Goal: Task Accomplishment & Management: Complete application form

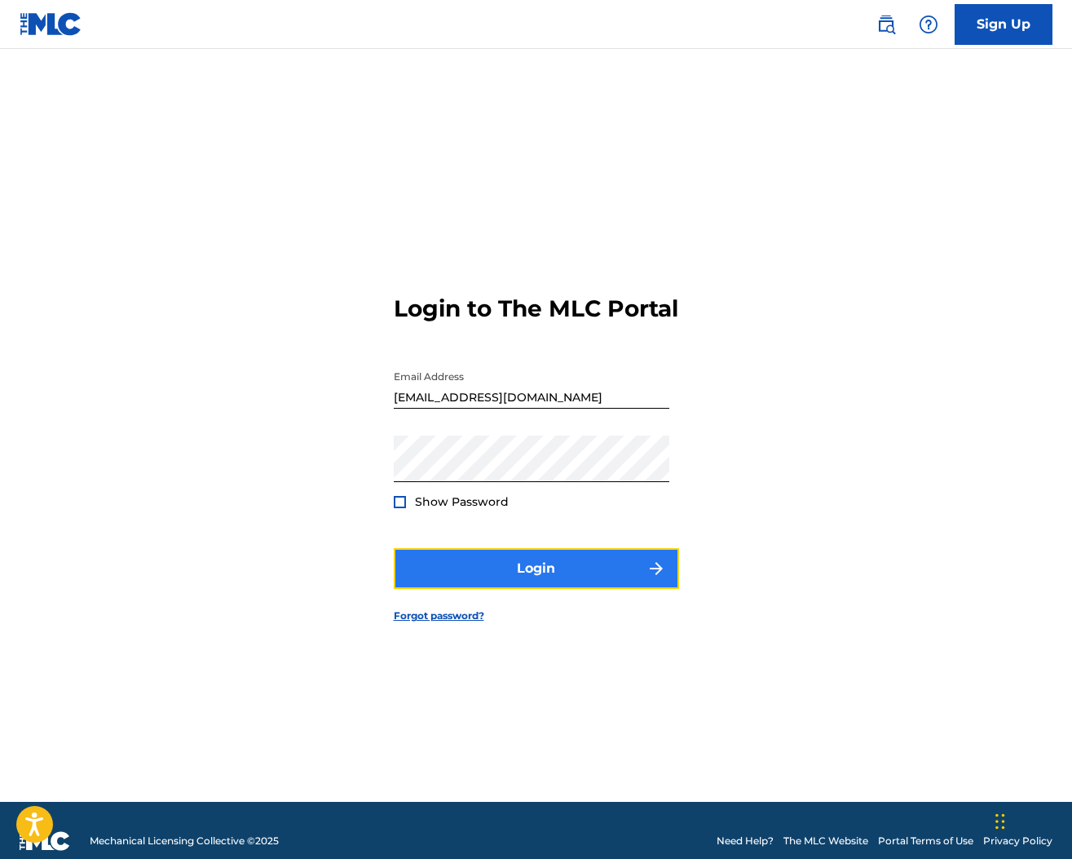
click at [501, 579] on button "Login" at bounding box center [536, 568] width 285 height 41
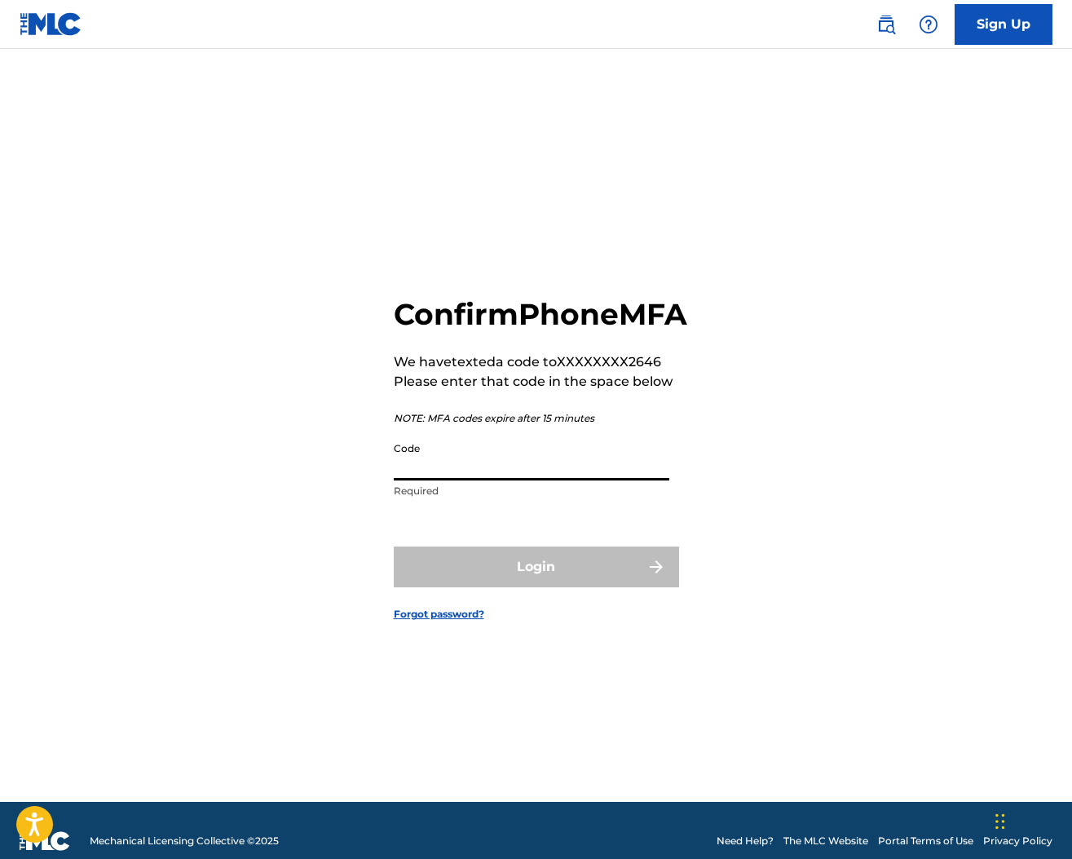
drag, startPoint x: 455, startPoint y: 495, endPoint x: 466, endPoint y: 493, distance: 11.5
click at [457, 480] on input "Code" at bounding box center [532, 457] width 276 height 46
drag, startPoint x: 452, startPoint y: 489, endPoint x: 462, endPoint y: 429, distance: 61.1
click at [466, 461] on input "Code" at bounding box center [532, 457] width 276 height 46
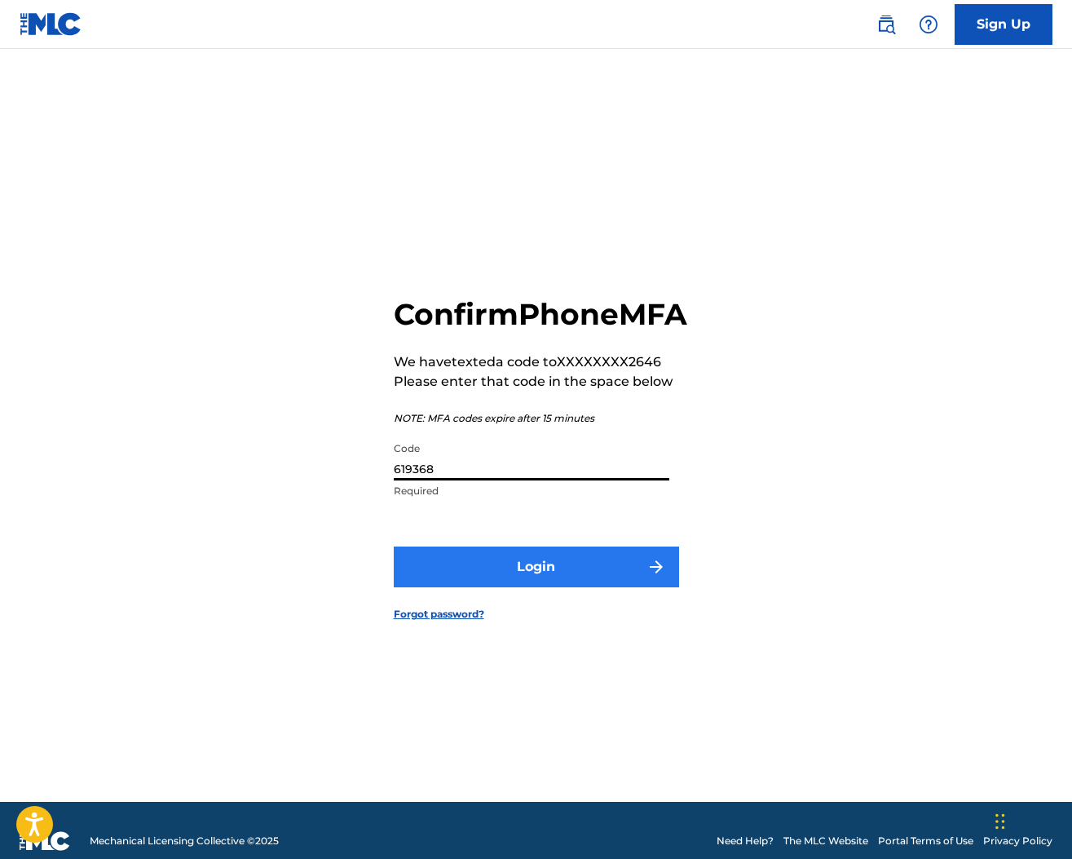
type input "619368"
click at [554, 581] on button "Login" at bounding box center [536, 566] width 285 height 41
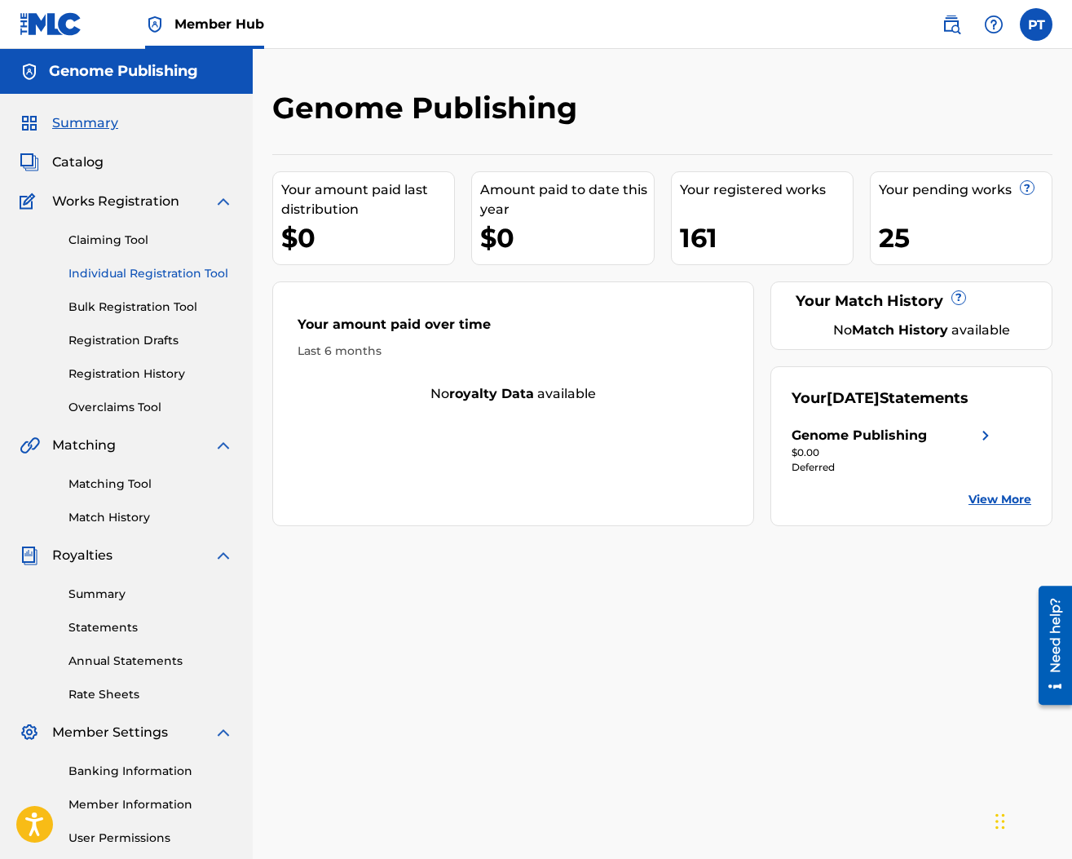
click at [108, 268] on link "Individual Registration Tool" at bounding box center [150, 273] width 165 height 17
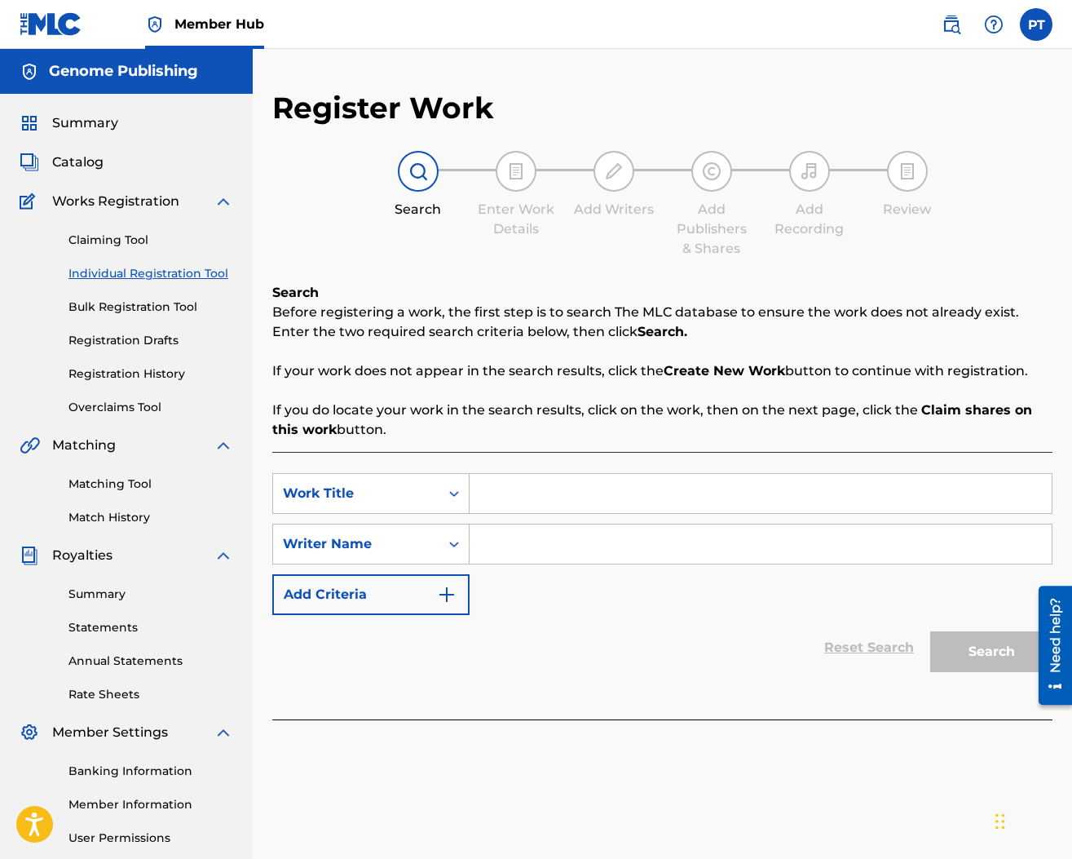
click at [705, 494] on input "Search Form" at bounding box center [761, 493] width 582 height 39
paste input "Holding You Again"
type input "Holding You Again"
click at [626, 537] on input "Search Form" at bounding box center [761, 543] width 582 height 39
click at [930, 631] on button "Search" at bounding box center [991, 651] width 122 height 41
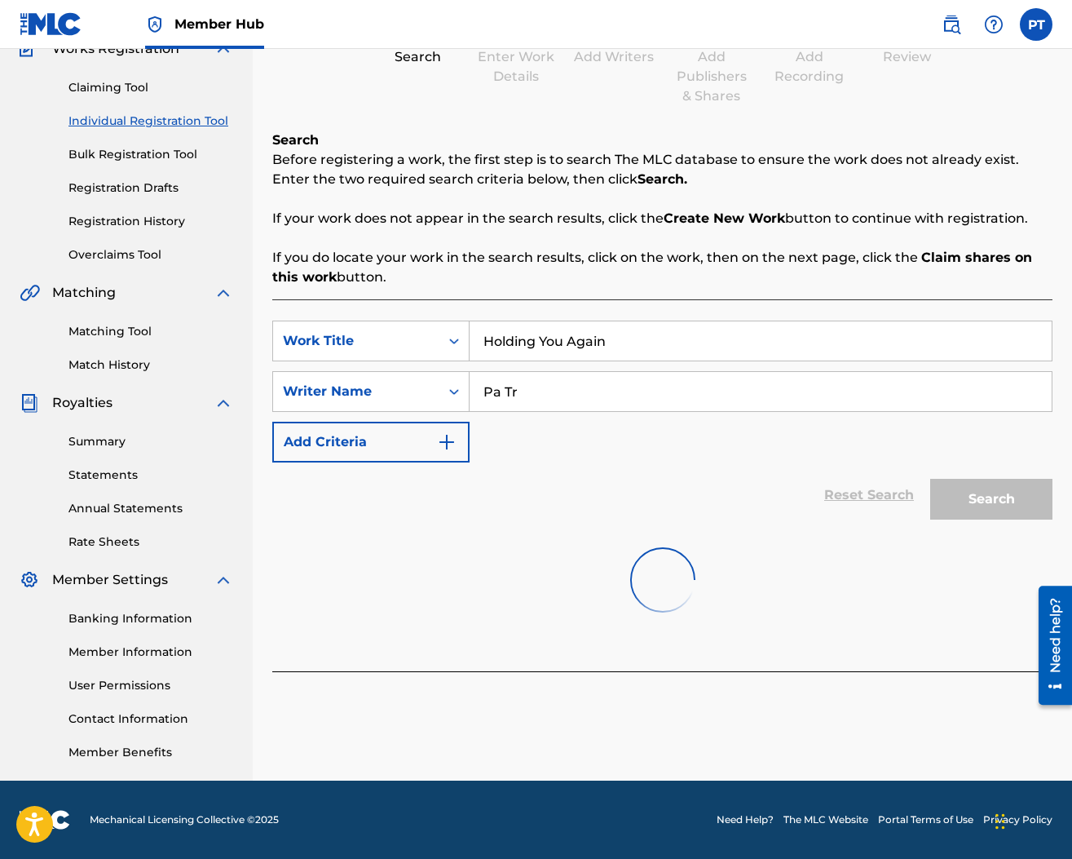
scroll to position [14, 0]
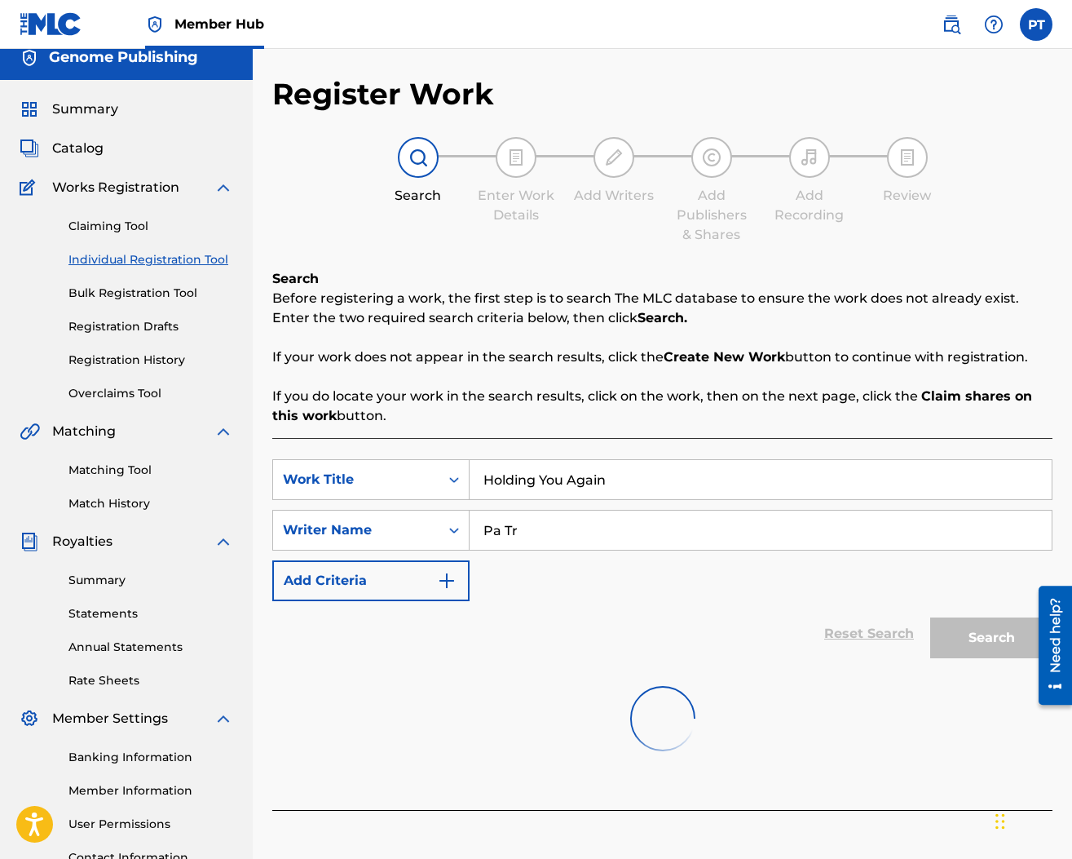
drag, startPoint x: 537, startPoint y: 532, endPoint x: 548, endPoint y: 534, distance: 11.7
click at [538, 532] on input "Pa Tr" at bounding box center [761, 529] width 582 height 39
type input "[PERSON_NAME]"
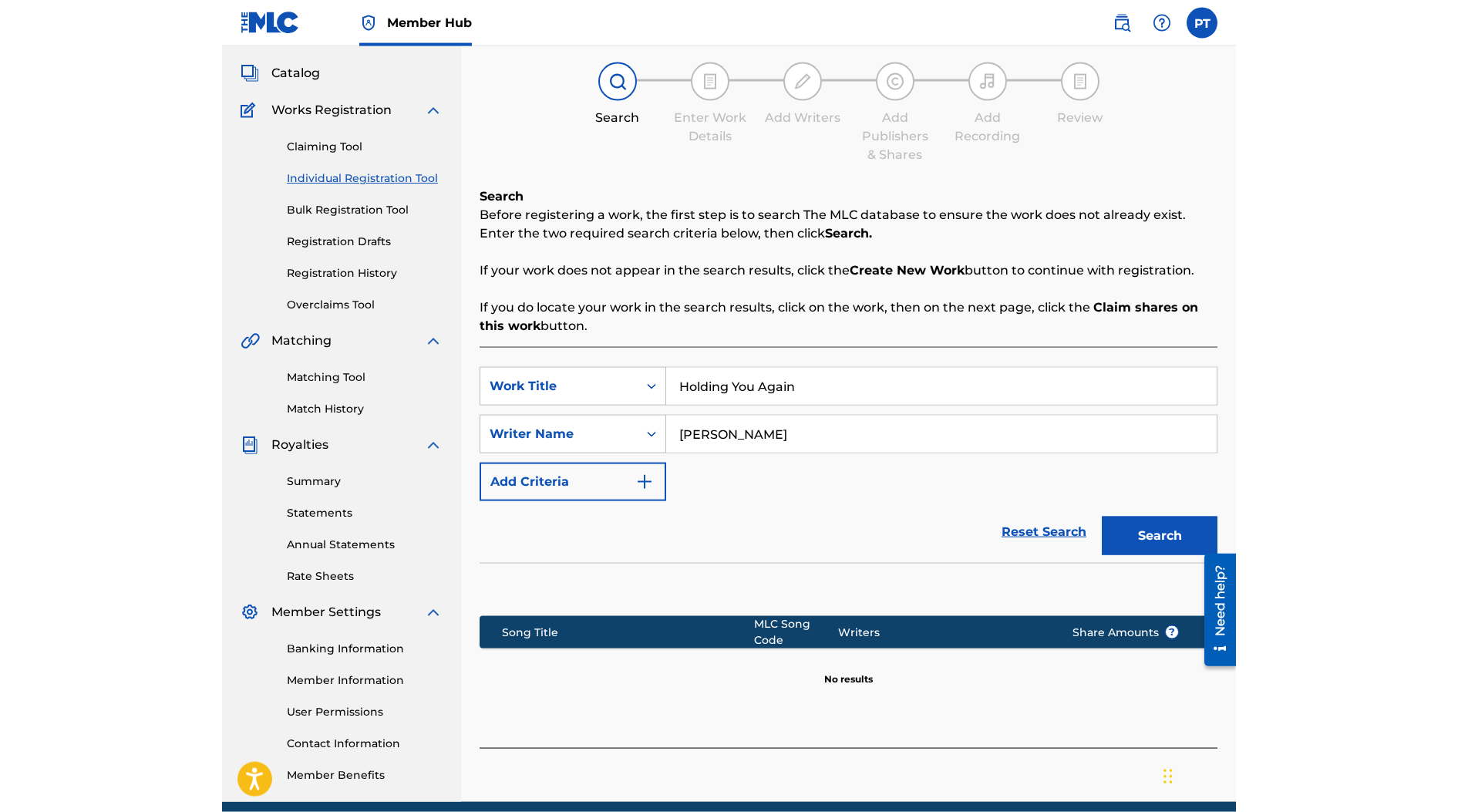
scroll to position [144, 0]
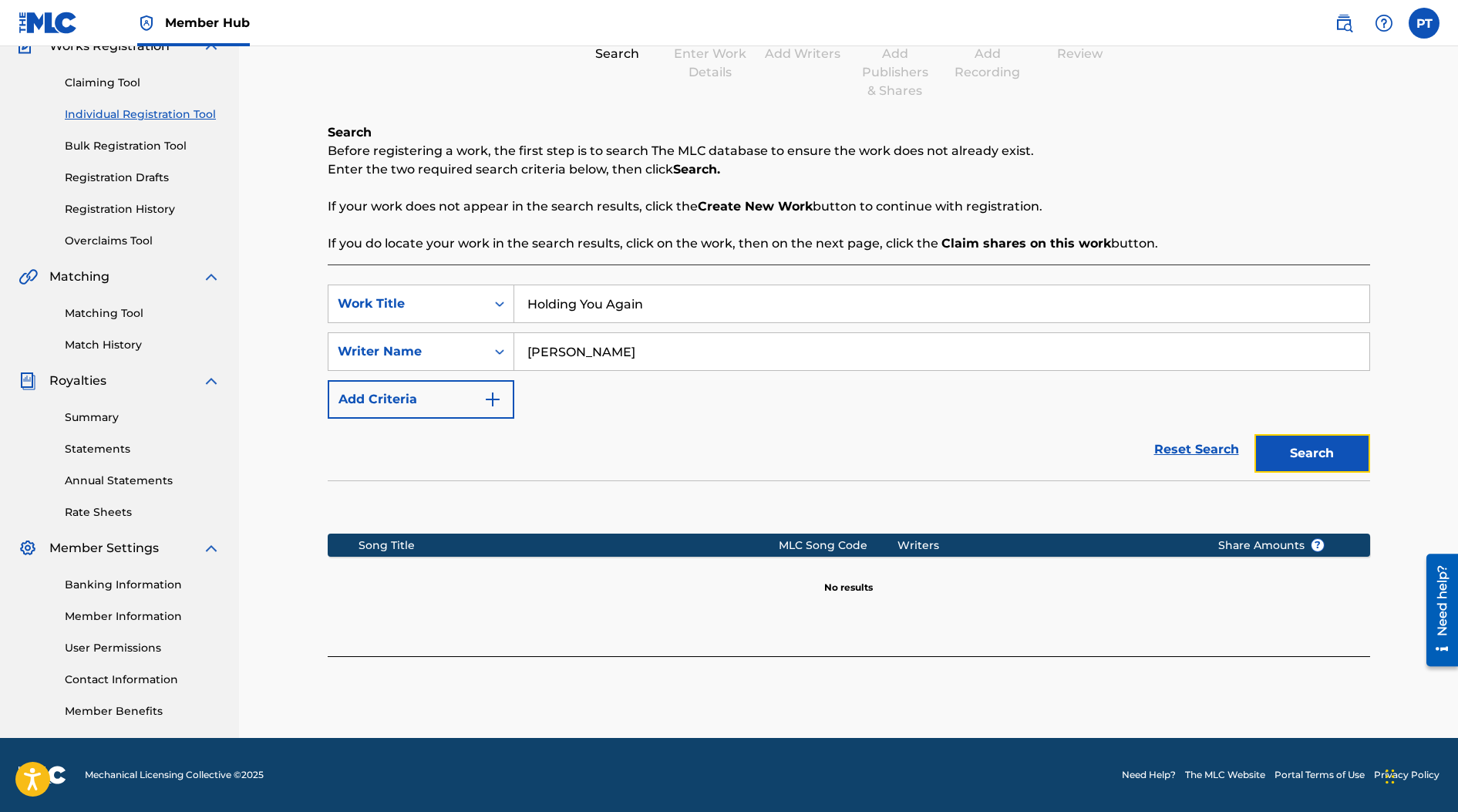
click at [1013, 447] on button "Search" at bounding box center [1312, 453] width 115 height 39
click at [1013, 696] on button "Create new work" at bounding box center [1304, 691] width 132 height 39
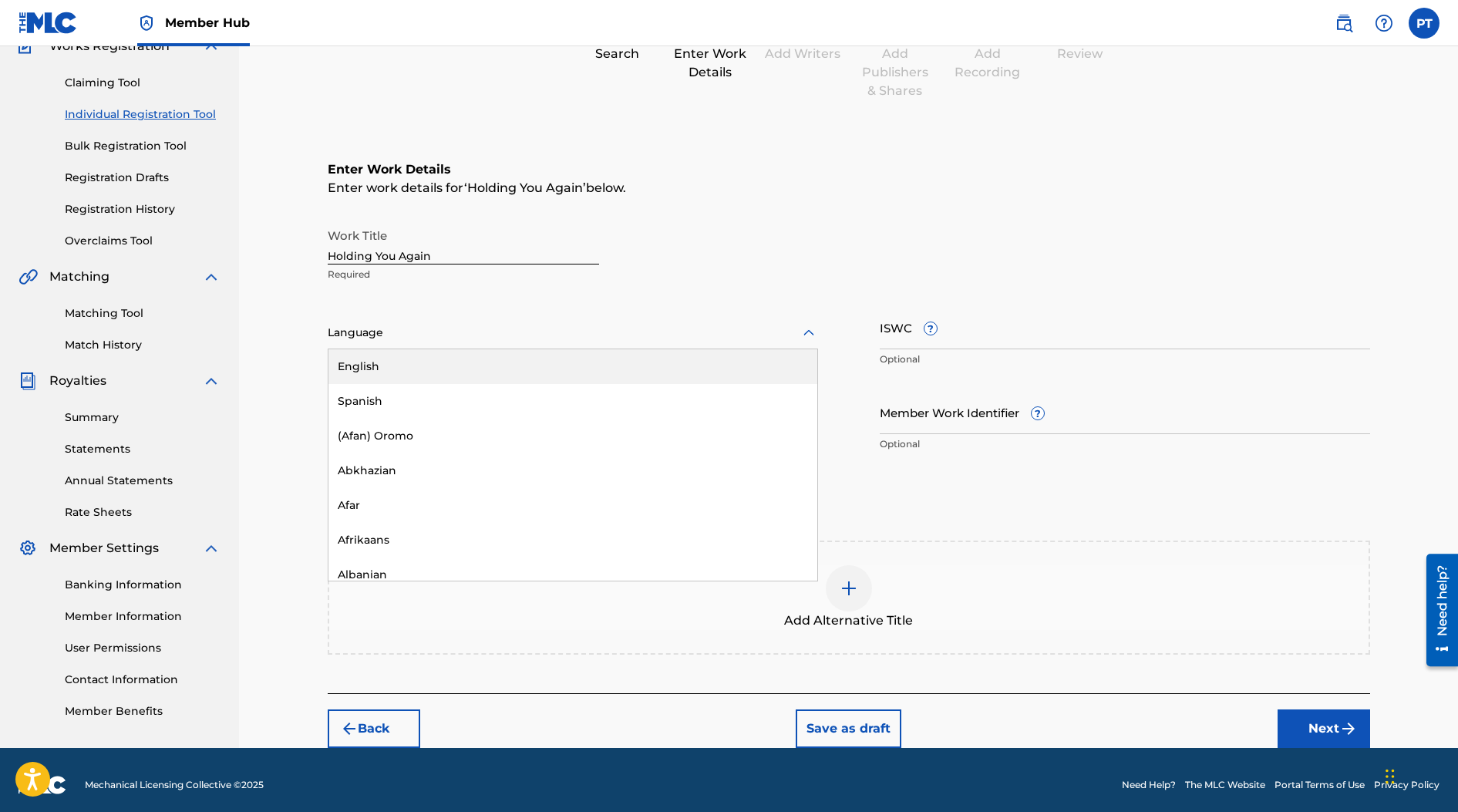
click at [470, 339] on div at bounding box center [573, 333] width 491 height 19
click at [403, 362] on div "English" at bounding box center [572, 366] width 489 height 35
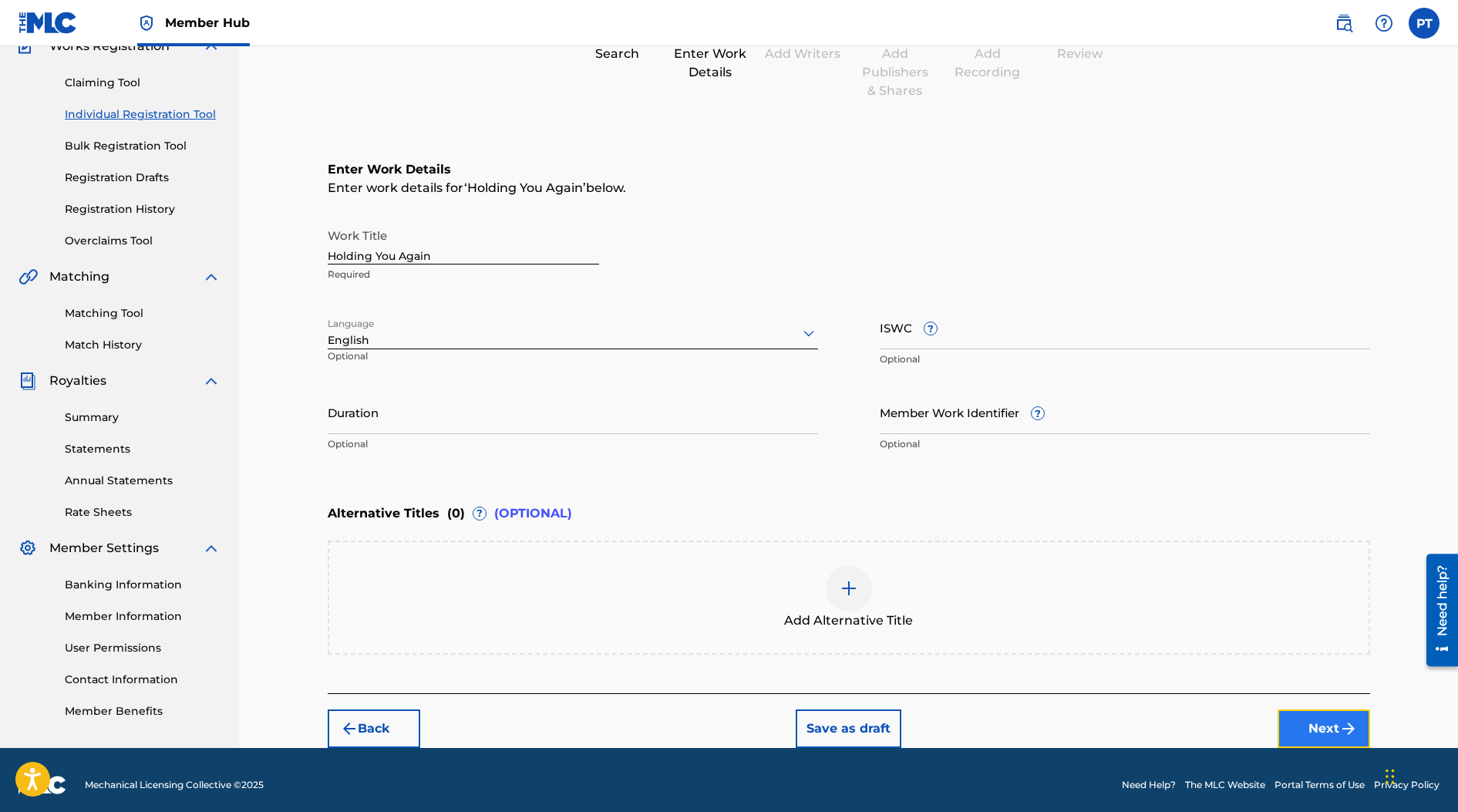
click at [1013, 718] on button "Next" at bounding box center [1324, 728] width 93 height 39
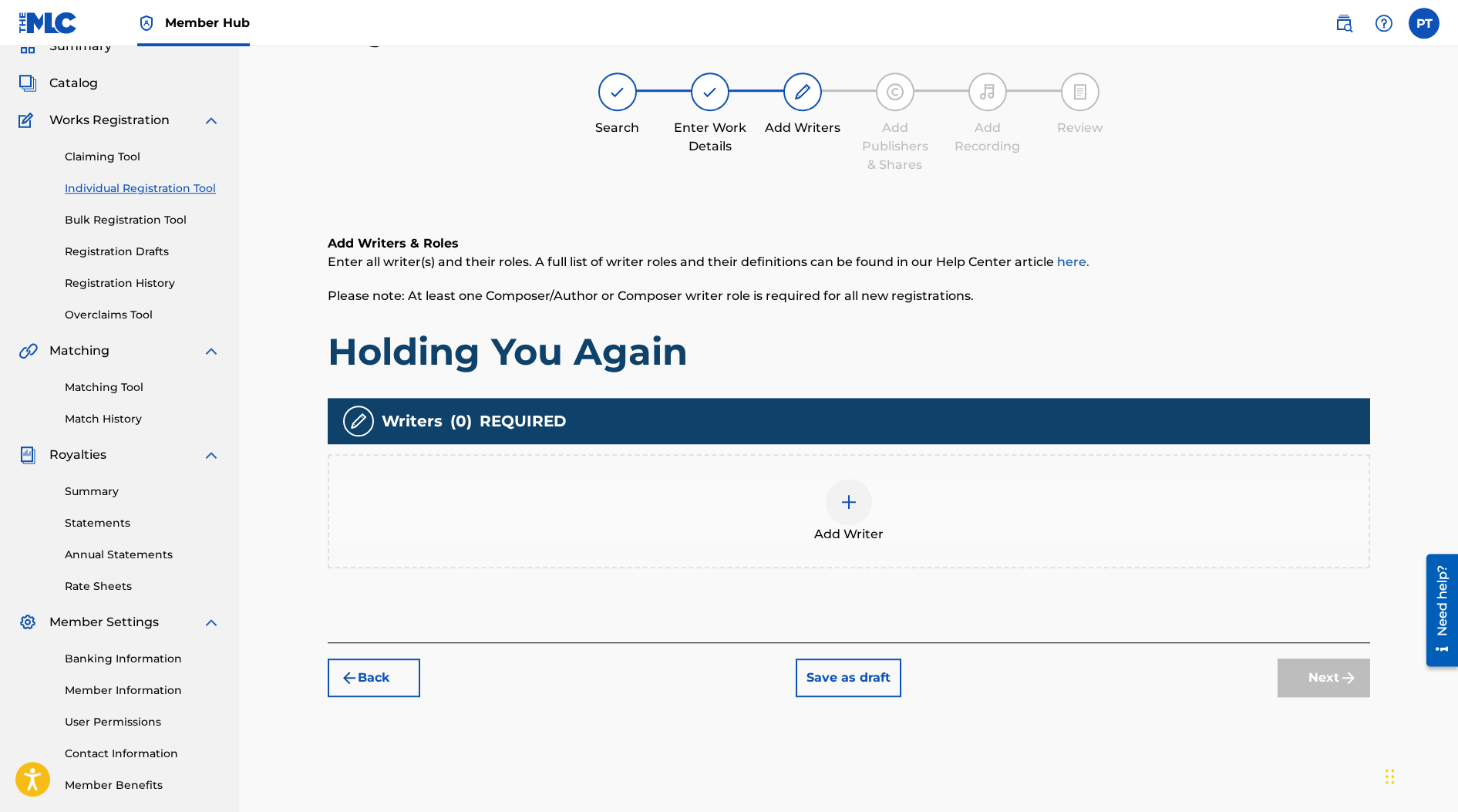
scroll to position [69, 0]
click at [855, 510] on img at bounding box center [849, 503] width 19 height 19
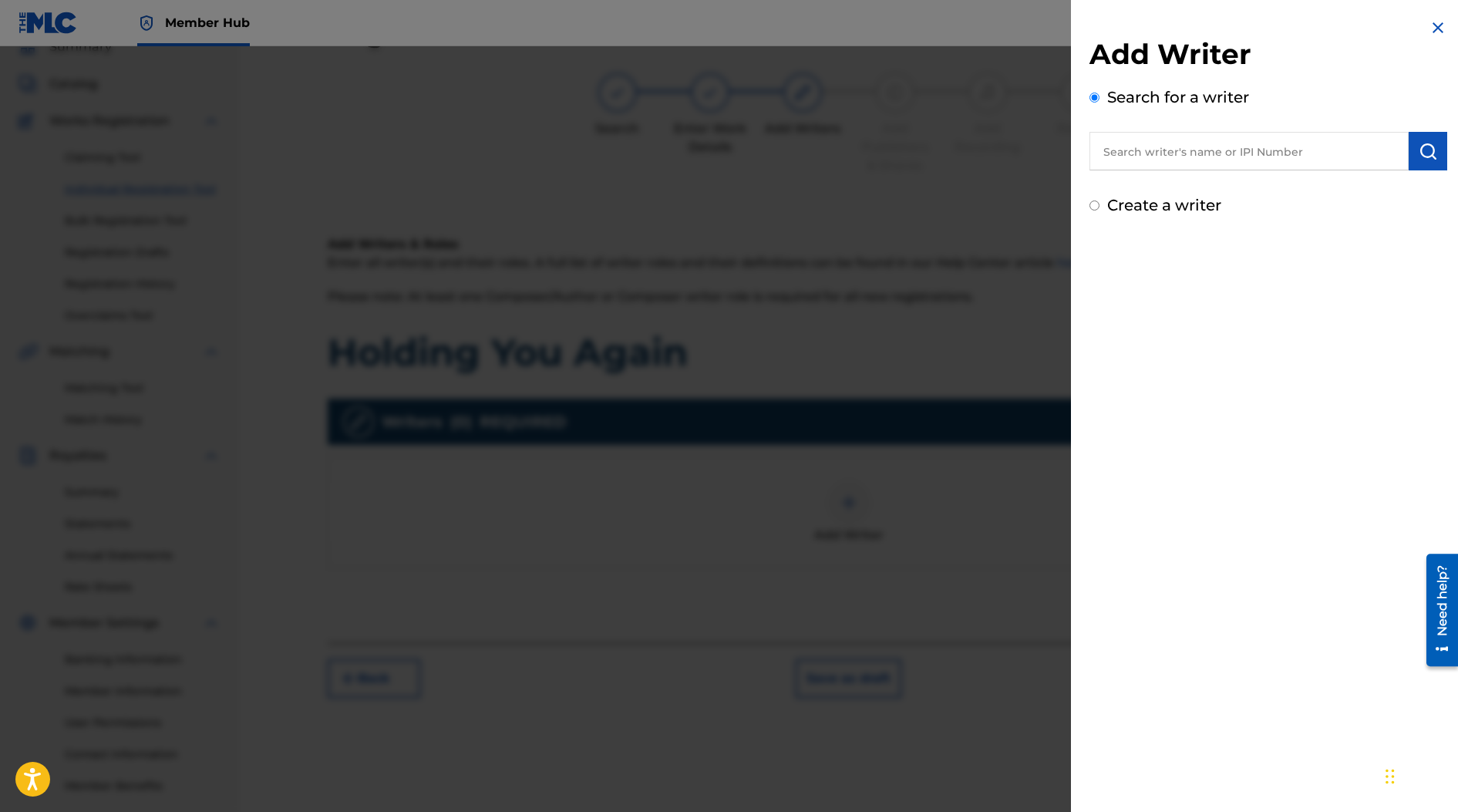
click at [1013, 157] on input "text" at bounding box center [1249, 150] width 320 height 39
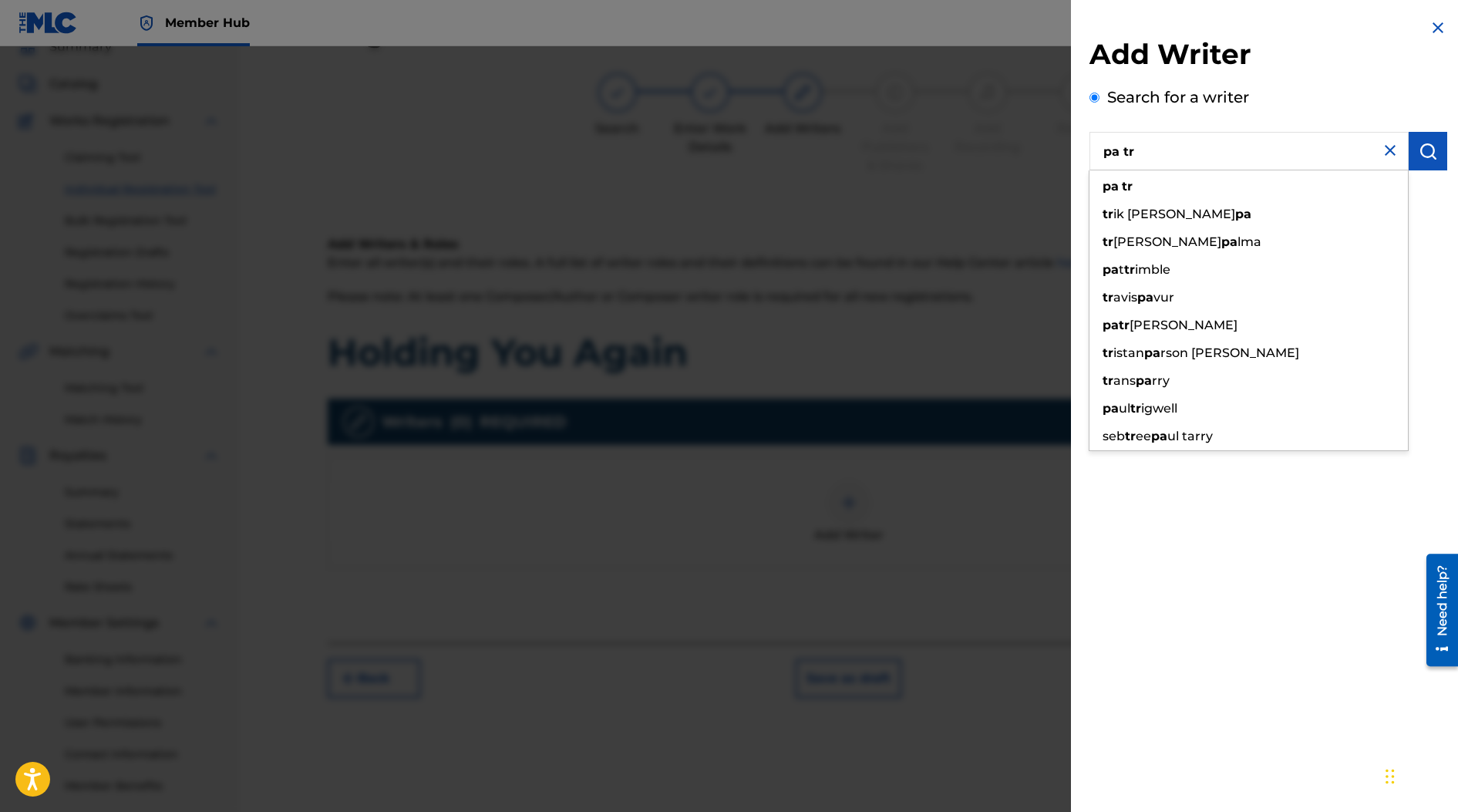
type input "pa tr"
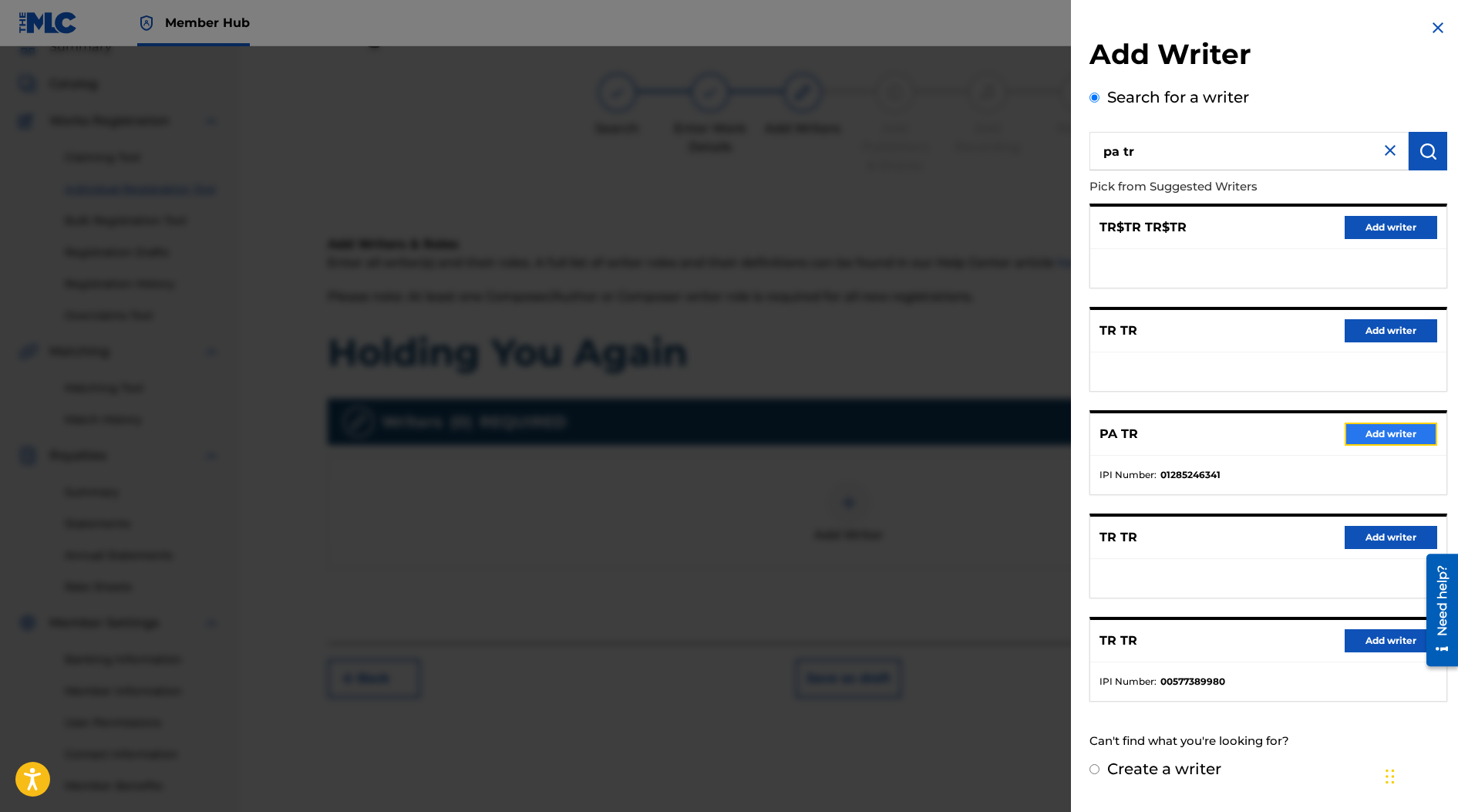
click at [1013, 437] on button "Add writer" at bounding box center [1391, 434] width 93 height 23
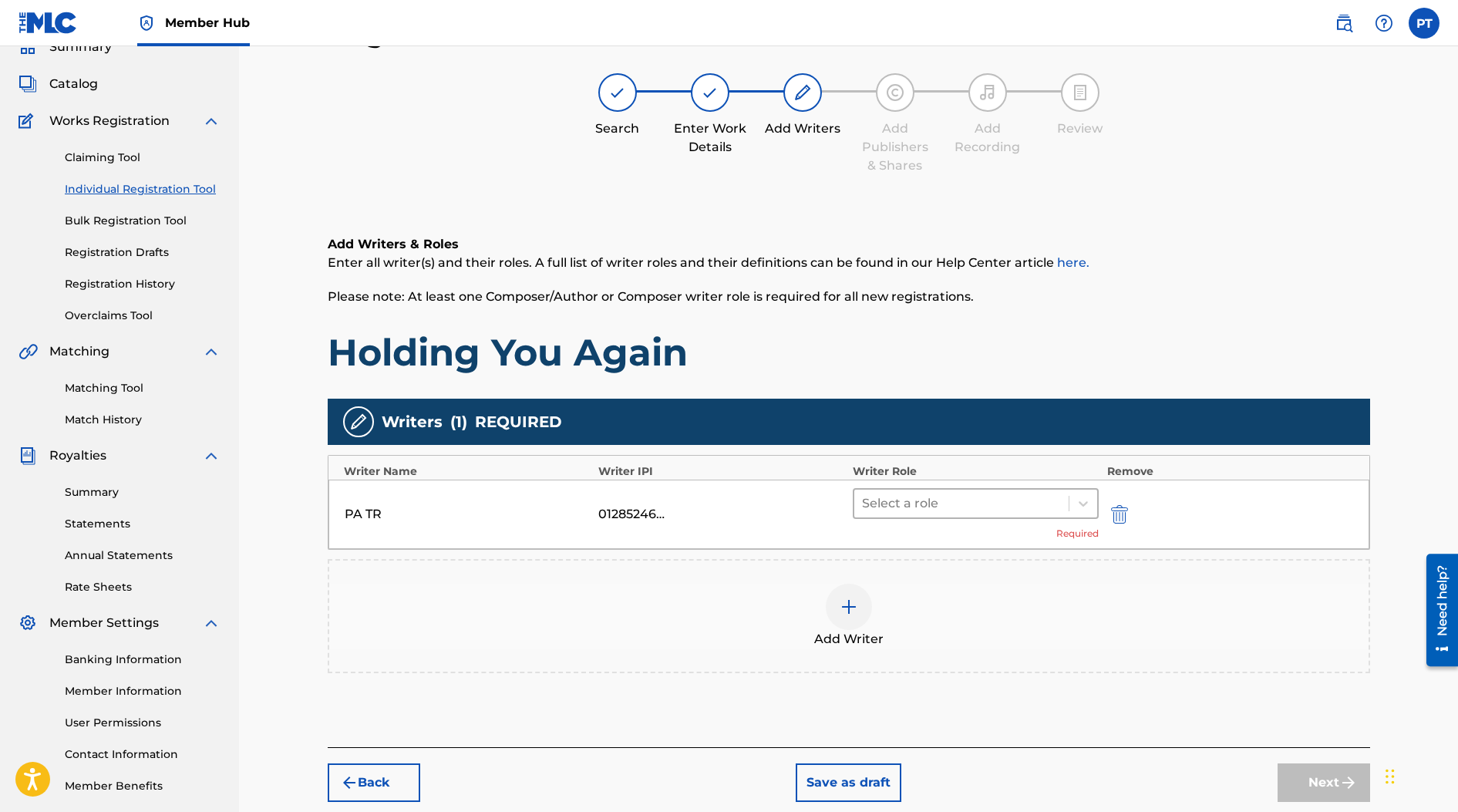
click at [894, 501] on div at bounding box center [962, 503] width 200 height 22
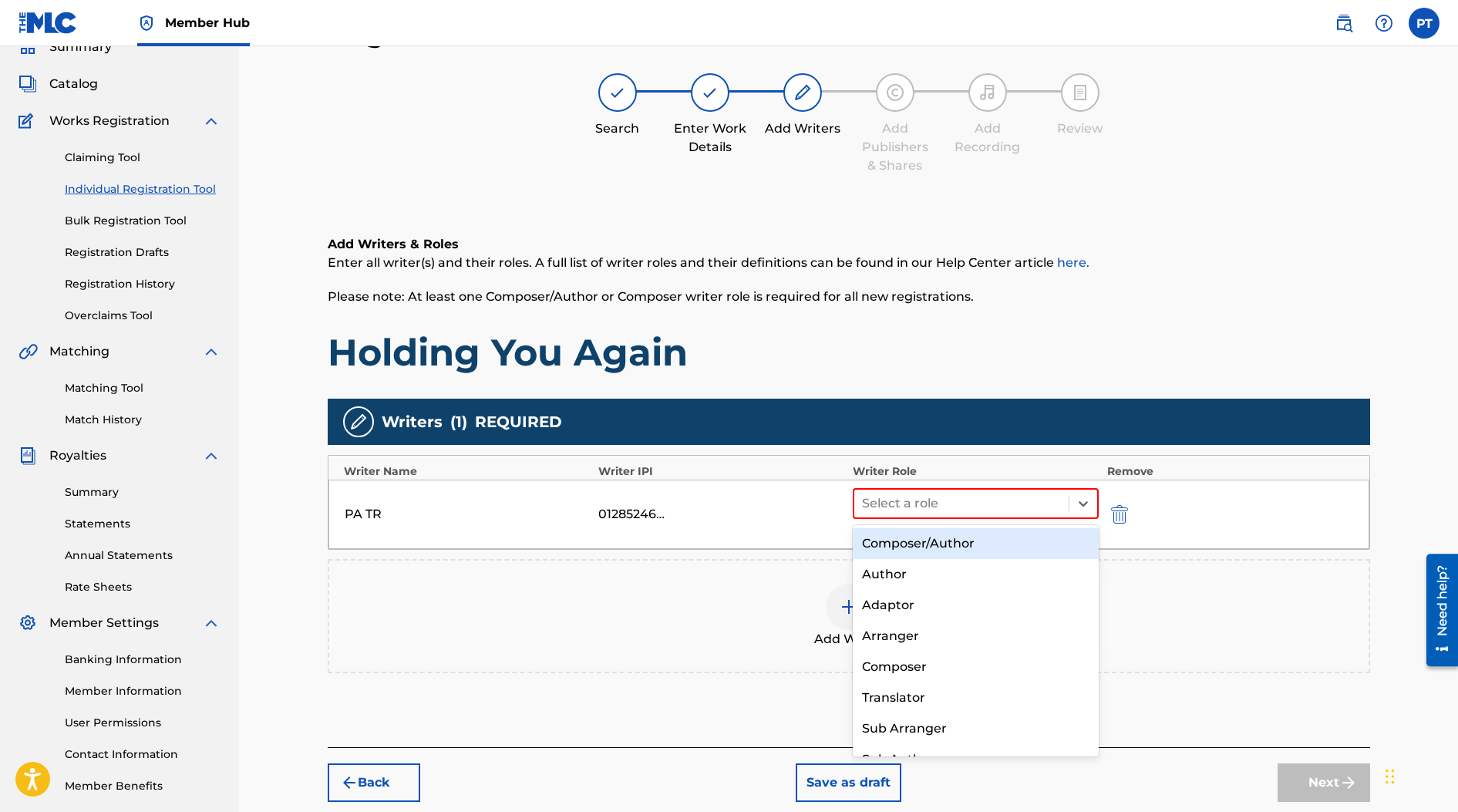
click at [896, 539] on div "Composer/Author" at bounding box center [976, 544] width 247 height 31
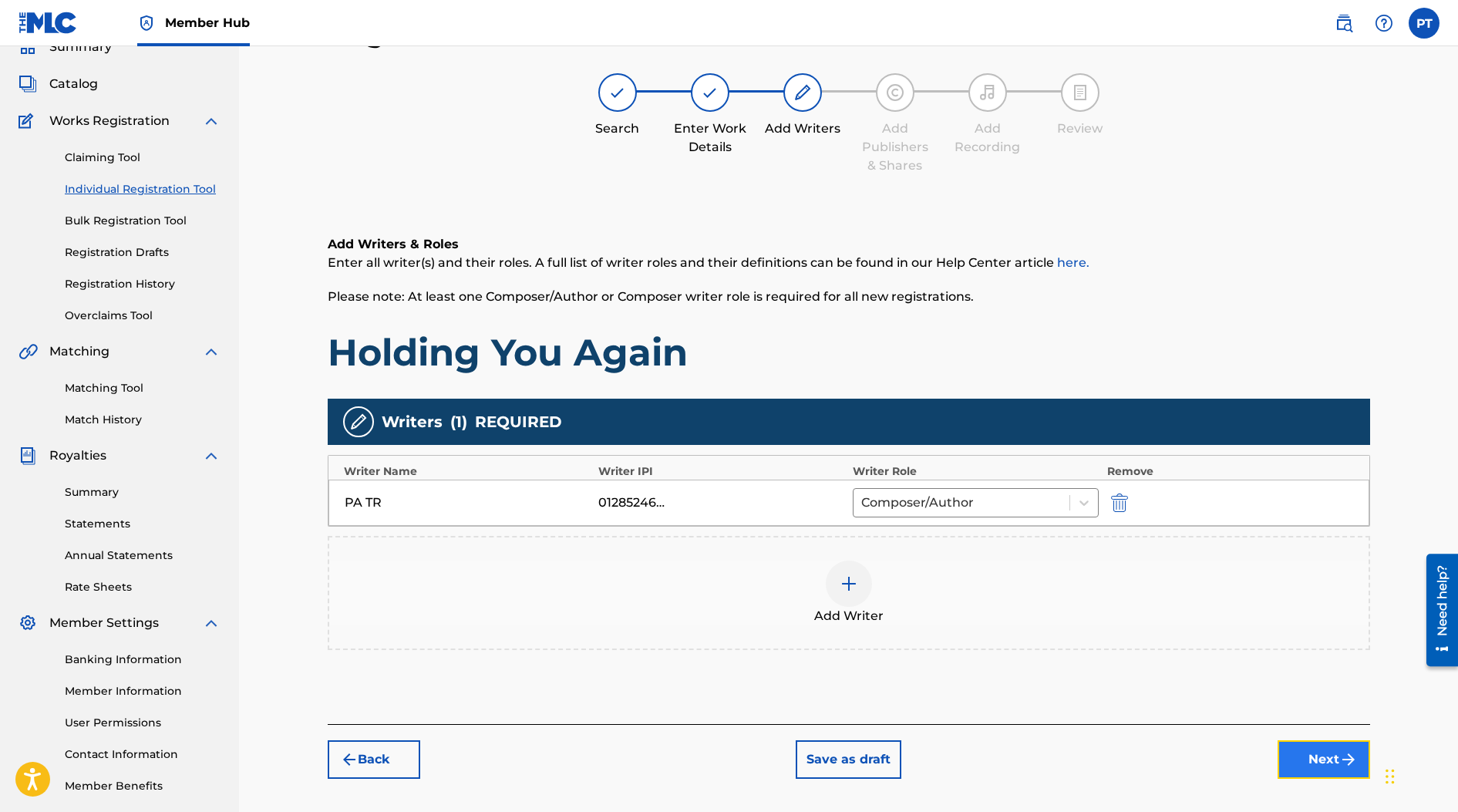
click at [1013, 756] on button "Next" at bounding box center [1324, 759] width 93 height 39
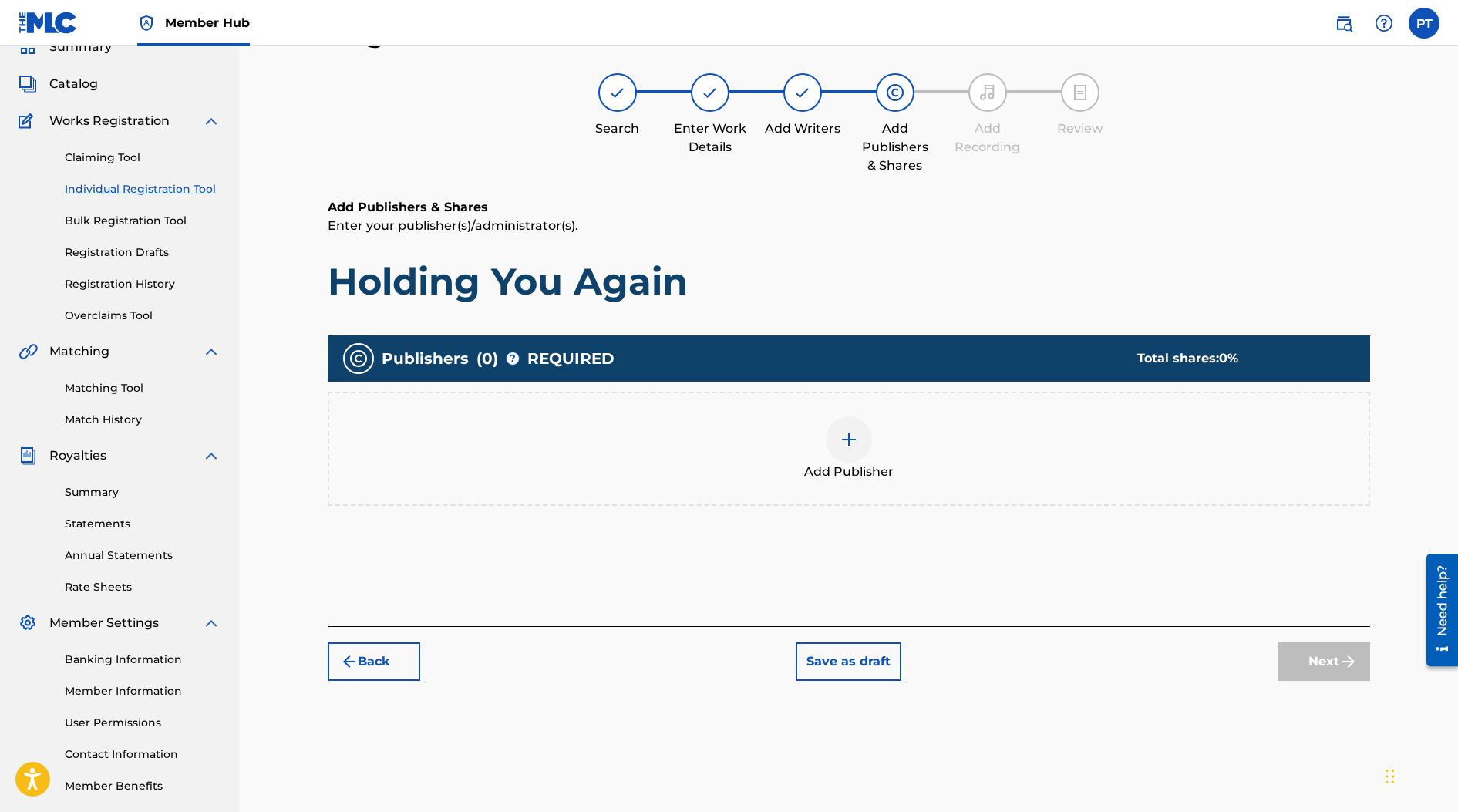
click at [846, 437] on img at bounding box center [849, 440] width 19 height 19
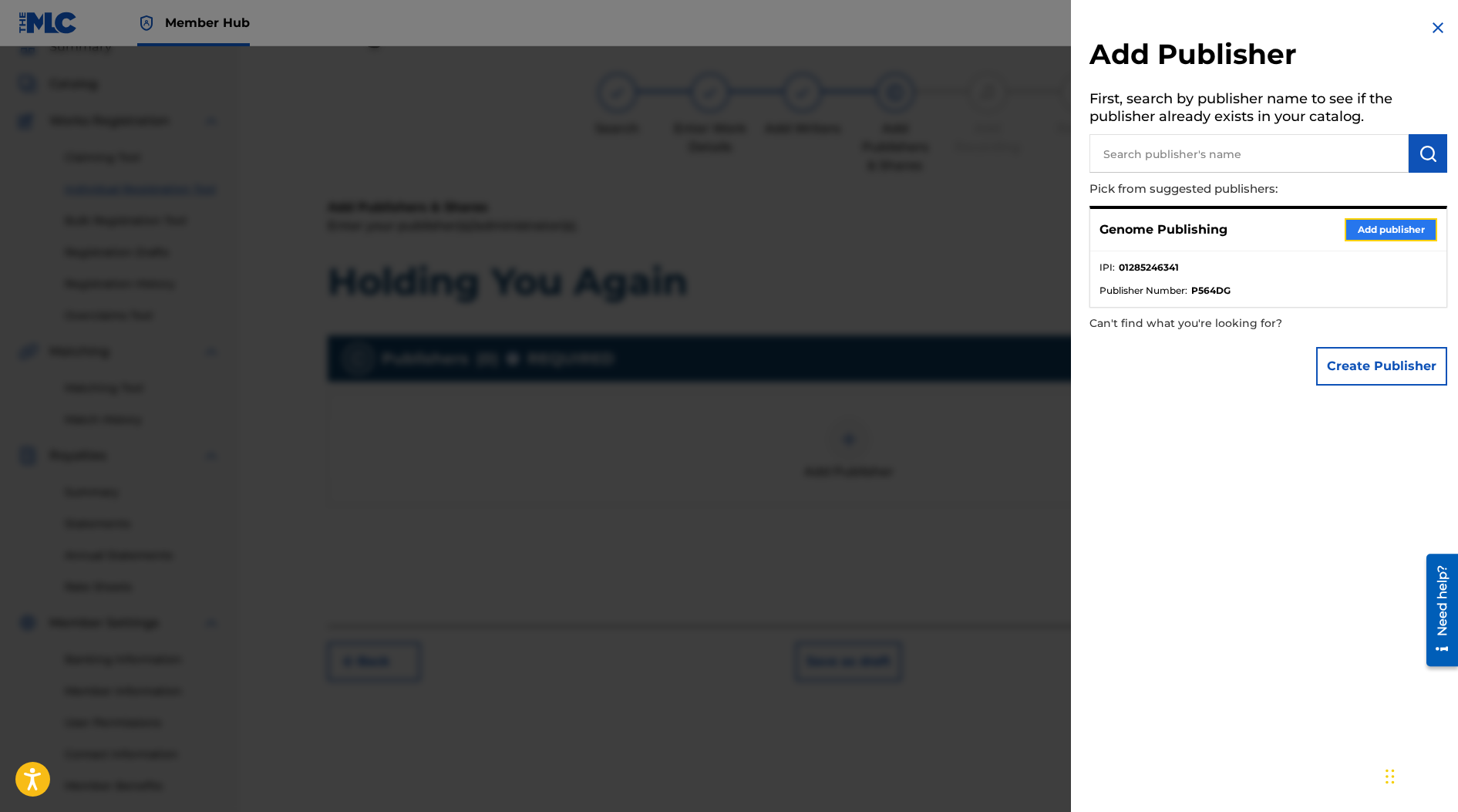
click at [1013, 232] on button "Add publisher" at bounding box center [1391, 230] width 93 height 23
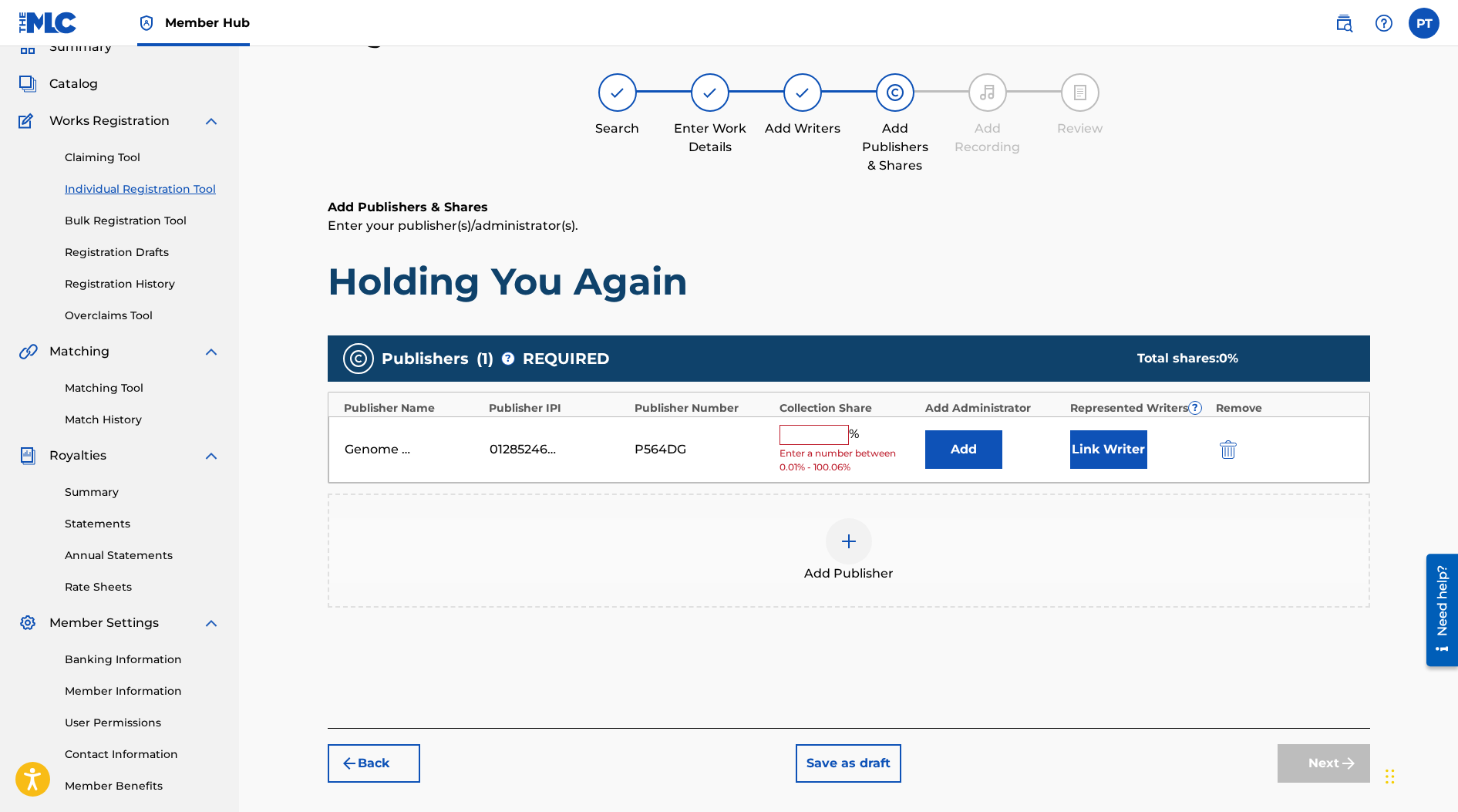
click at [815, 433] on input "text" at bounding box center [813, 434] width 69 height 20
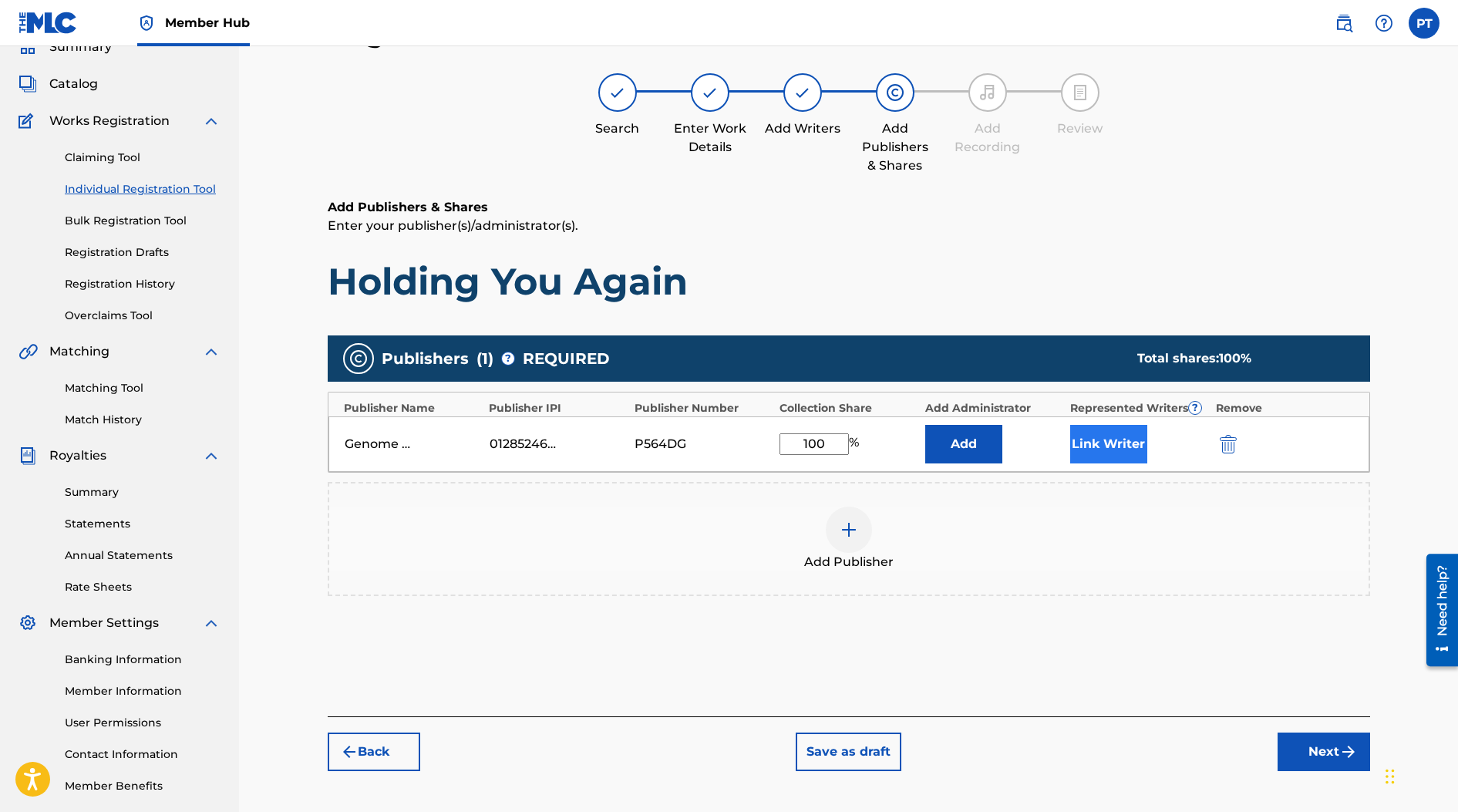
type input "100"
click at [1013, 450] on button "Link Writer" at bounding box center [1109, 443] width 78 height 39
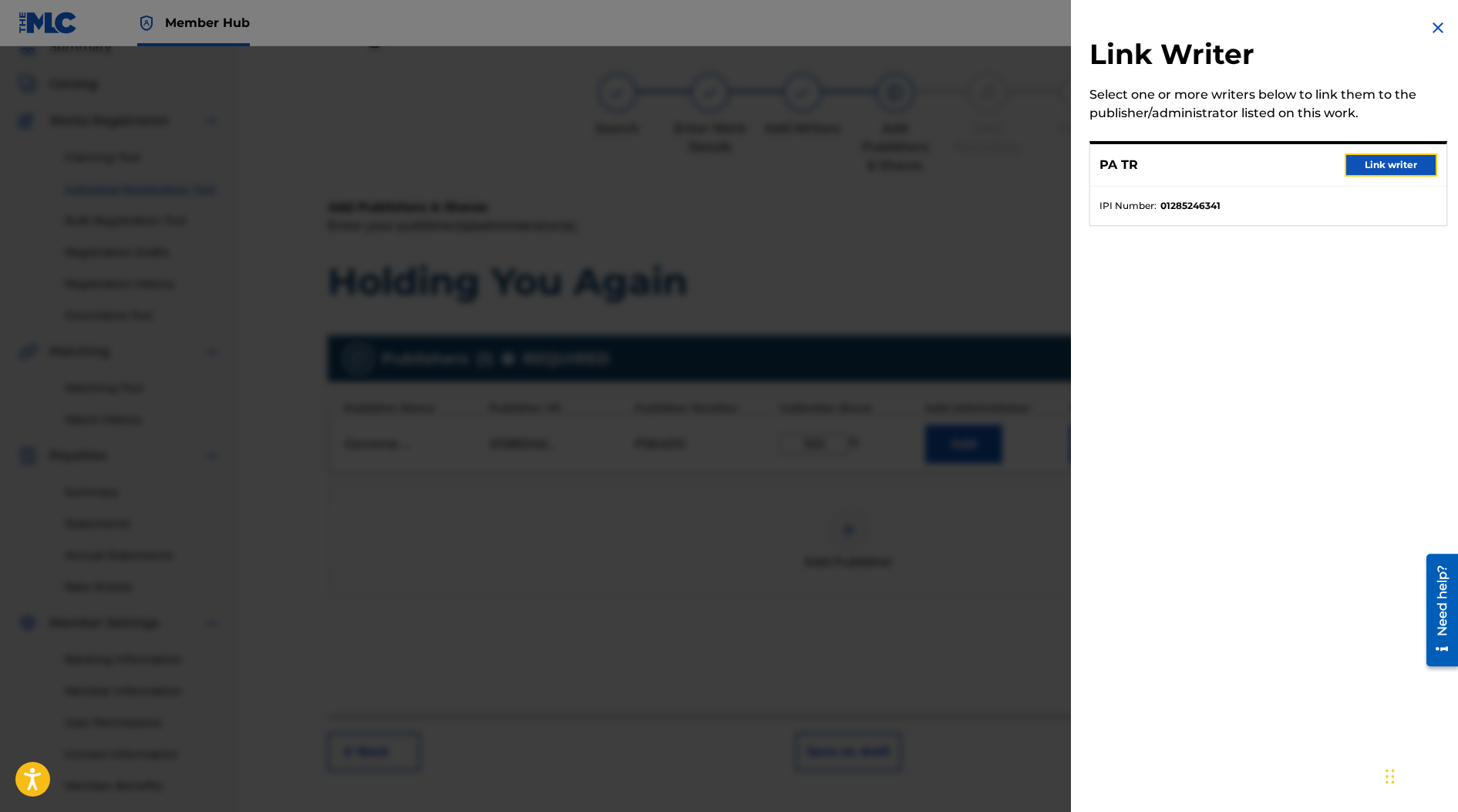
click at [1013, 165] on button "Link writer" at bounding box center [1391, 164] width 93 height 23
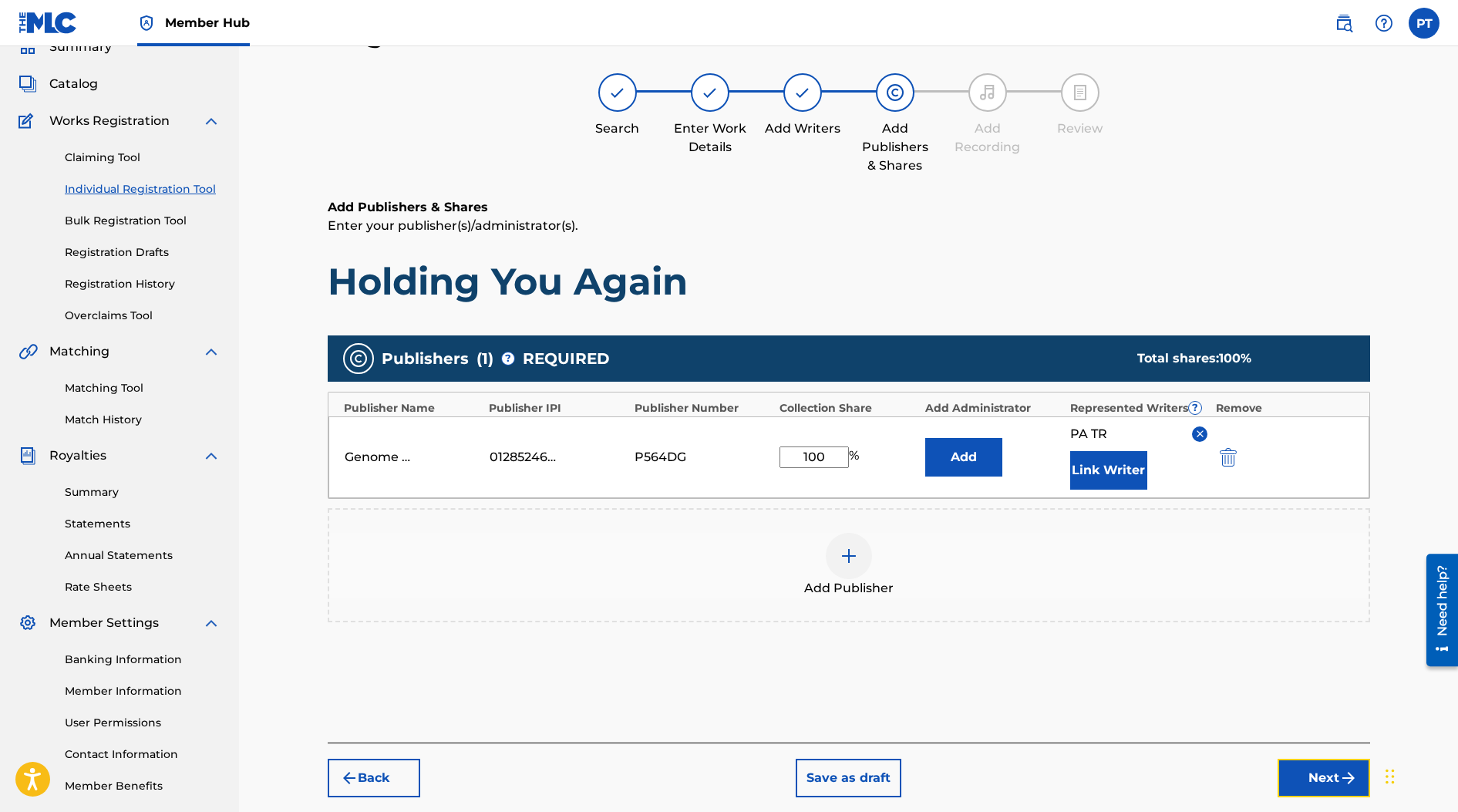
drag, startPoint x: 1328, startPoint y: 769, endPoint x: 1318, endPoint y: 769, distance: 10.0
click at [1013, 769] on button "Next" at bounding box center [1324, 777] width 93 height 39
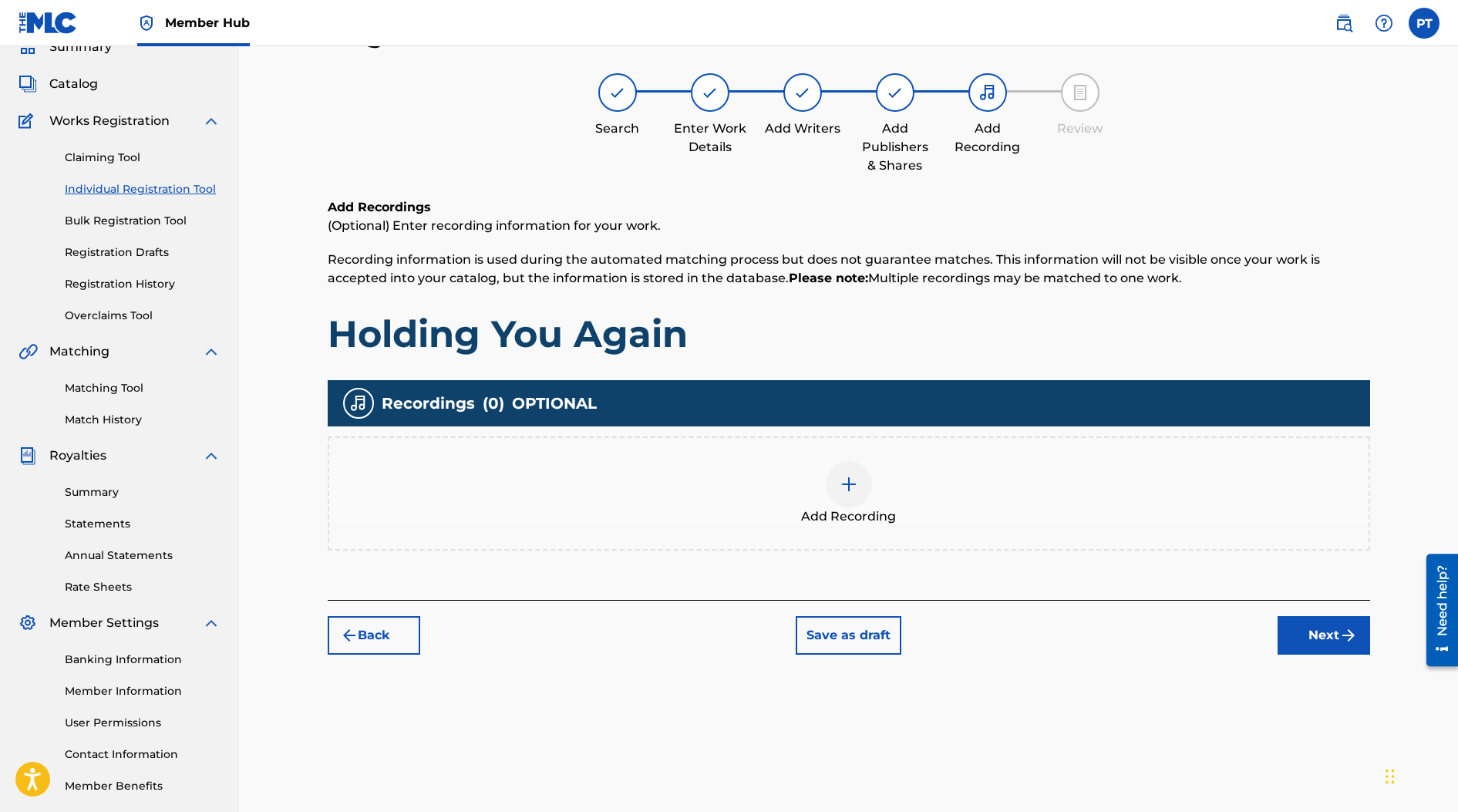
click at [851, 486] on img at bounding box center [849, 484] width 19 height 19
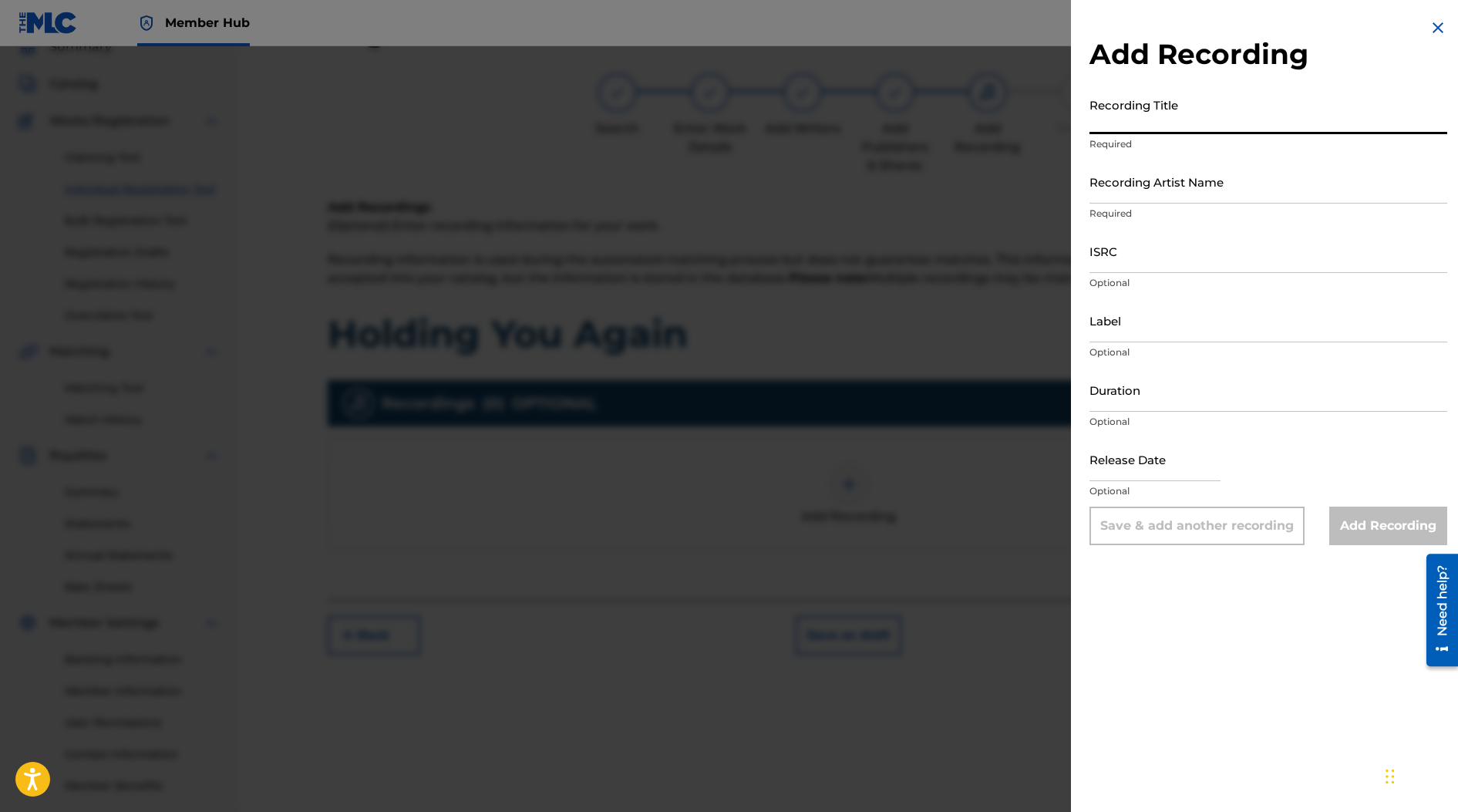
paste input "Holding You Again"
type input "Holding You Again"
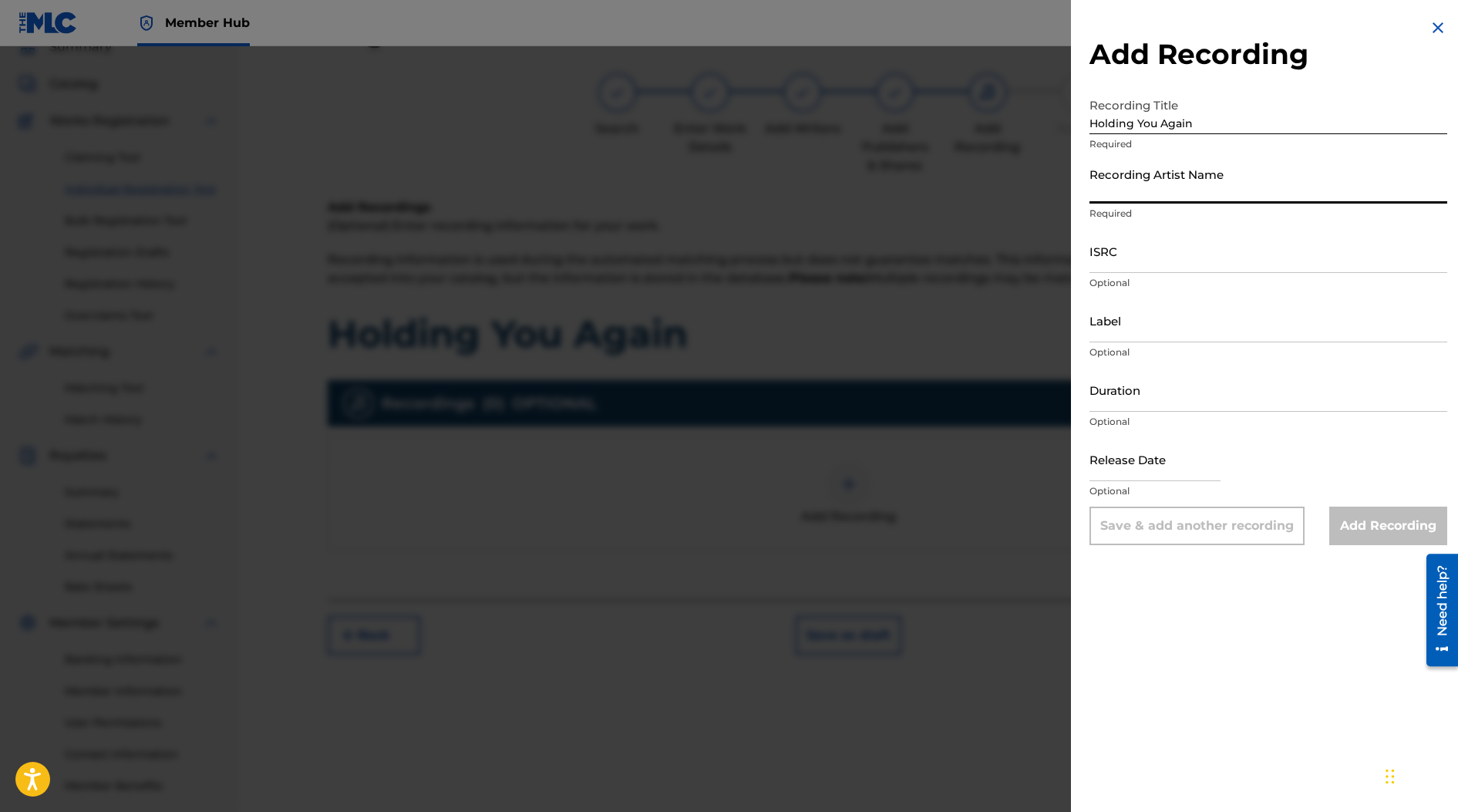
click at [1013, 196] on input "Recording Artist Name" at bounding box center [1268, 181] width 357 height 43
click at [1013, 191] on input "Recording Artist Name" at bounding box center [1268, 181] width 357 height 43
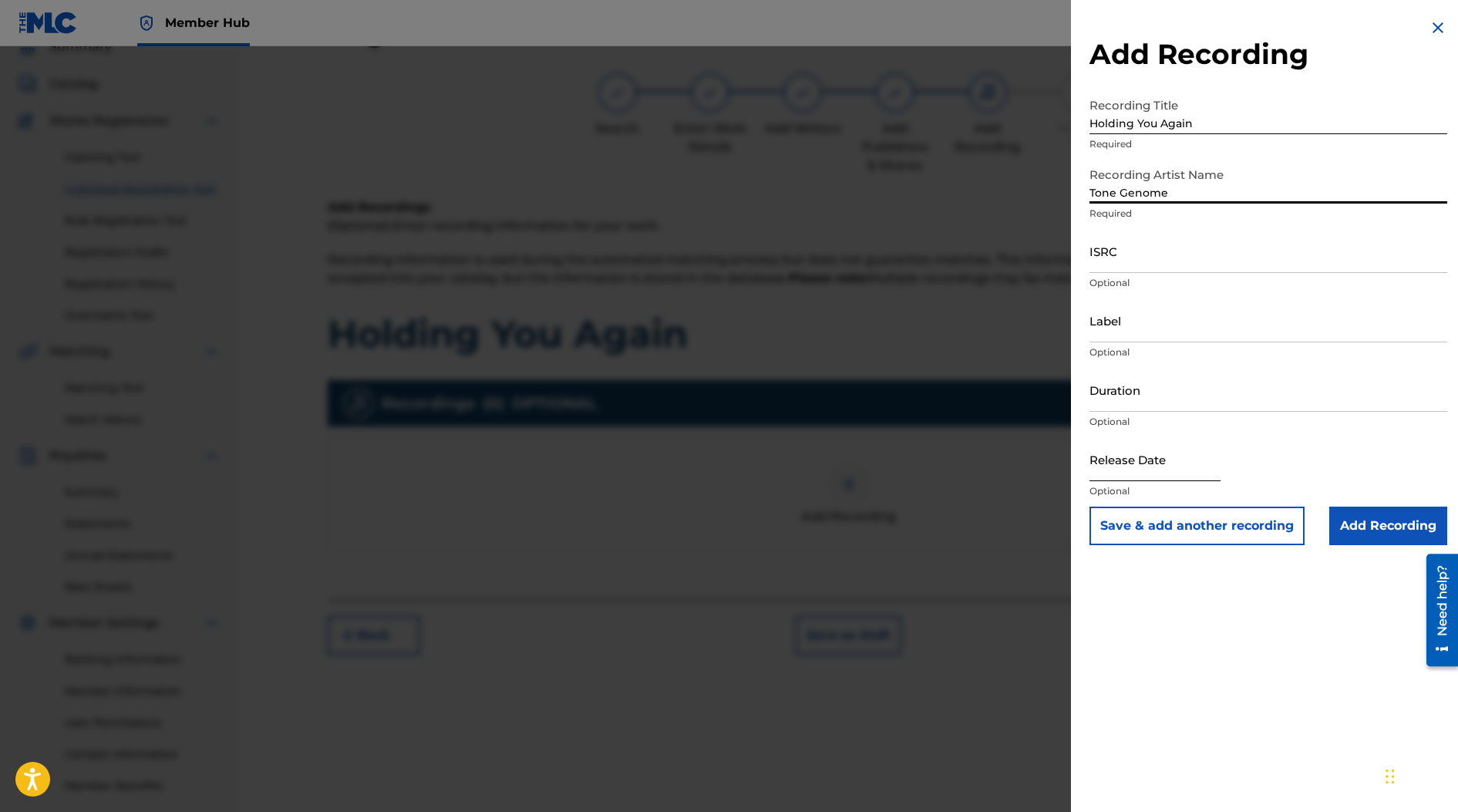
type input "Tone Genome"
select select "8"
select select "2025"
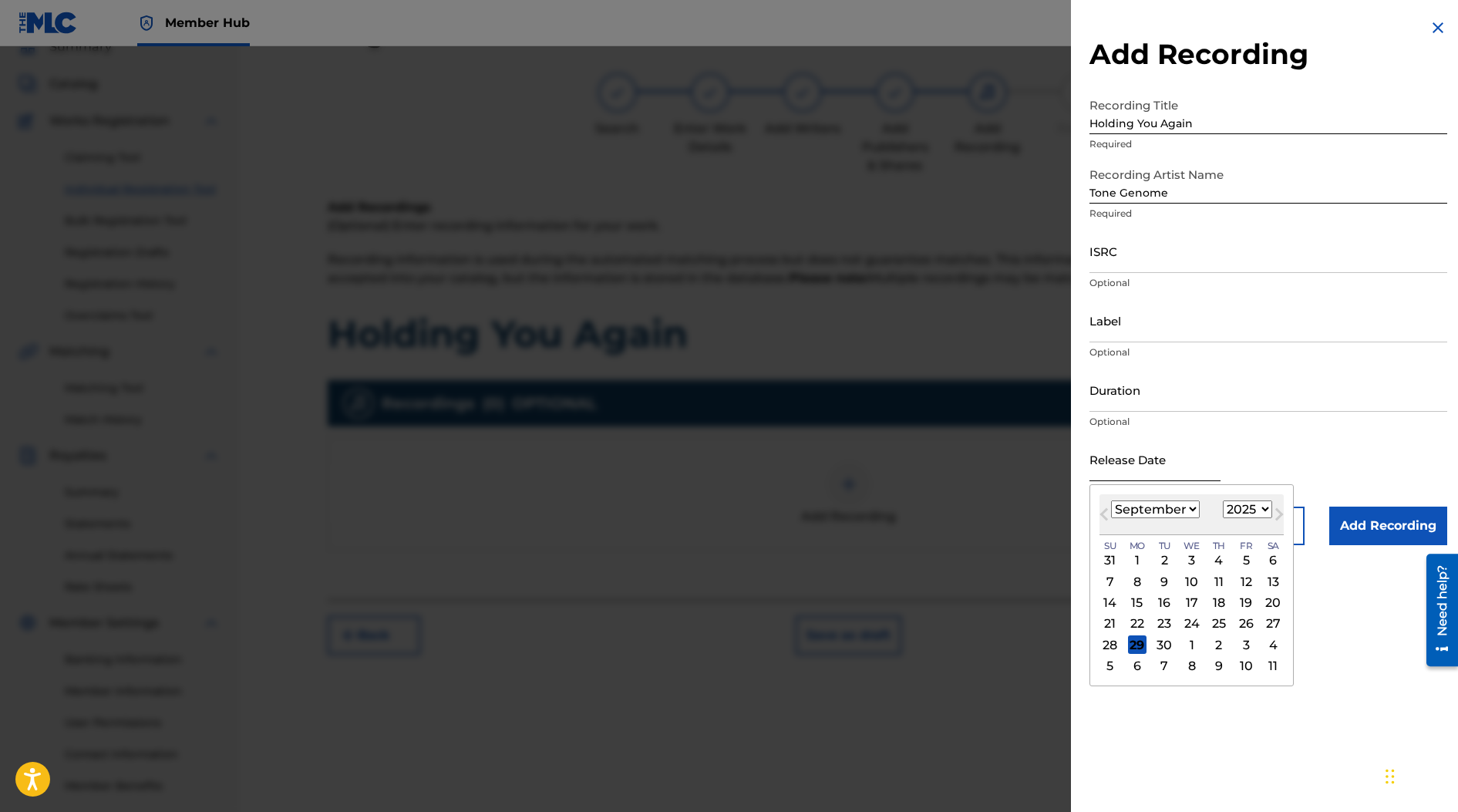
click at [1013, 477] on input "text" at bounding box center [1154, 458] width 131 height 43
click at [1013, 648] on div "29" at bounding box center [1137, 645] width 19 height 19
type input "[DATE]"
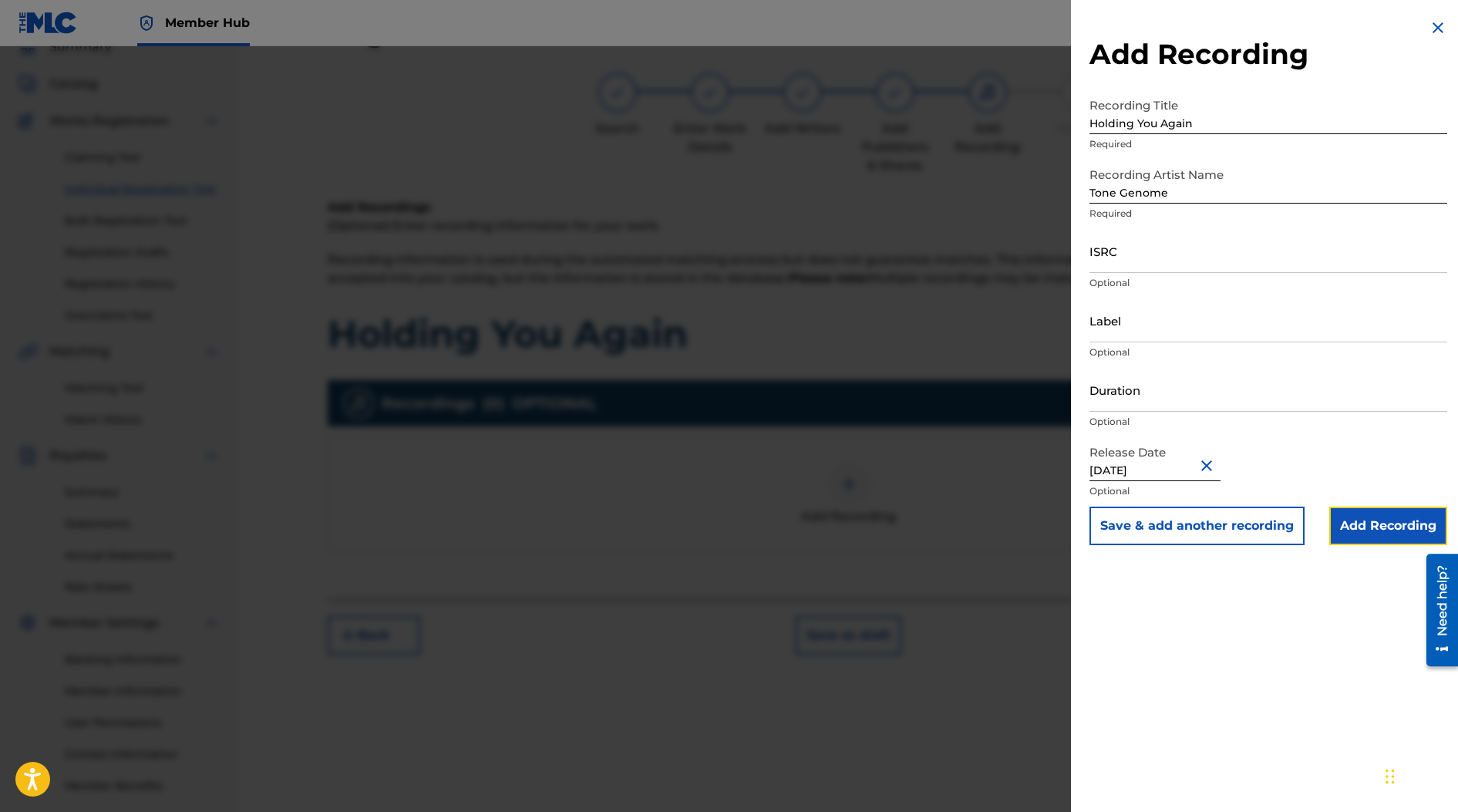
click at [1013, 518] on input "Add Recording" at bounding box center [1388, 526] width 118 height 39
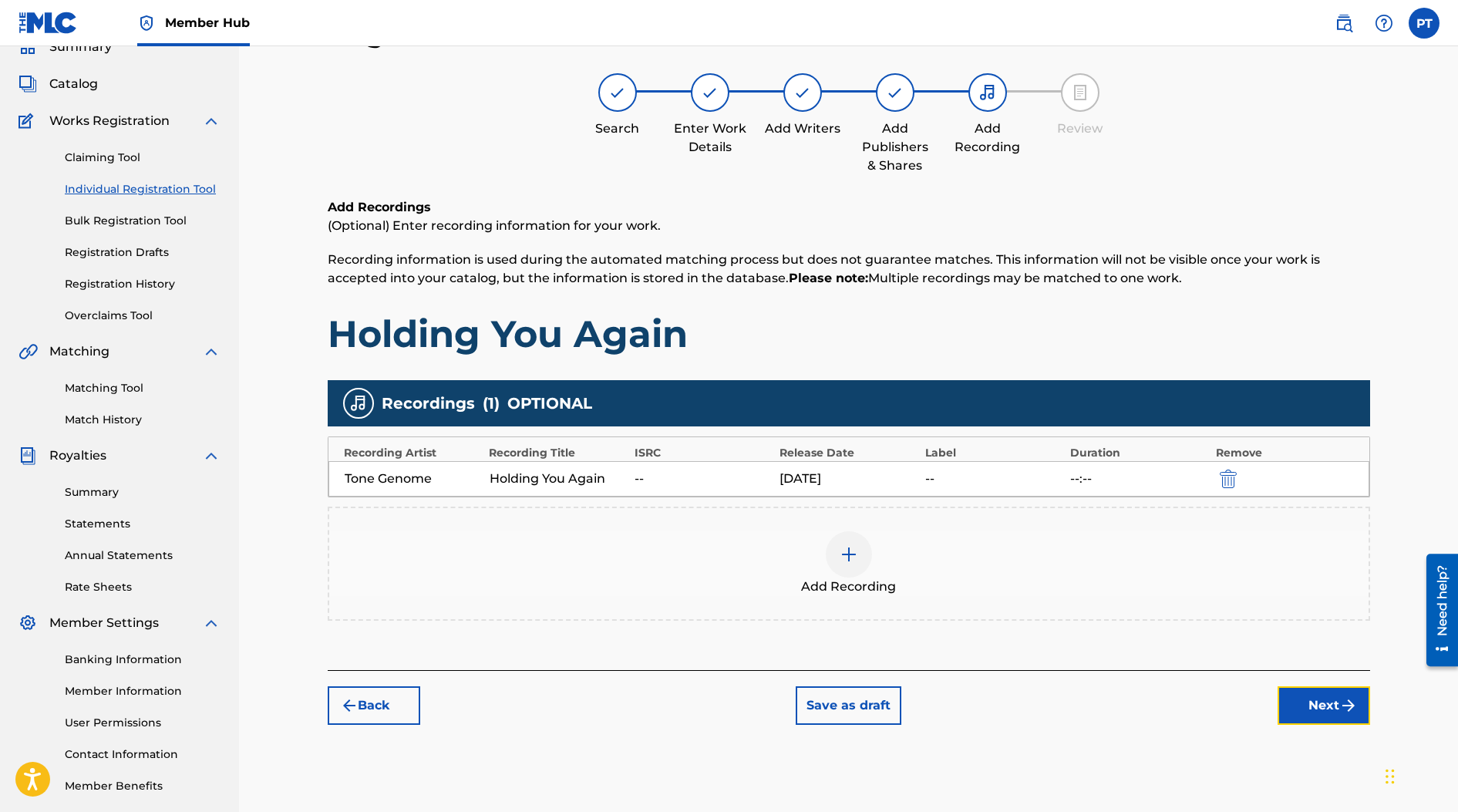
drag, startPoint x: 1327, startPoint y: 704, endPoint x: 299, endPoint y: 518, distance: 1044.7
click at [1013, 703] on button "Next" at bounding box center [1324, 705] width 93 height 39
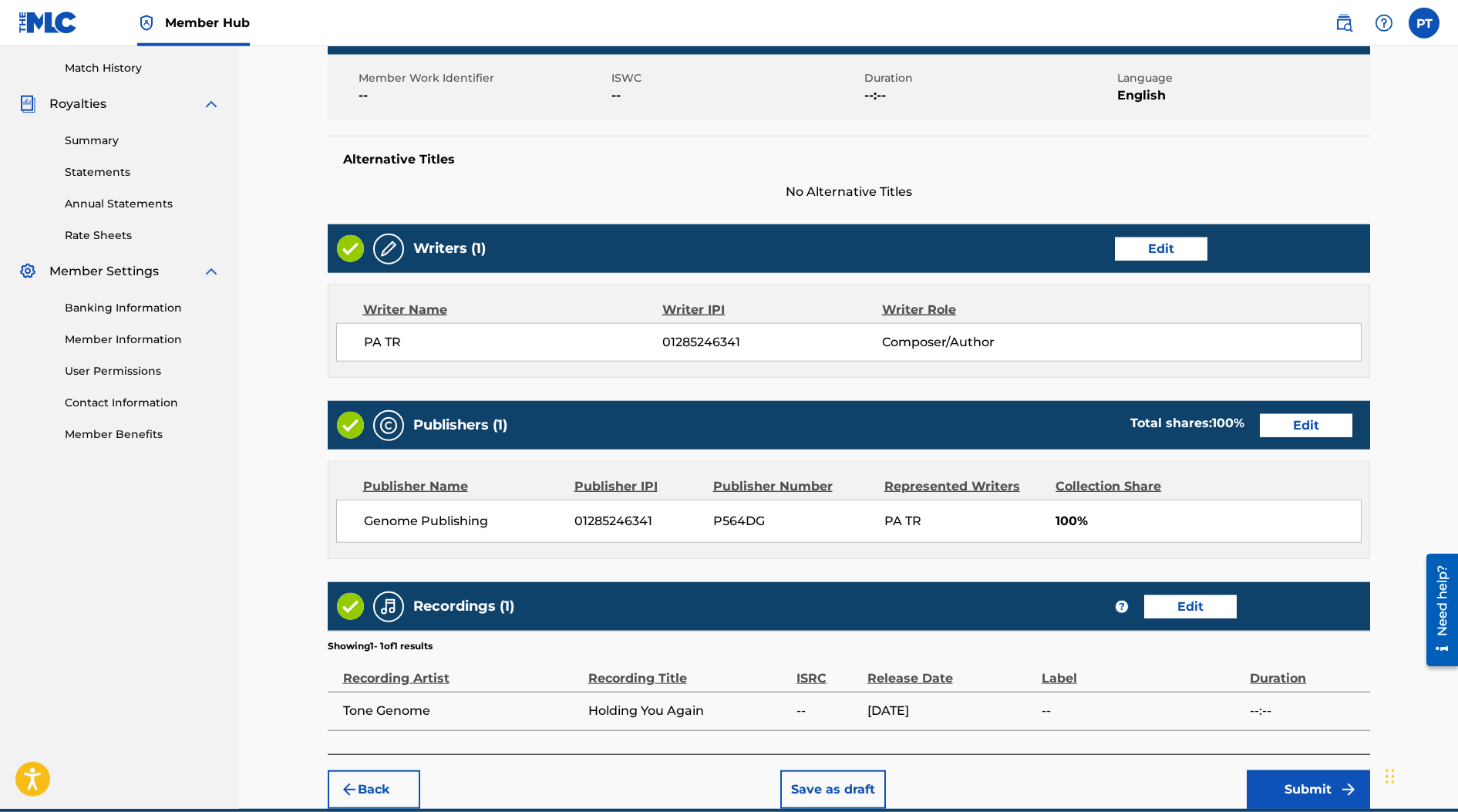
scroll to position [492, 0]
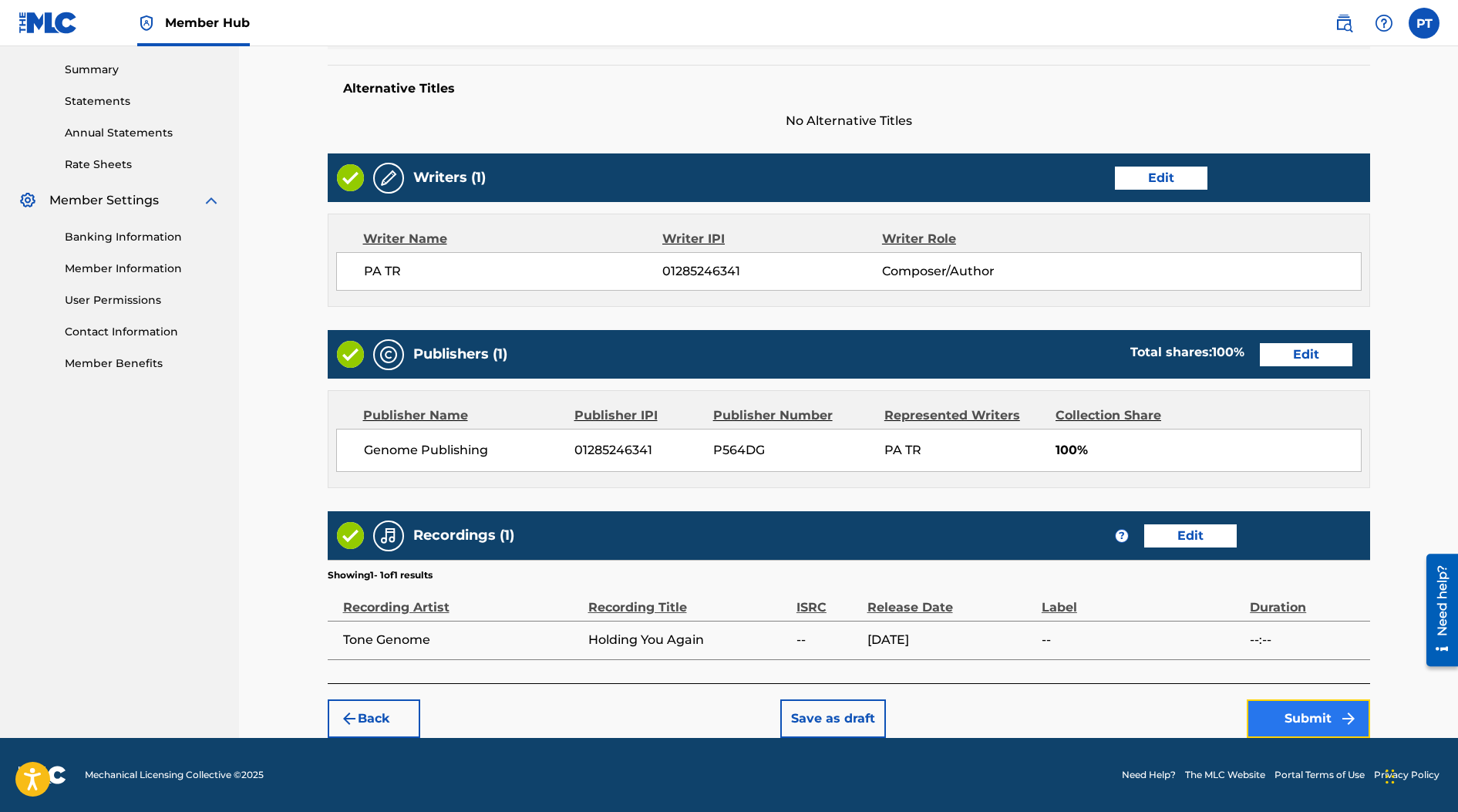
click at [1013, 714] on button "Submit" at bounding box center [1309, 718] width 123 height 39
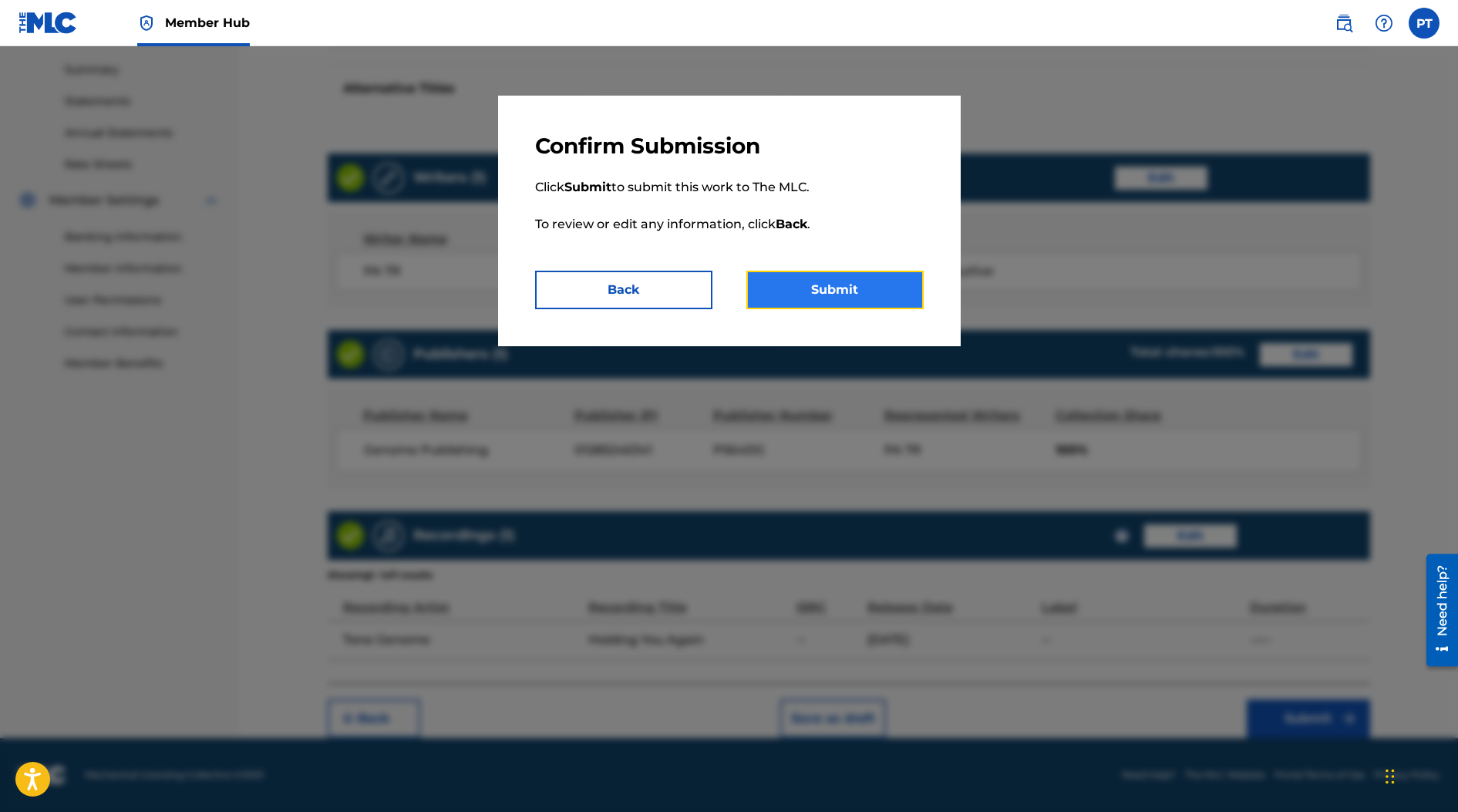
click at [832, 300] on button "Submit" at bounding box center [835, 289] width 178 height 39
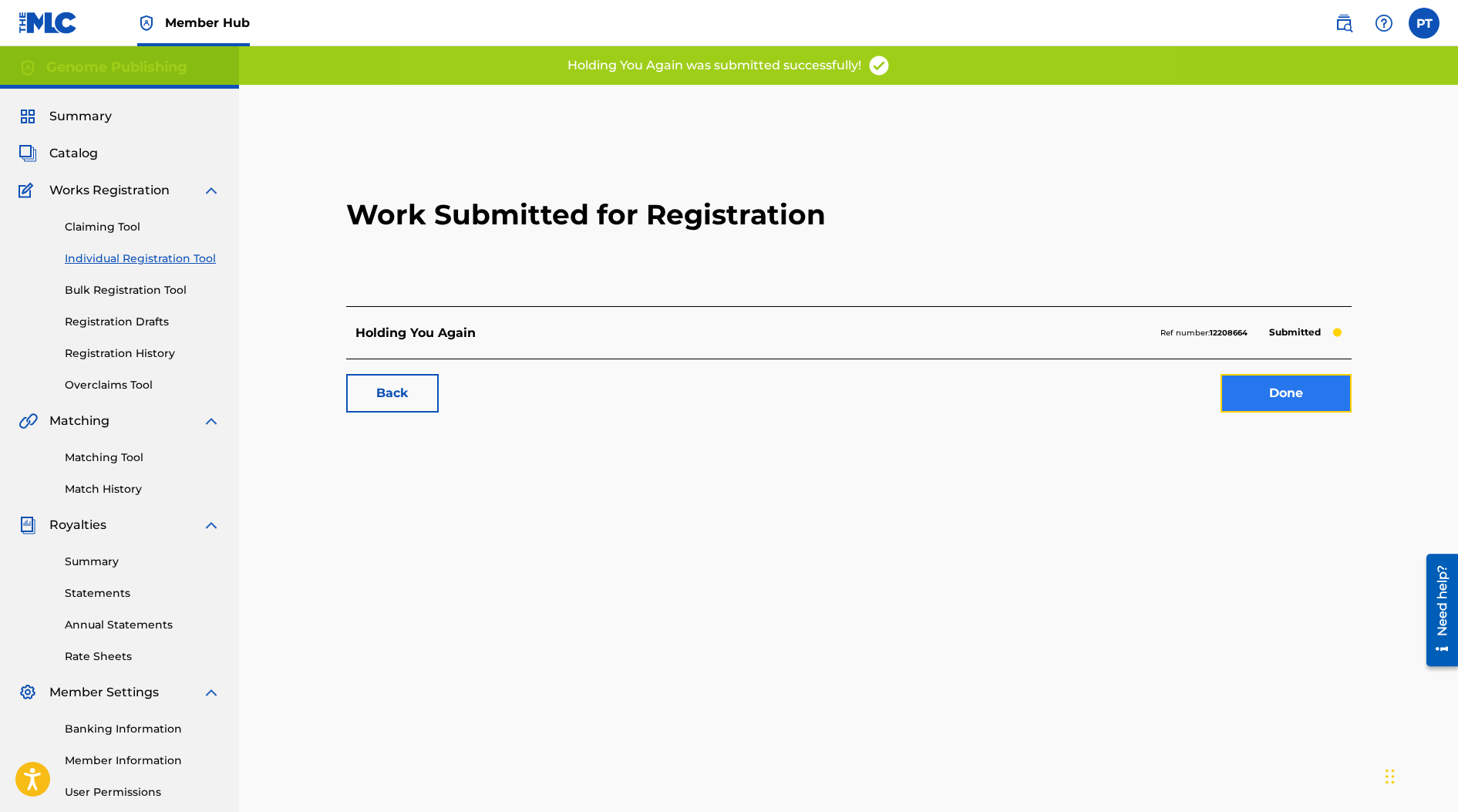
click at [1013, 393] on link "Done" at bounding box center [1286, 392] width 131 height 39
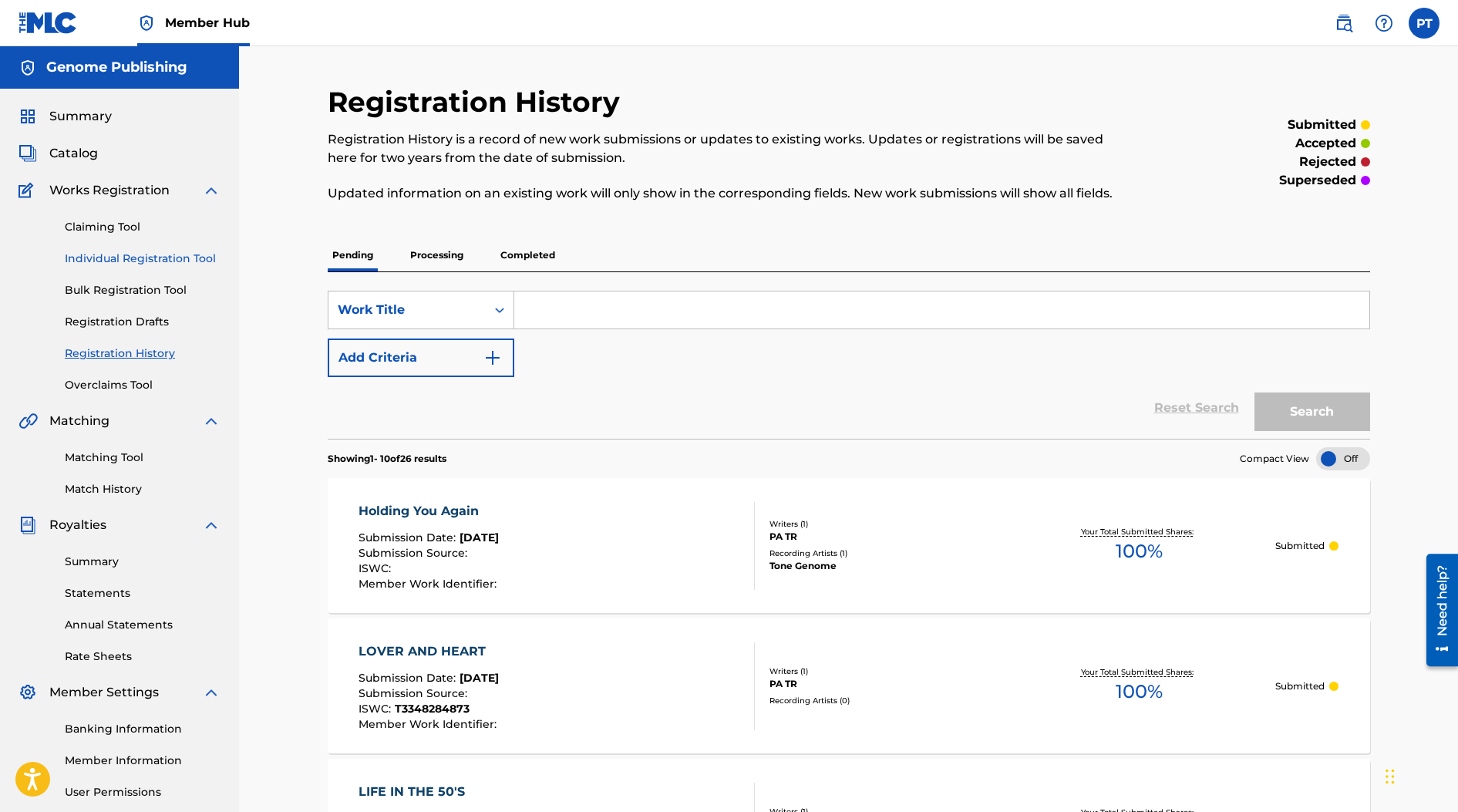
click at [135, 255] on link "Individual Registration Tool" at bounding box center [142, 258] width 156 height 16
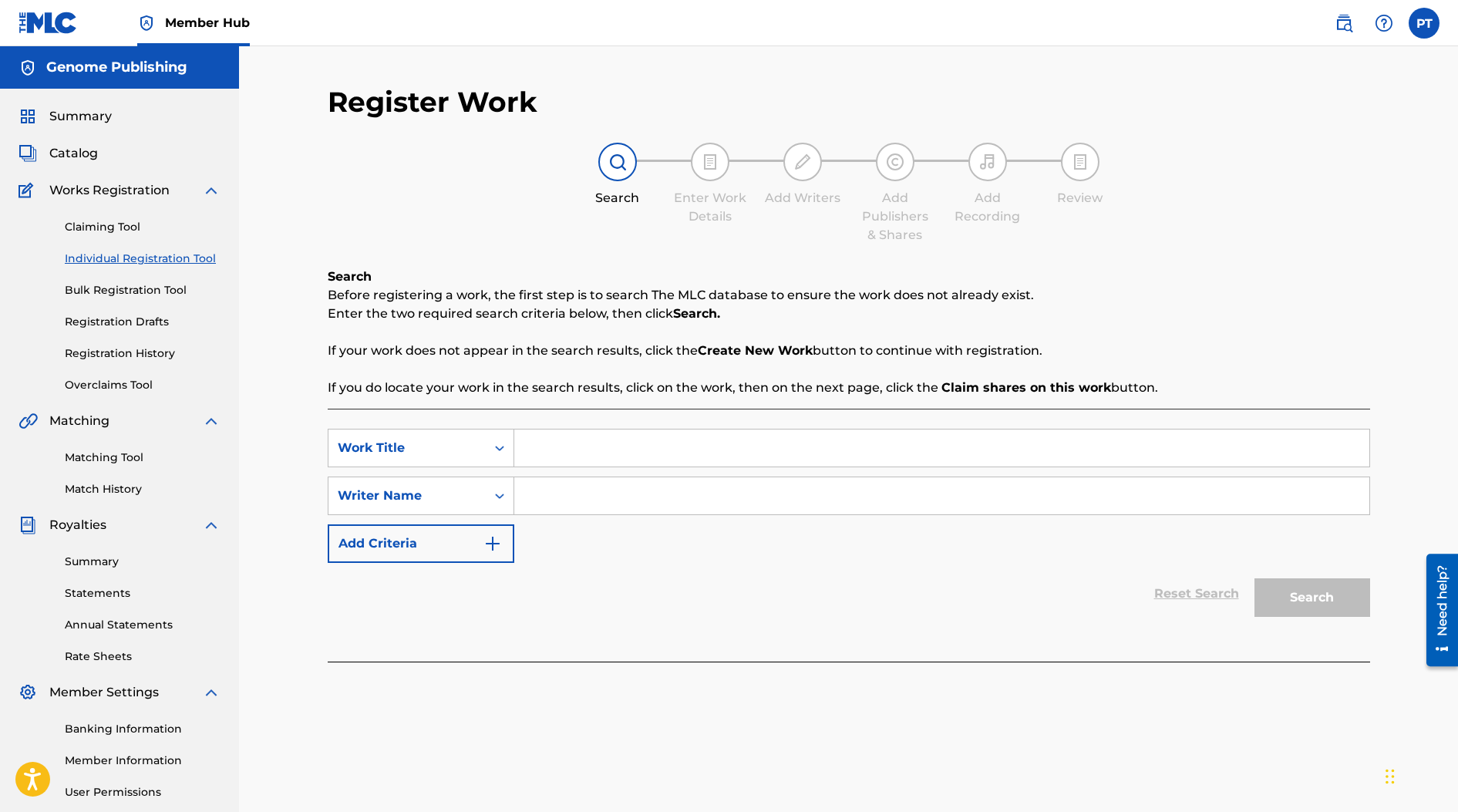
click at [729, 448] on input "Search Form" at bounding box center [942, 447] width 855 height 37
type input "Christmas With [DEMOGRAPHIC_DATA]"
click at [963, 495] on input "Search Form" at bounding box center [942, 495] width 855 height 37
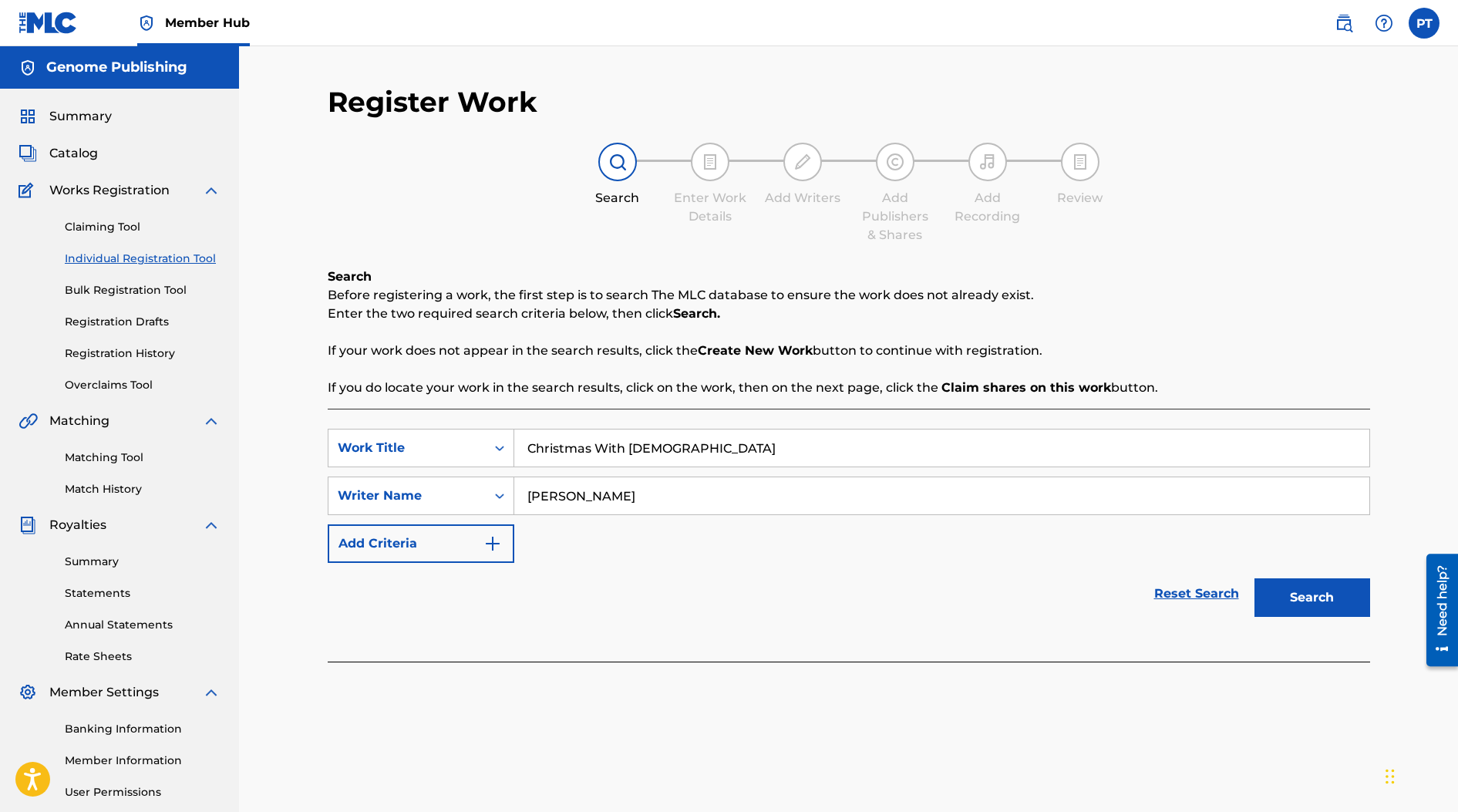
type input "[PERSON_NAME]"
click at [1013, 579] on button "Search" at bounding box center [1312, 597] width 115 height 39
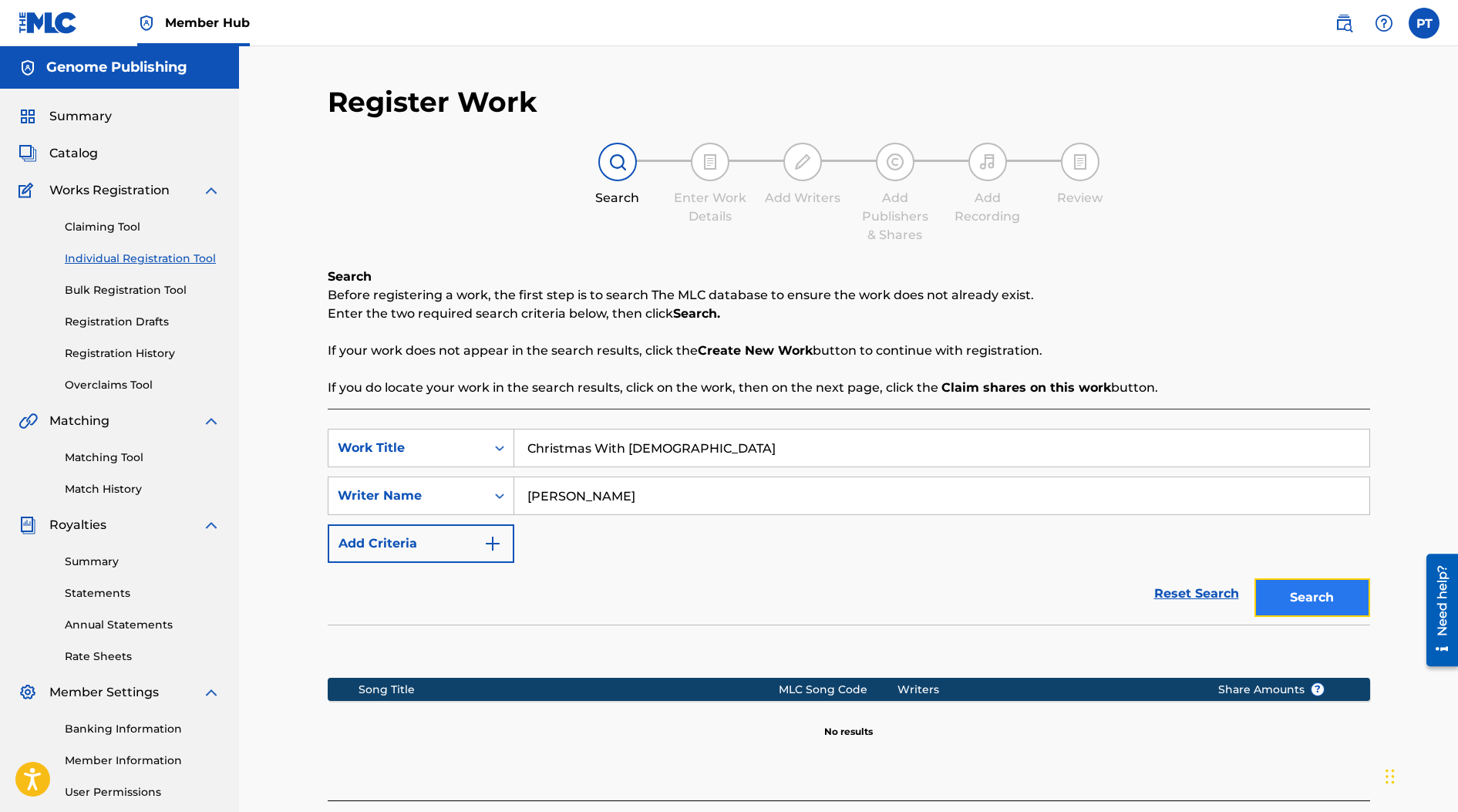
click at [1013, 603] on button "Search" at bounding box center [1312, 597] width 115 height 39
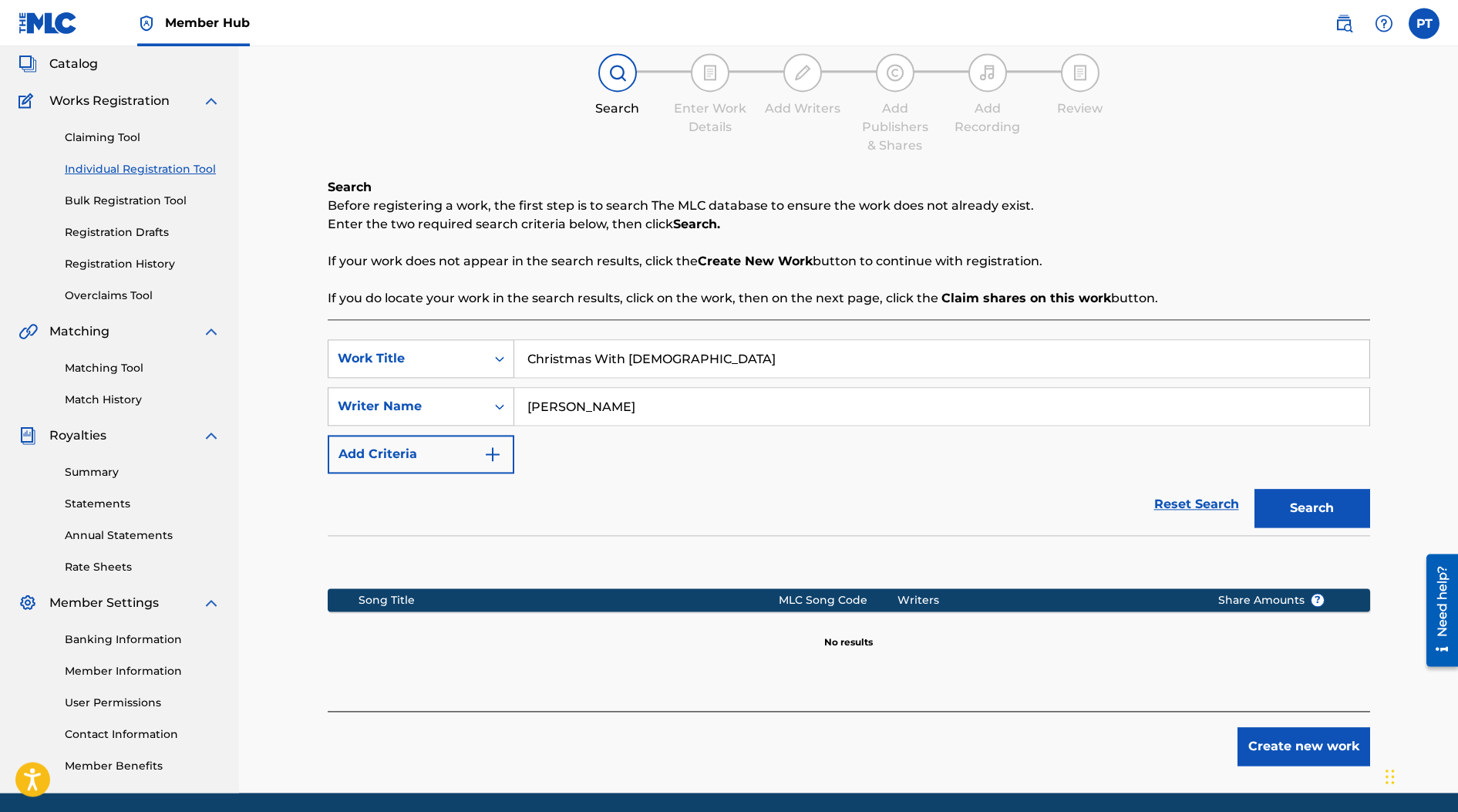
scroll to position [144, 0]
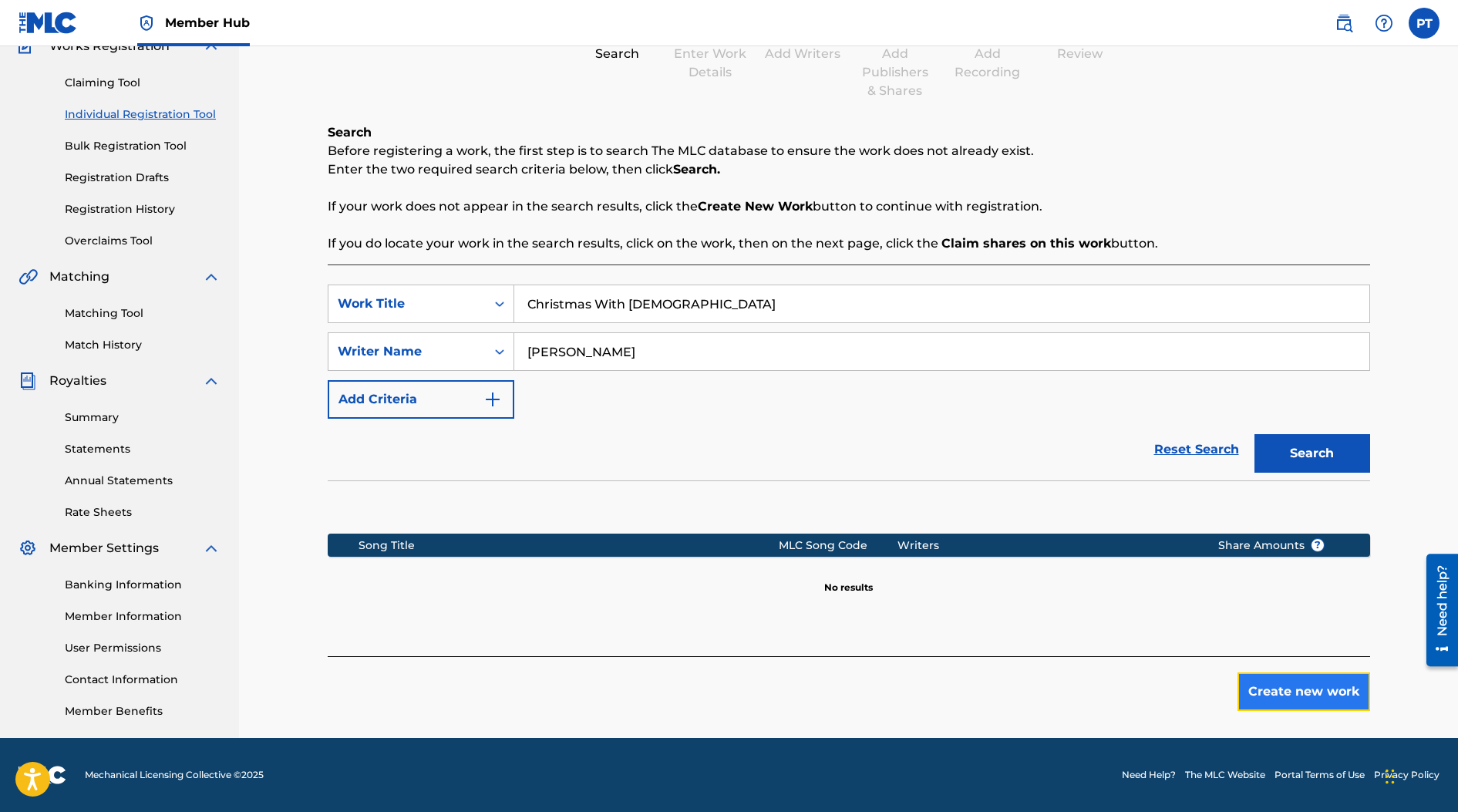
click at [1013, 700] on button "Create new work" at bounding box center [1304, 691] width 132 height 39
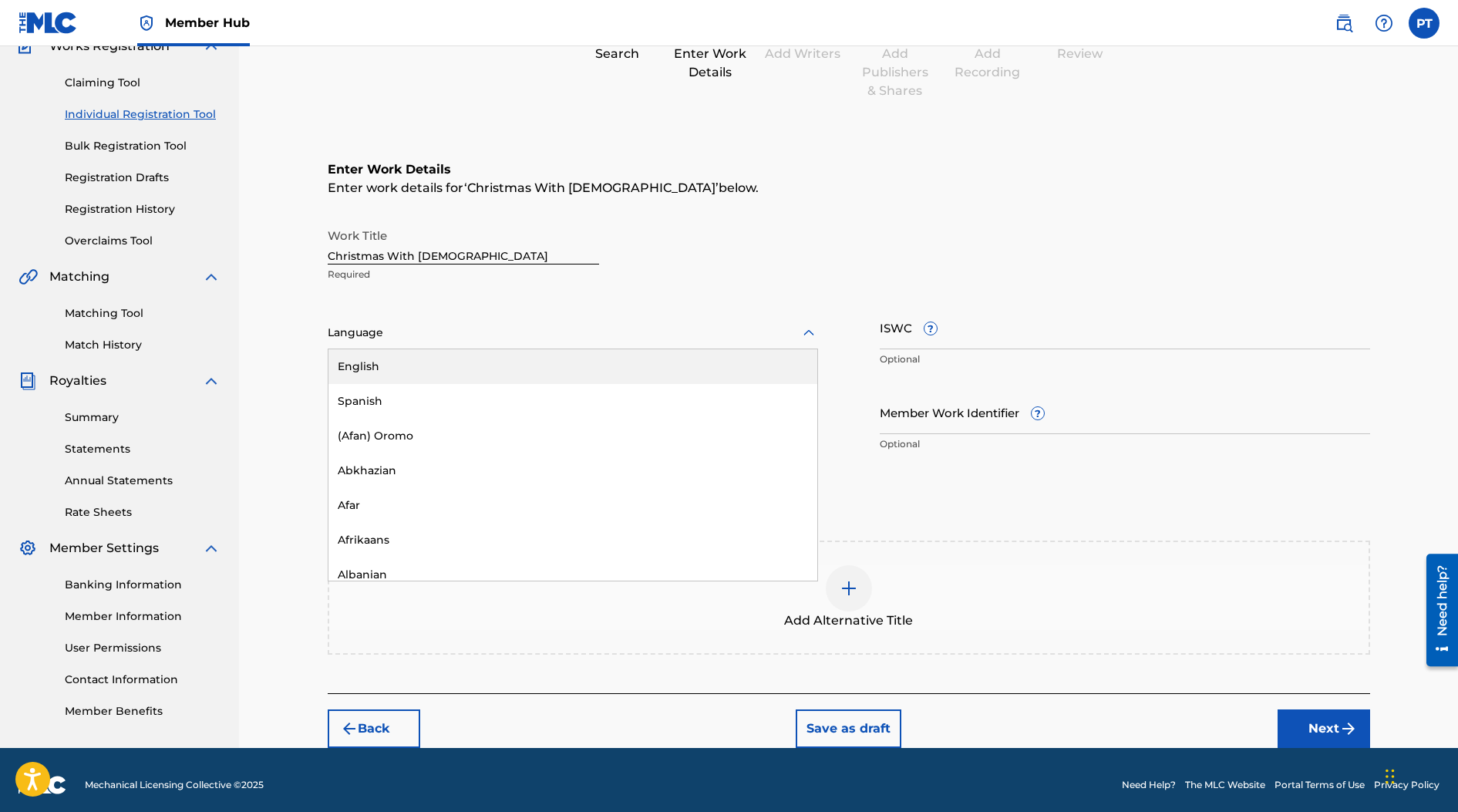
click at [510, 337] on div at bounding box center [573, 333] width 491 height 19
click at [432, 370] on div "English" at bounding box center [572, 366] width 489 height 35
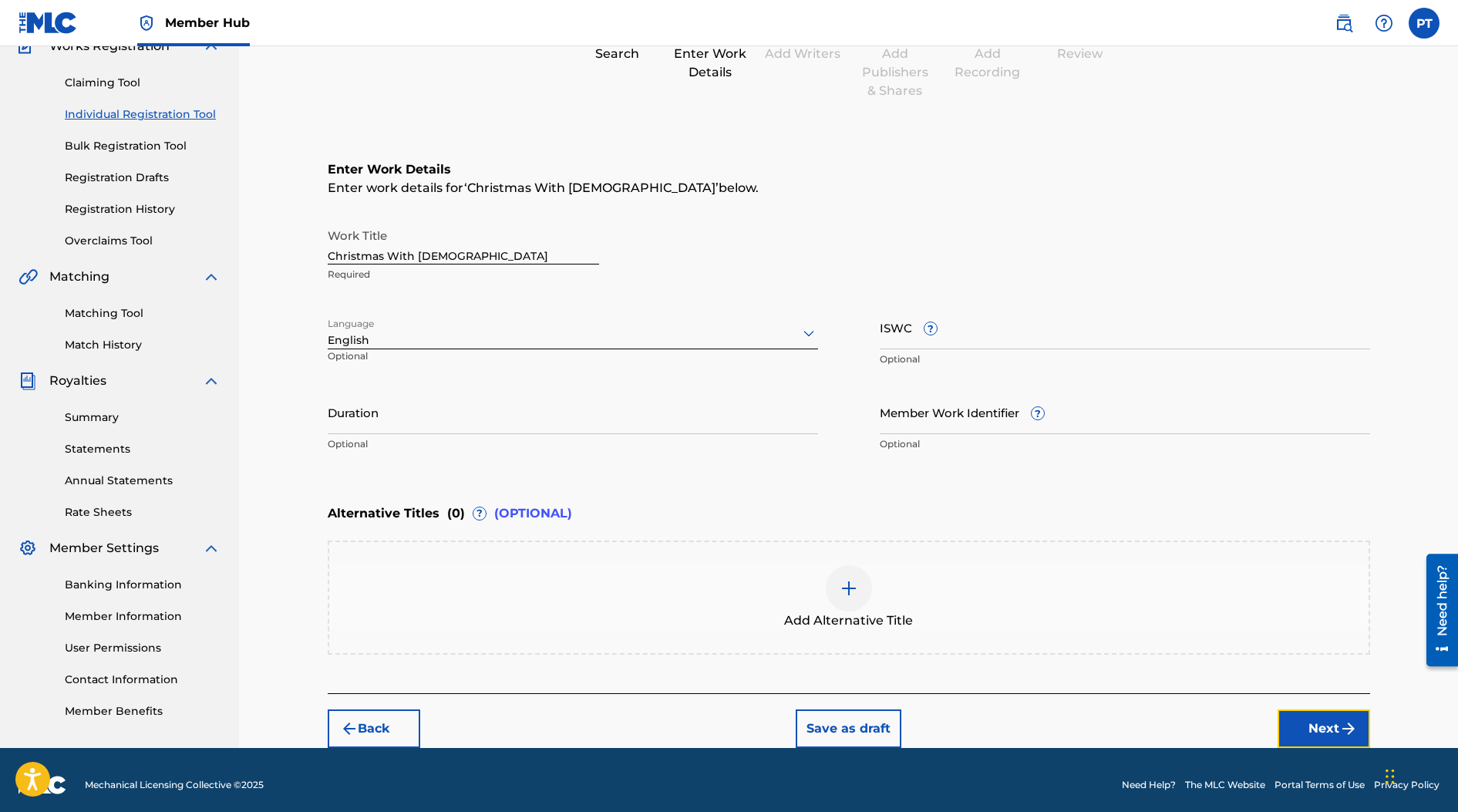
click at [1013, 727] on button "Next" at bounding box center [1324, 728] width 93 height 39
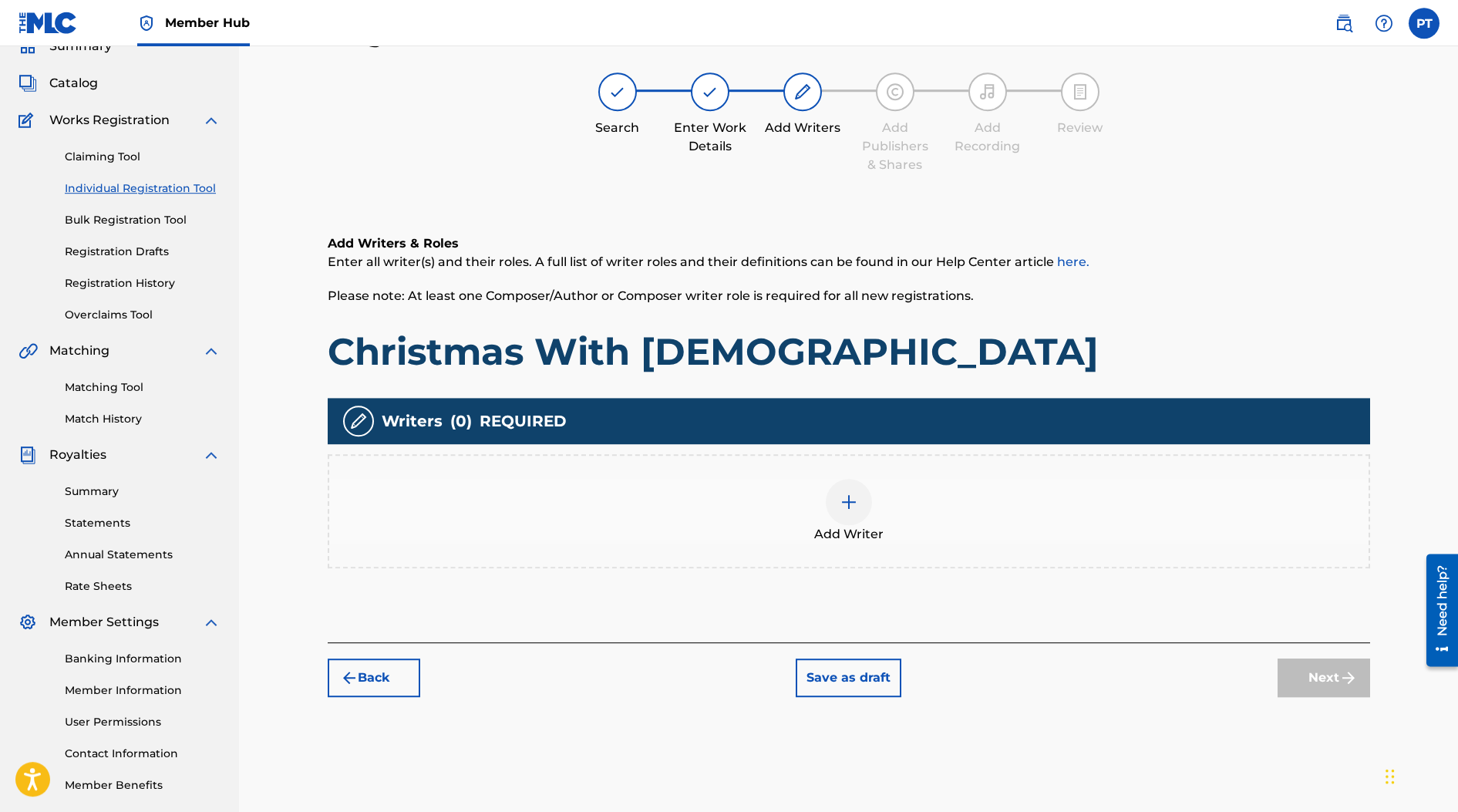
scroll to position [69, 0]
click at [853, 502] on img at bounding box center [849, 503] width 19 height 19
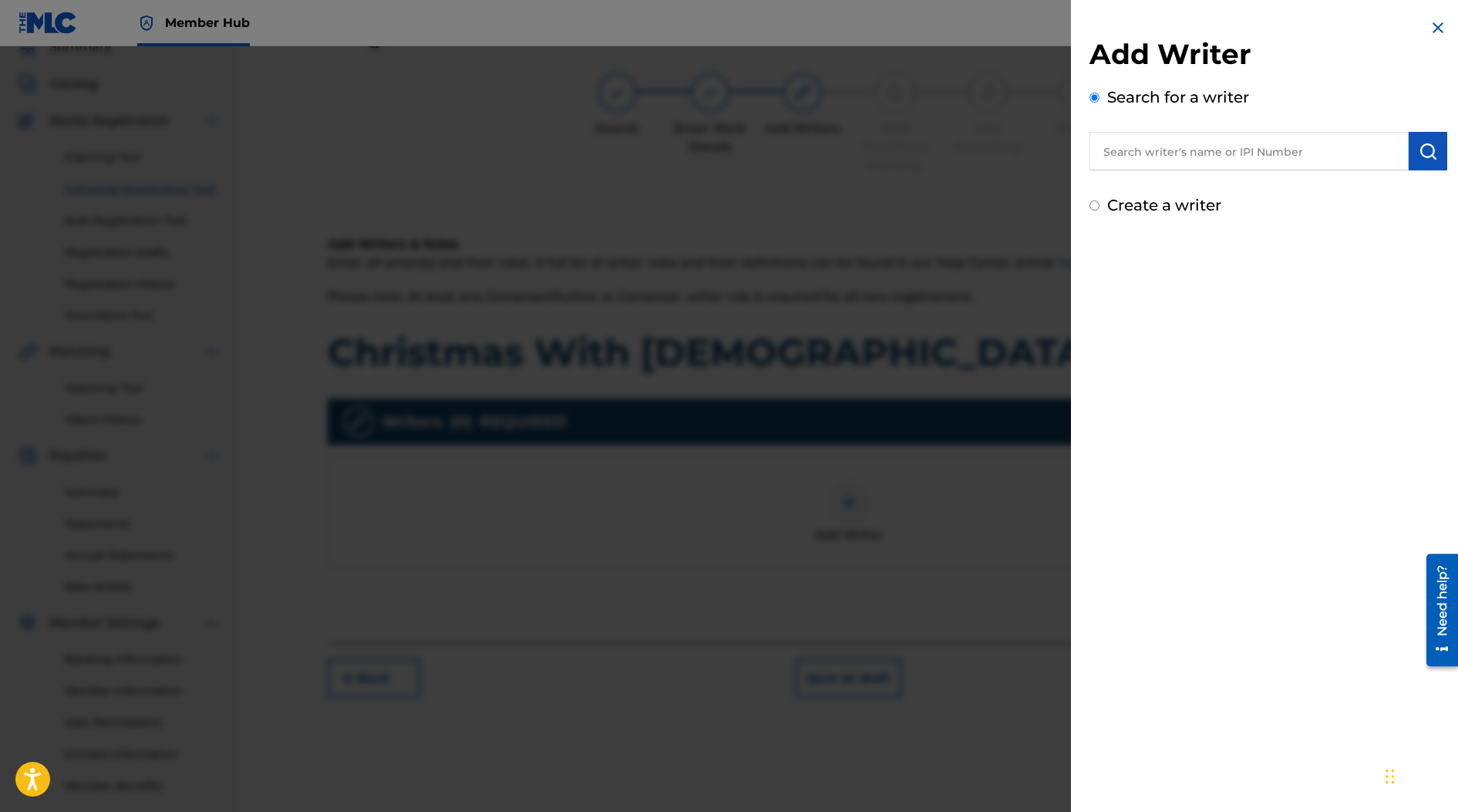
click at [1013, 144] on input "text" at bounding box center [1249, 150] width 320 height 39
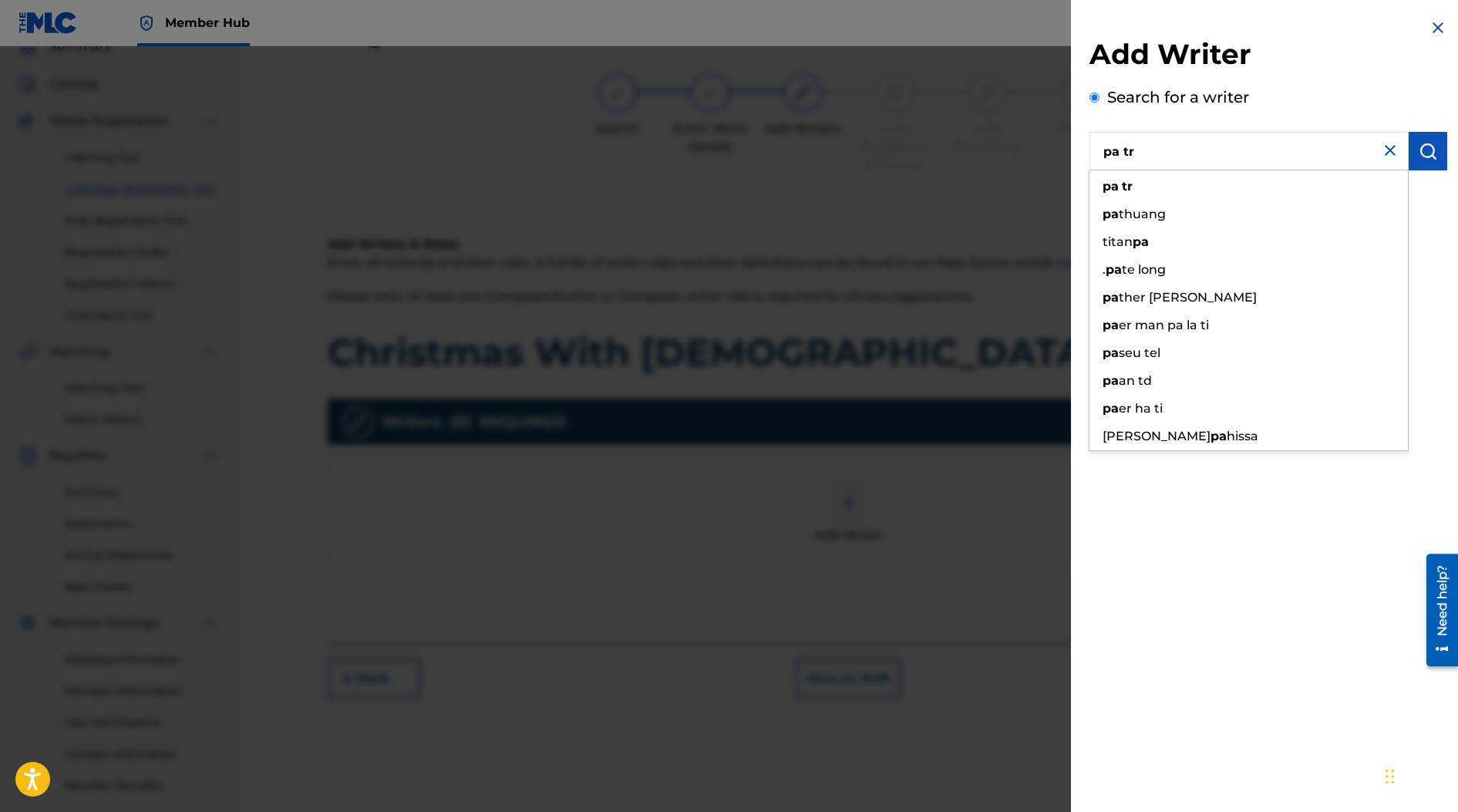
type input "pa tr"
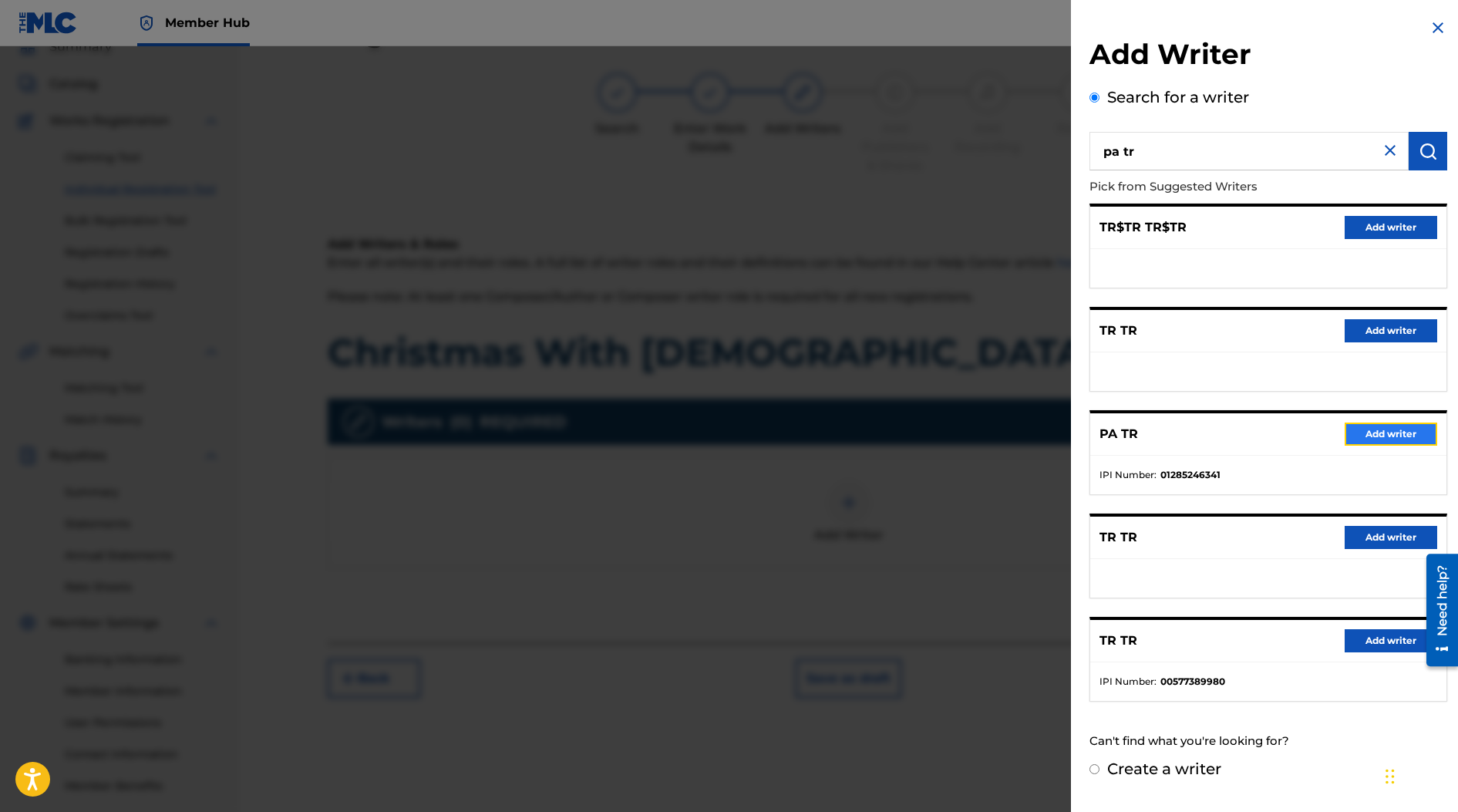
click at [1013, 432] on button "Add writer" at bounding box center [1391, 434] width 93 height 23
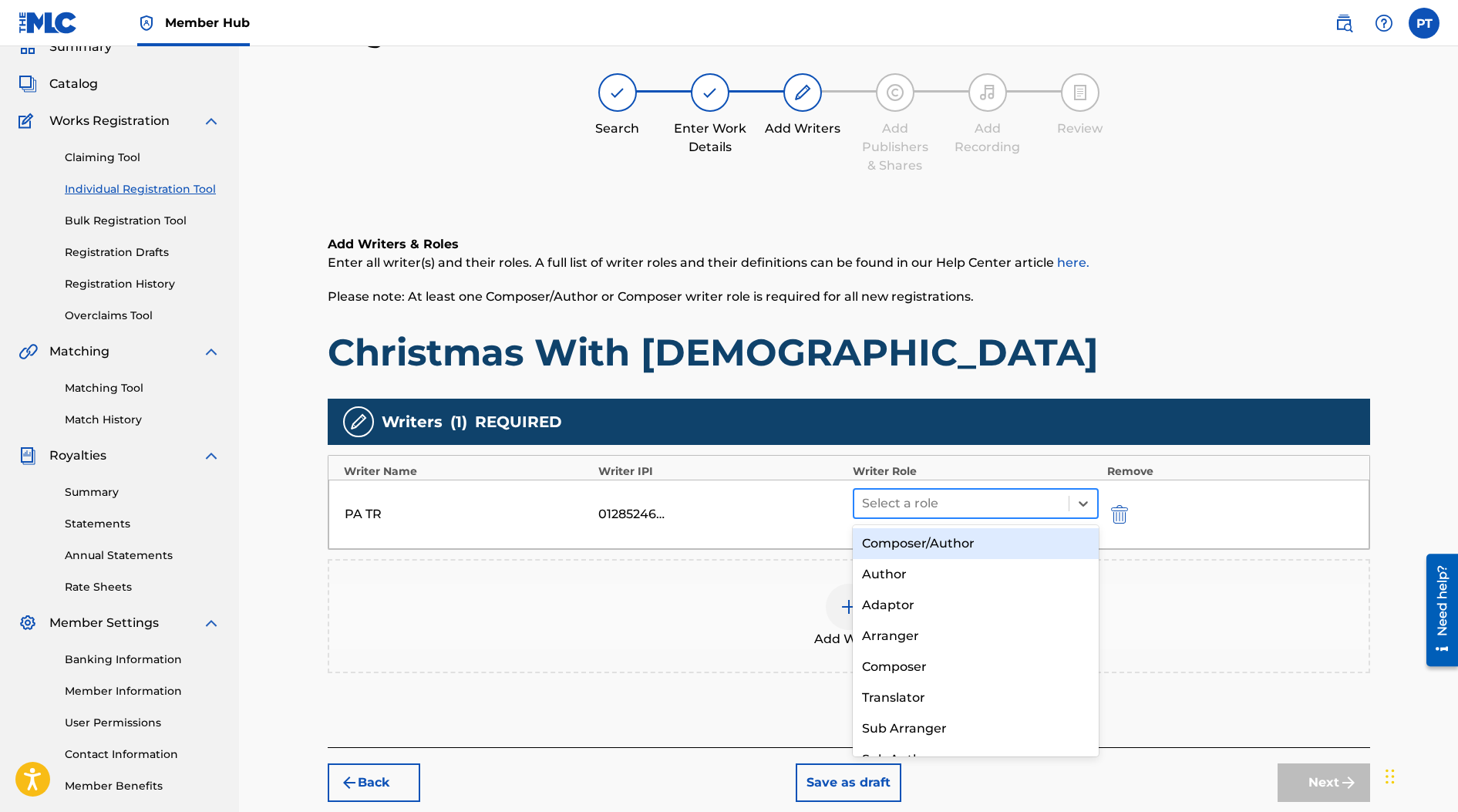
click at [998, 508] on div at bounding box center [962, 503] width 200 height 22
click at [900, 546] on div "Composer/Author" at bounding box center [976, 544] width 247 height 31
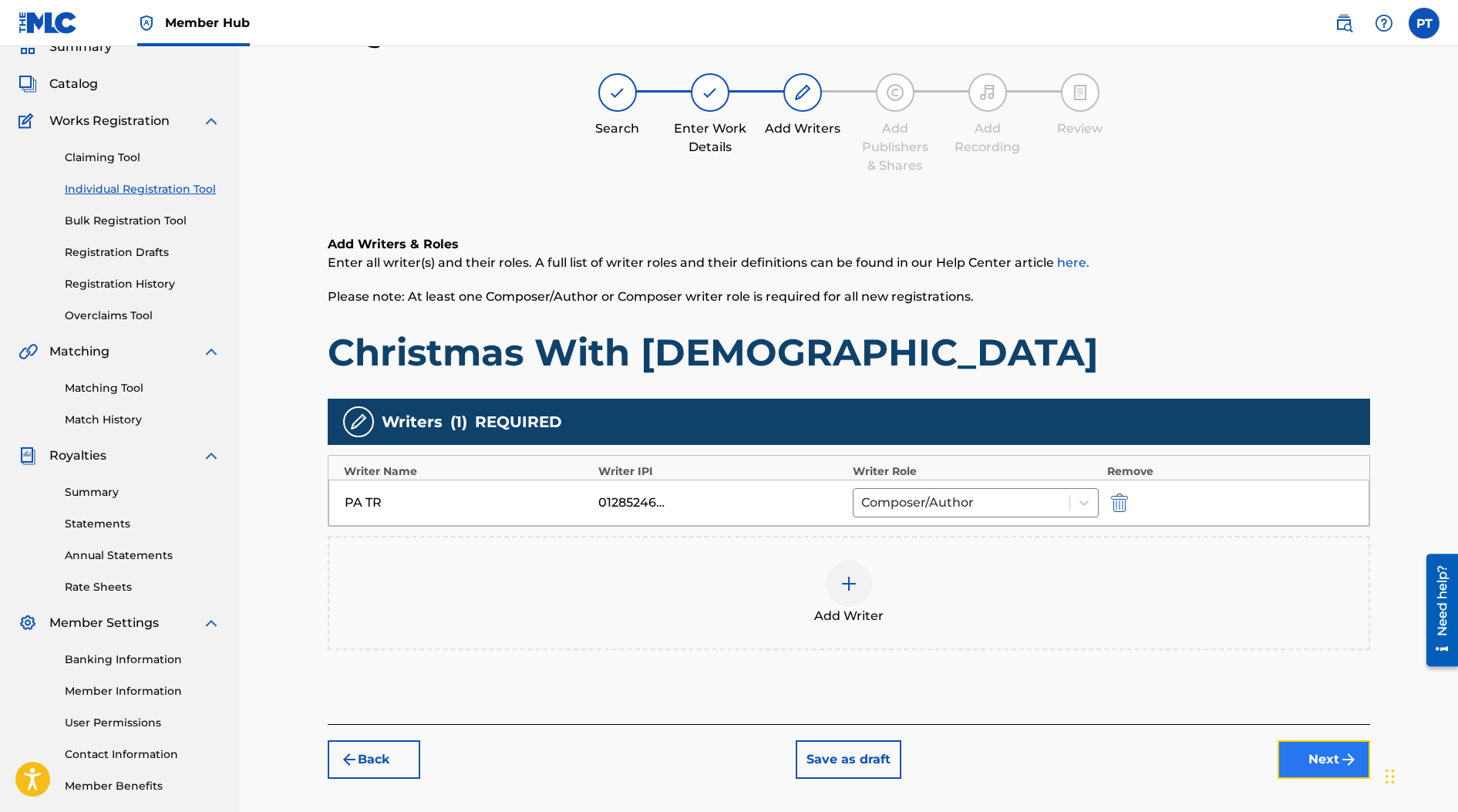
click at [1013, 767] on button "Next" at bounding box center [1324, 759] width 93 height 39
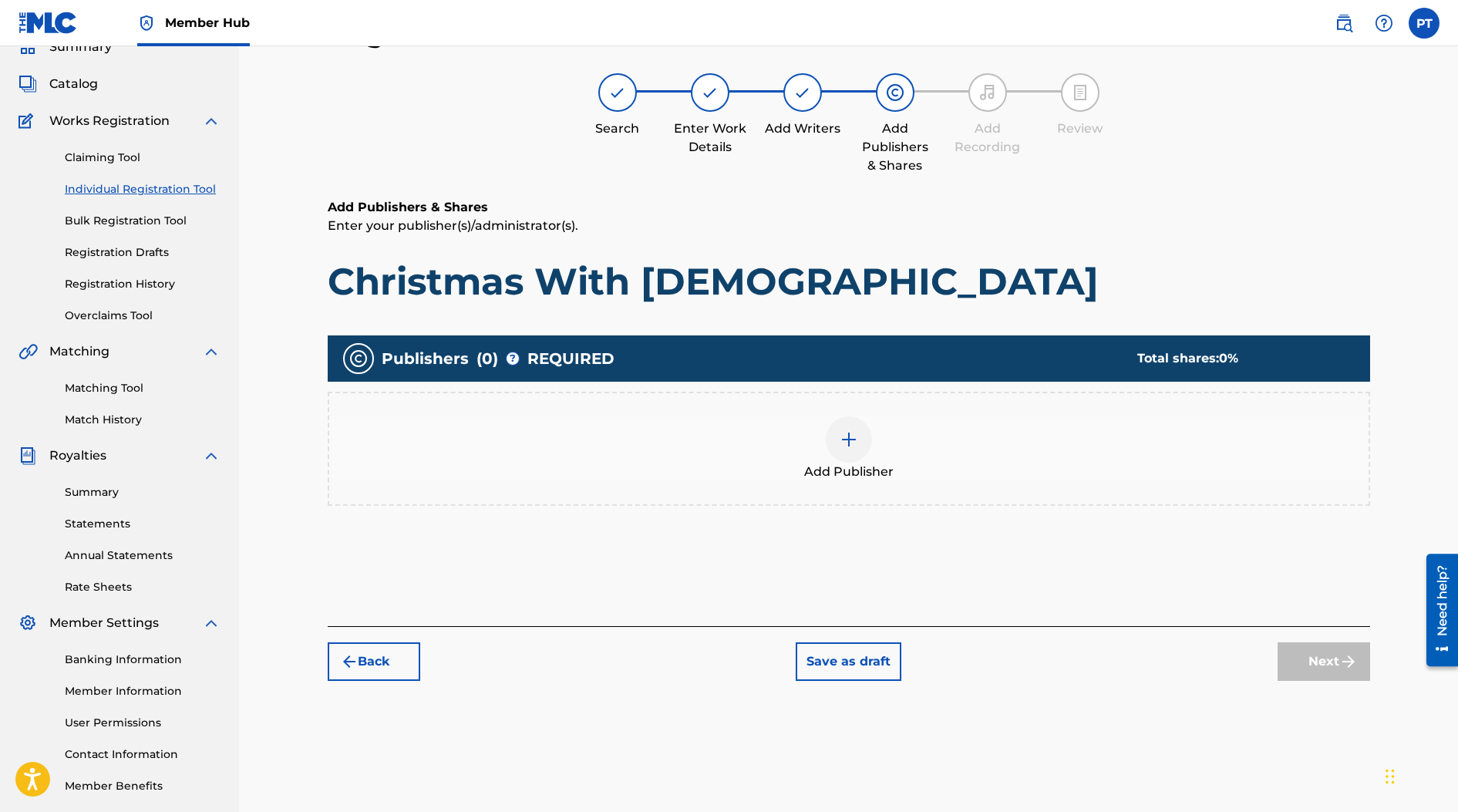
click at [862, 442] on div at bounding box center [848, 439] width 46 height 46
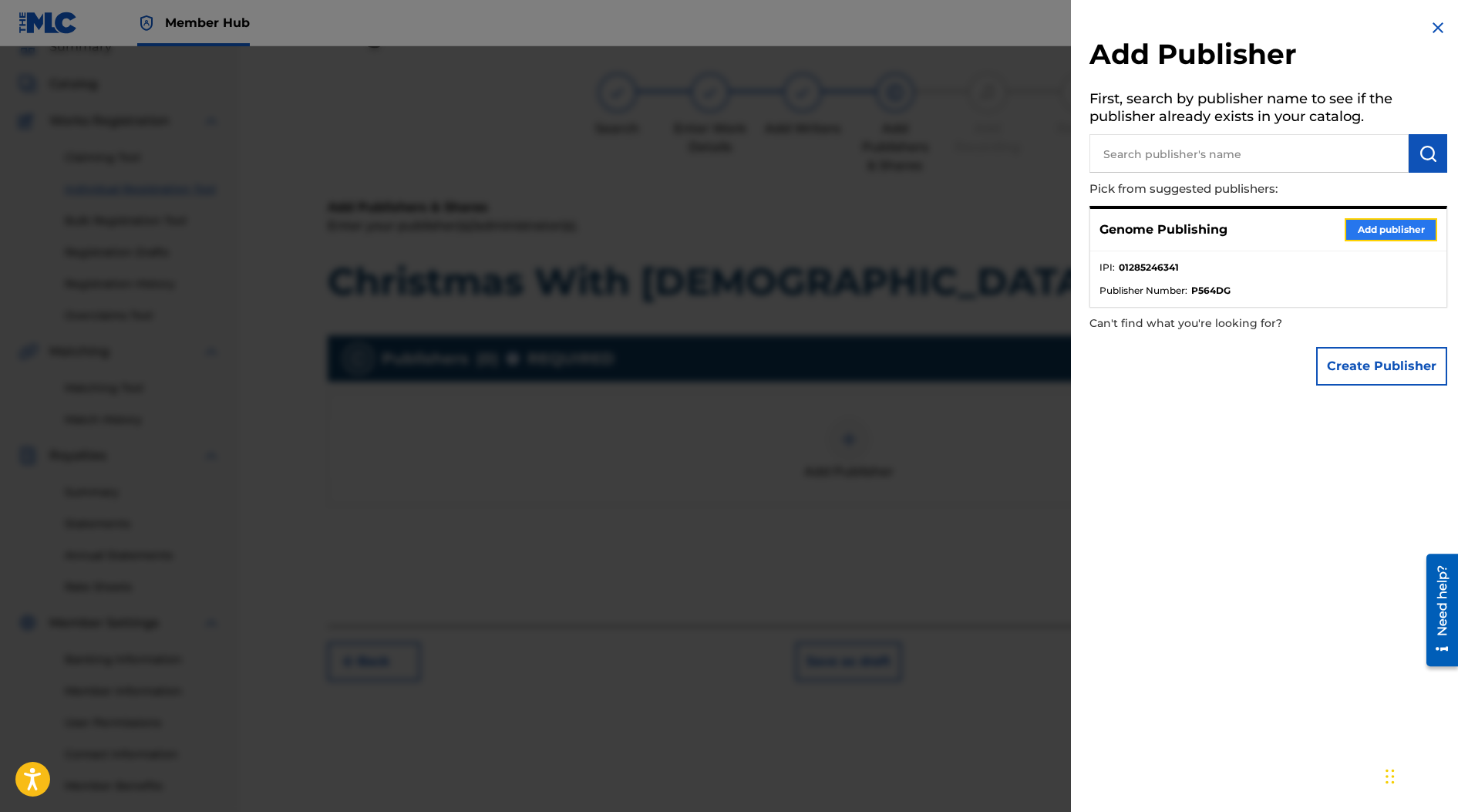
click at [1013, 232] on button "Add publisher" at bounding box center [1391, 230] width 93 height 23
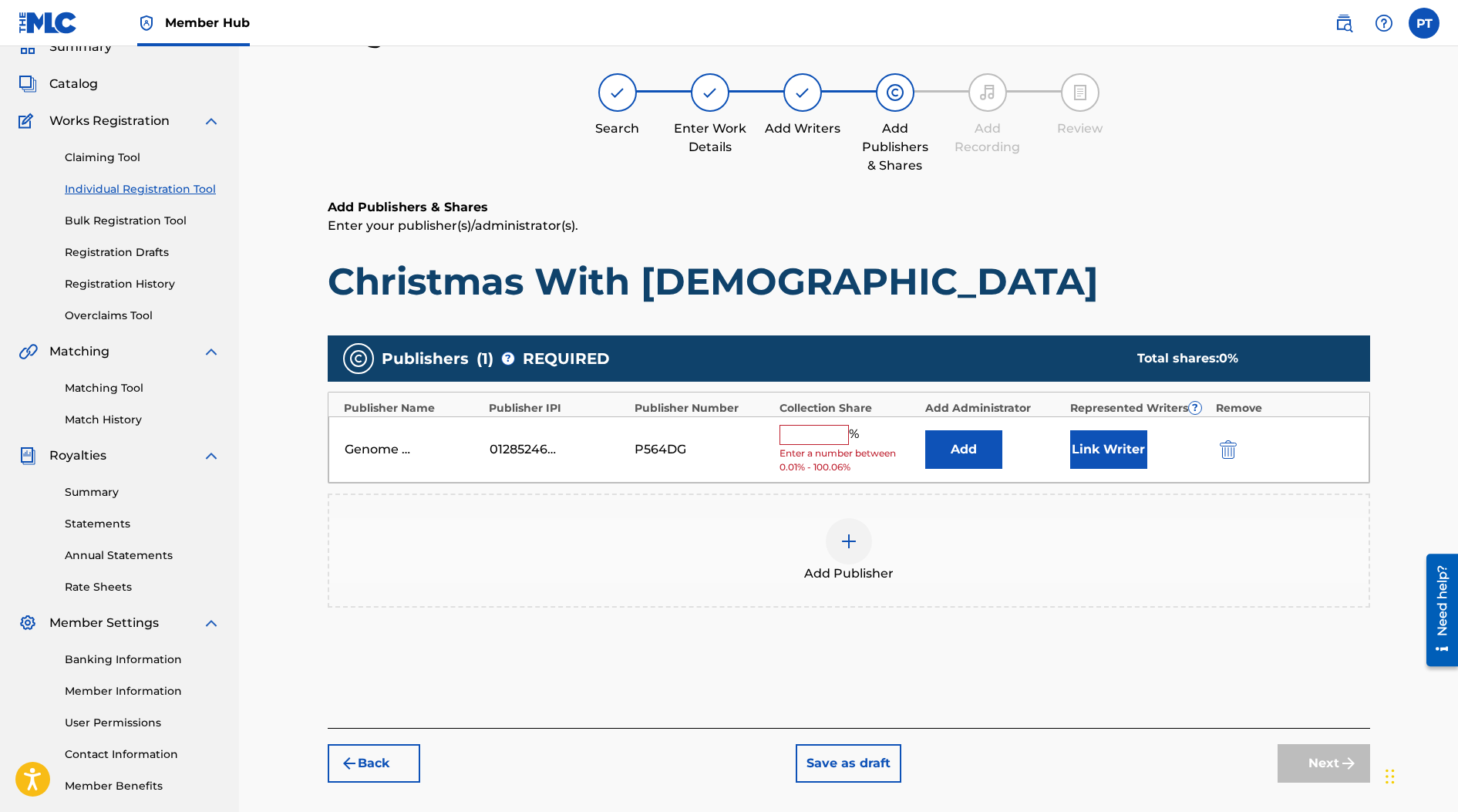
click at [806, 427] on input "text" at bounding box center [813, 434] width 69 height 20
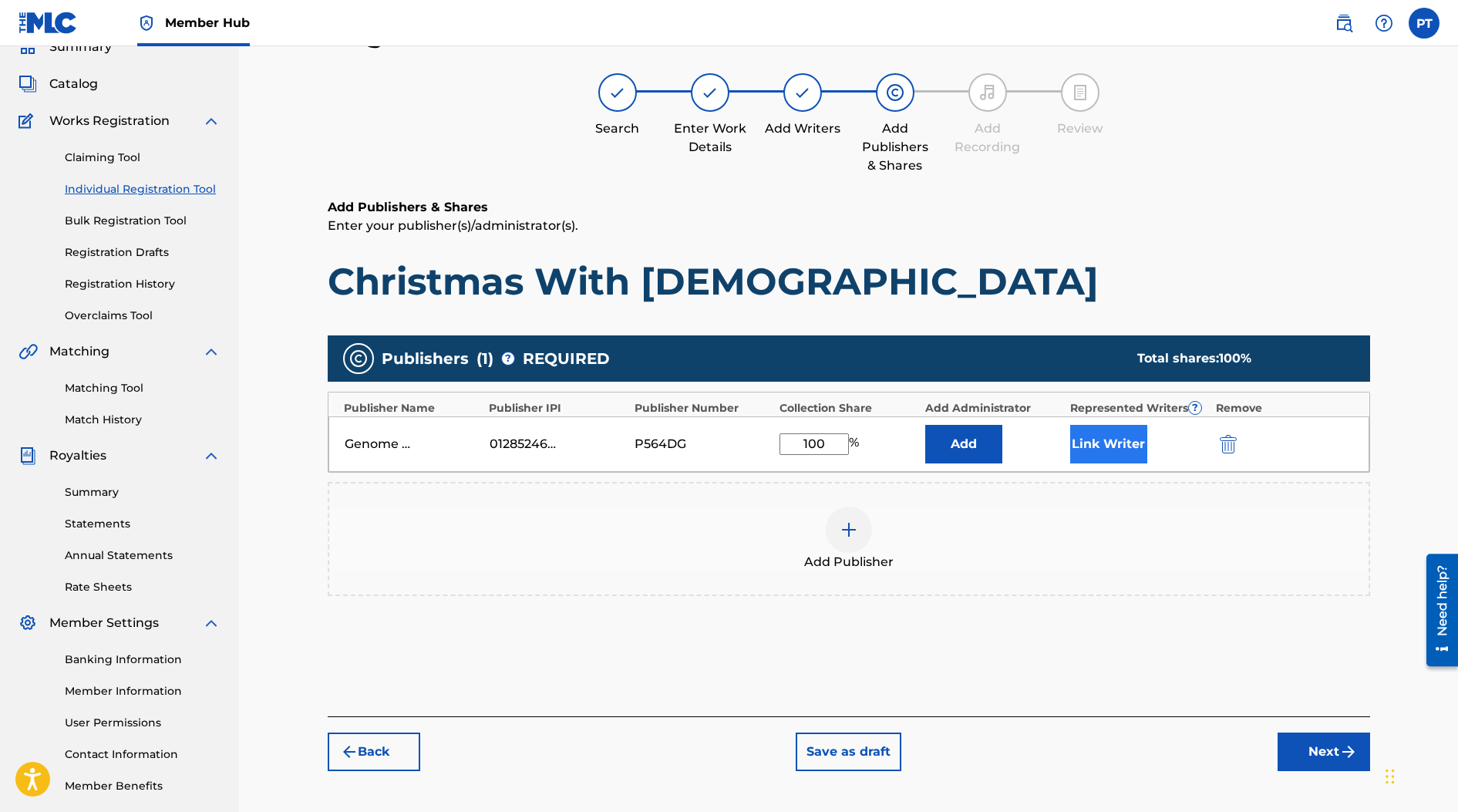
type input "100"
click at [1013, 441] on button "Link Writer" at bounding box center [1109, 443] width 78 height 39
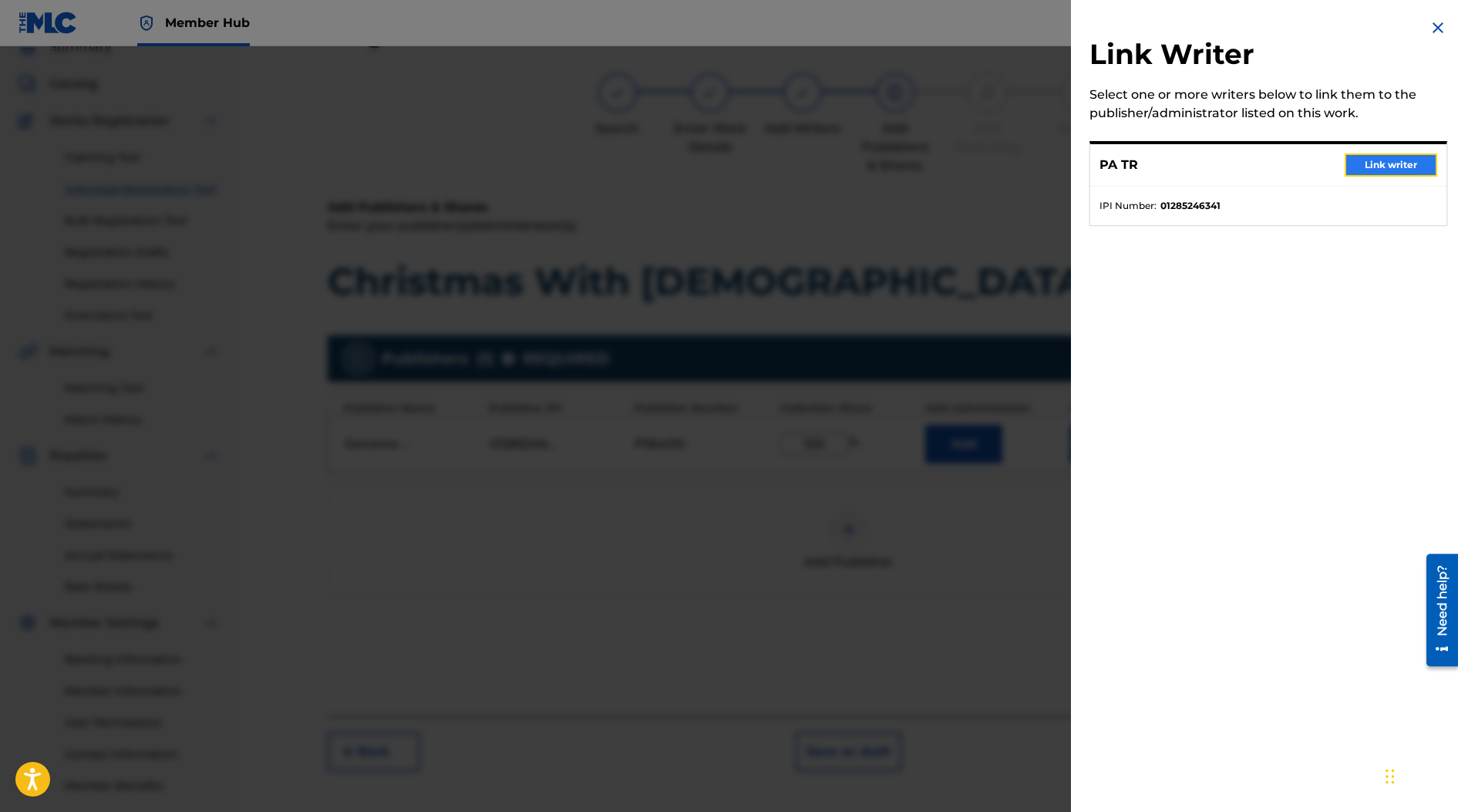
click at [1013, 173] on button "Link writer" at bounding box center [1391, 164] width 93 height 23
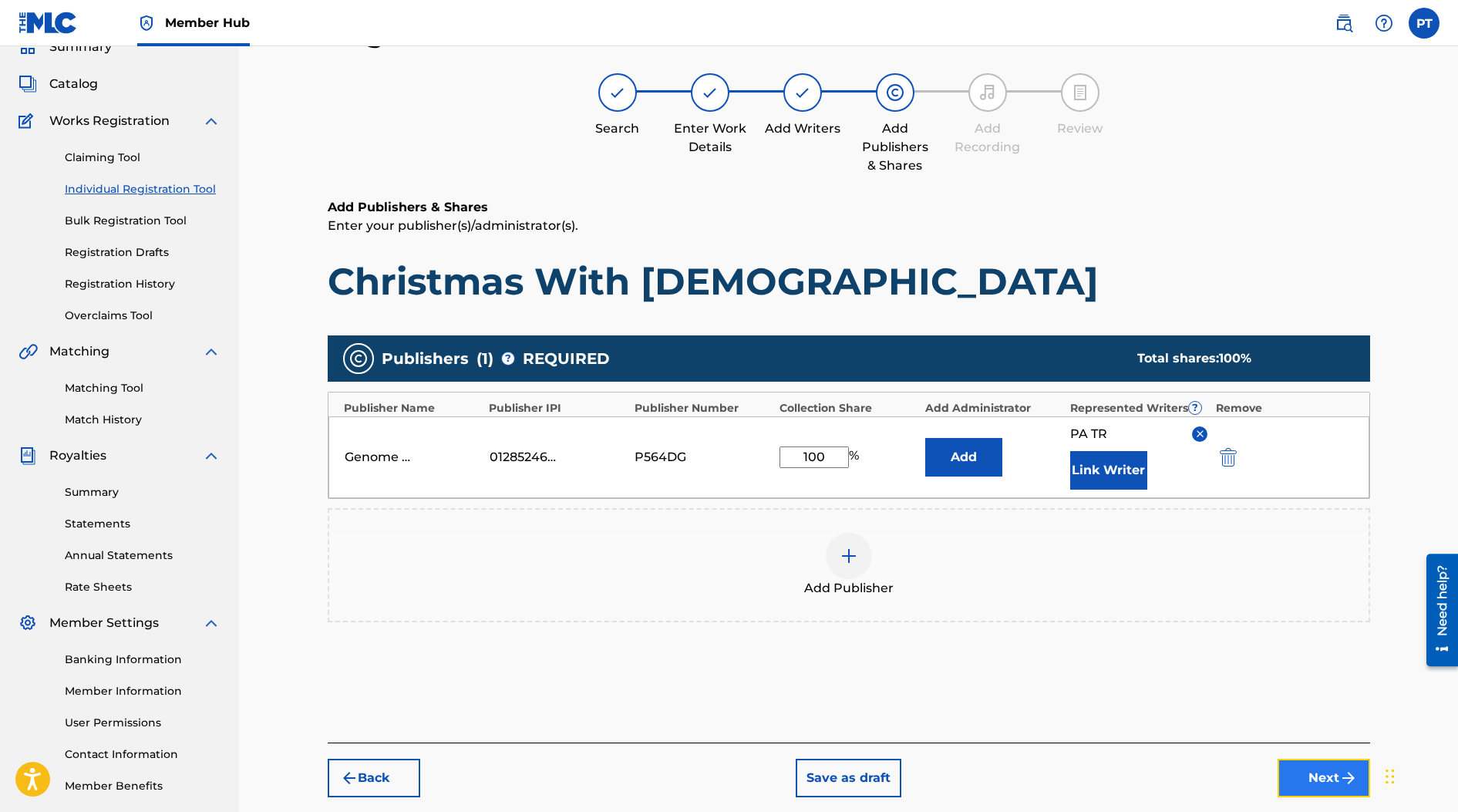
click at [1013, 779] on button "Next" at bounding box center [1324, 777] width 93 height 39
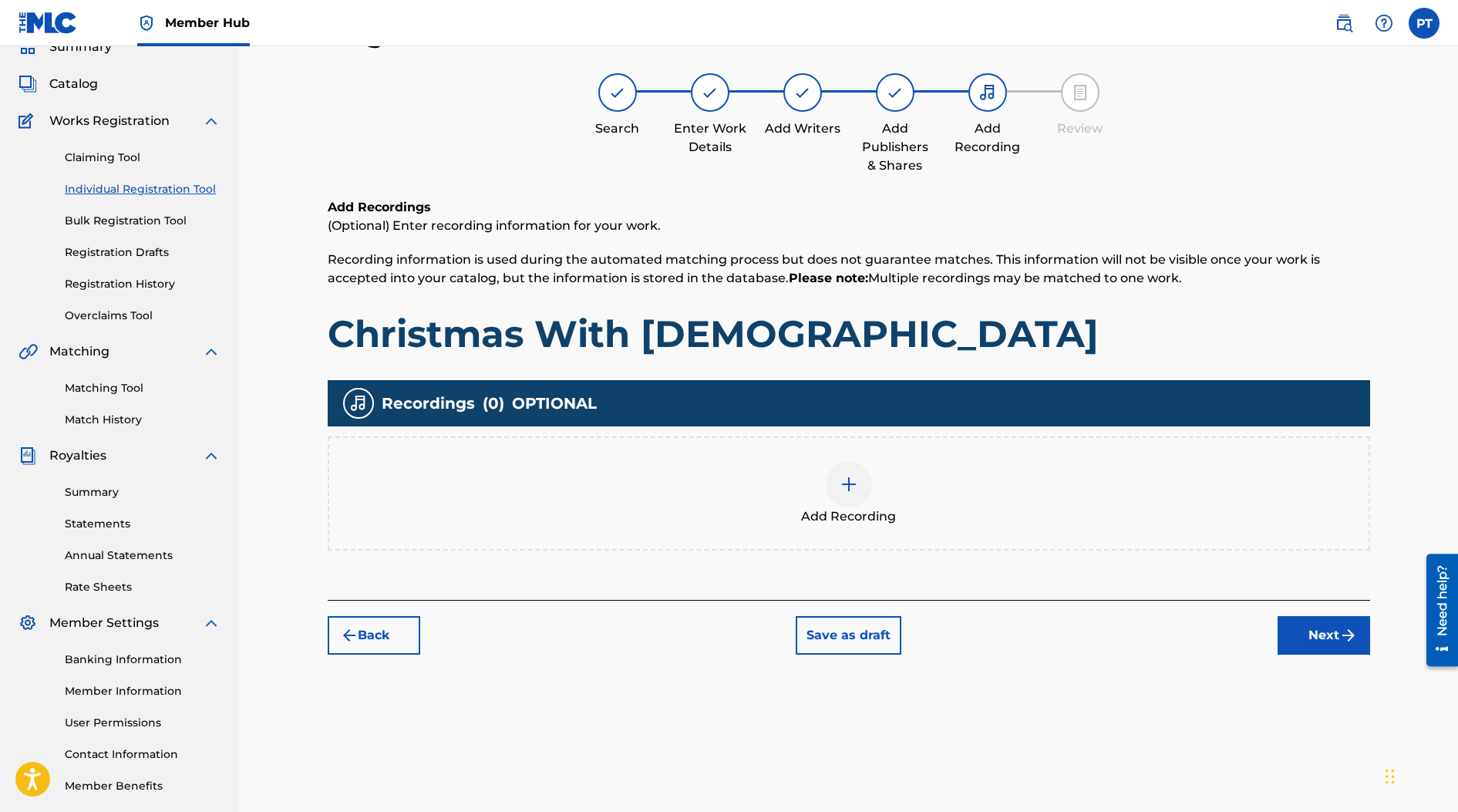
click at [846, 491] on img at bounding box center [849, 484] width 19 height 19
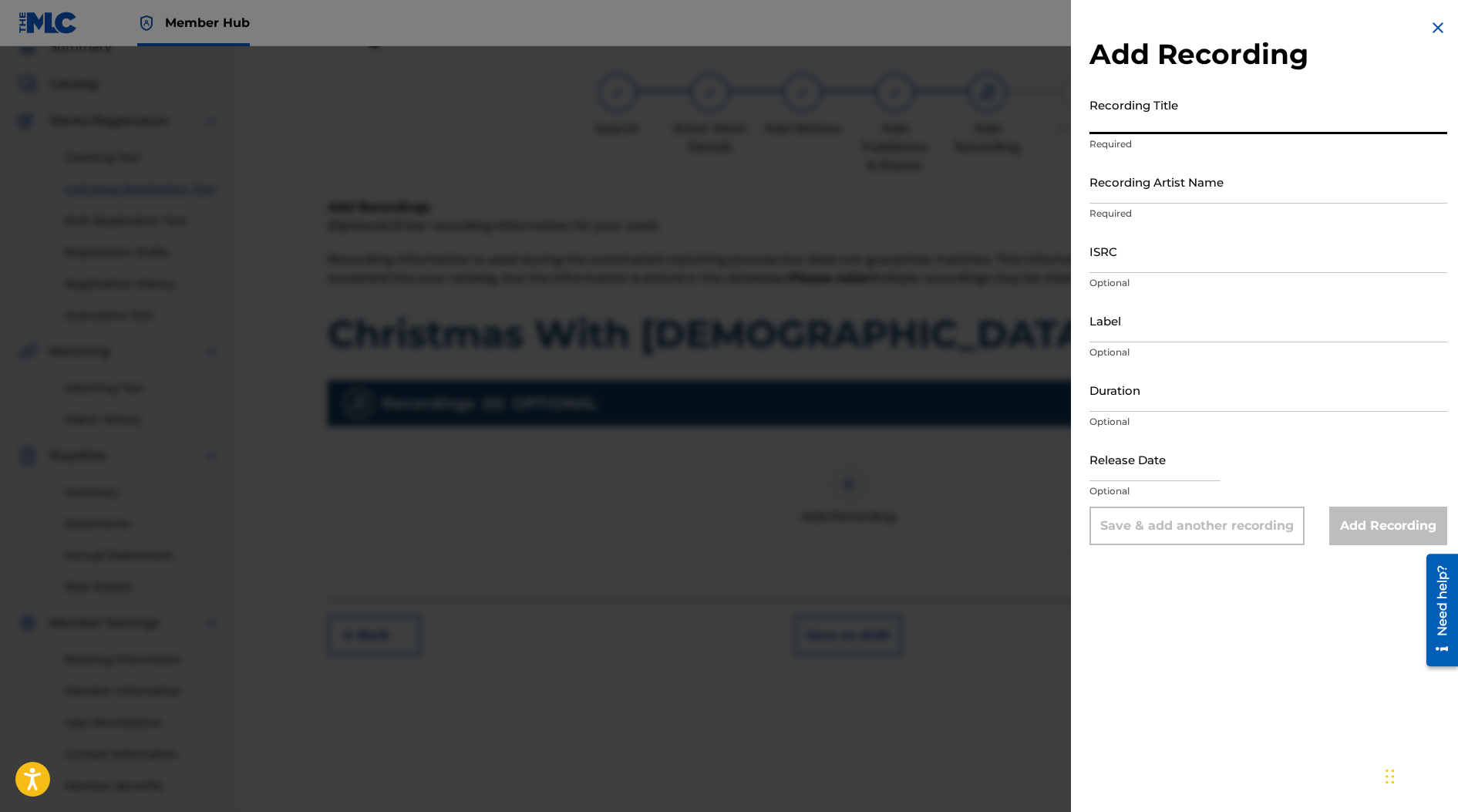
click at [1013, 118] on input "Recording Title" at bounding box center [1268, 112] width 357 height 43
type input "Christmas With [DEMOGRAPHIC_DATA]"
click at [1013, 198] on input "Recording Artist Name" at bounding box center [1268, 181] width 357 height 43
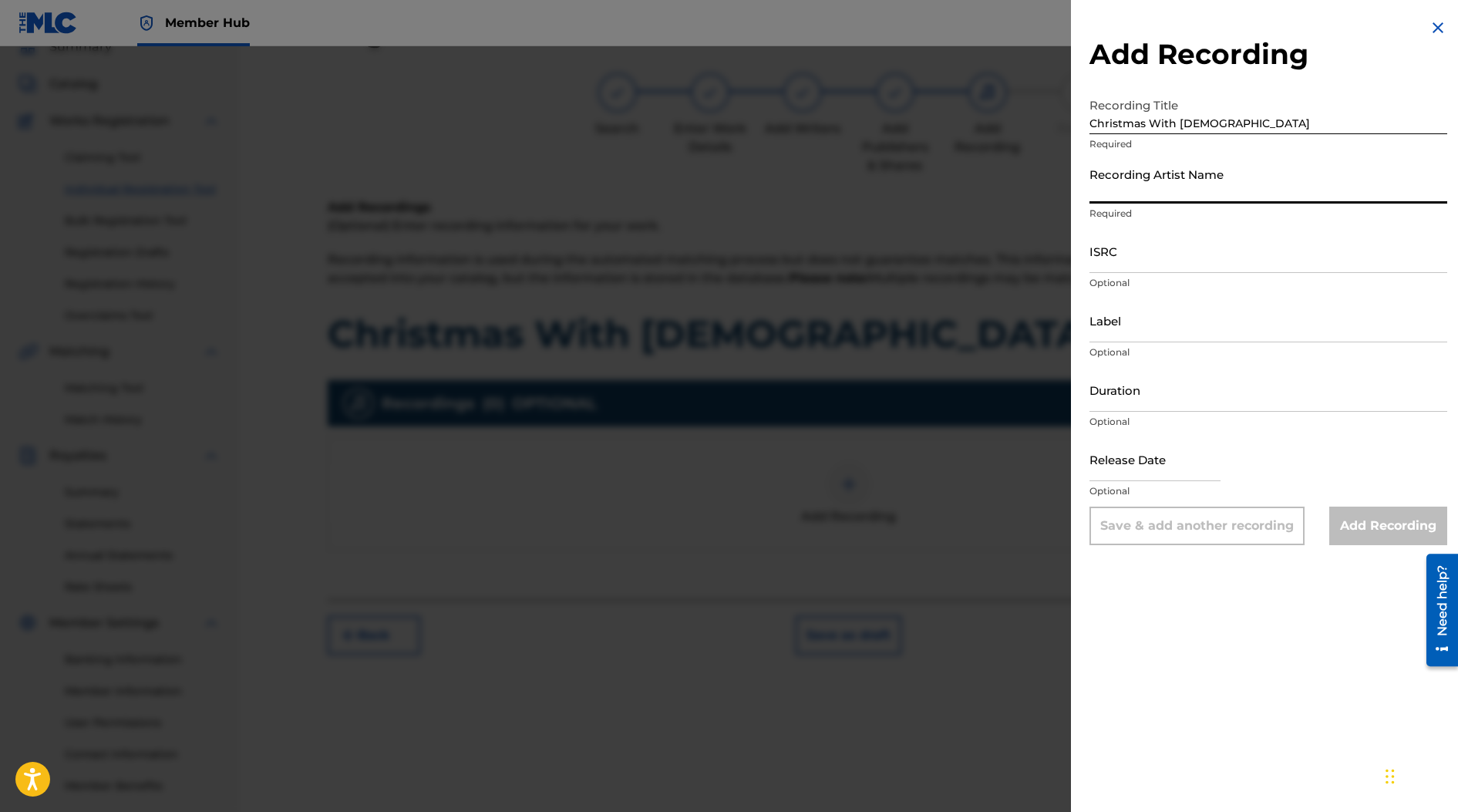
click at [1013, 190] on input "Recording Artist Name" at bounding box center [1268, 181] width 357 height 43
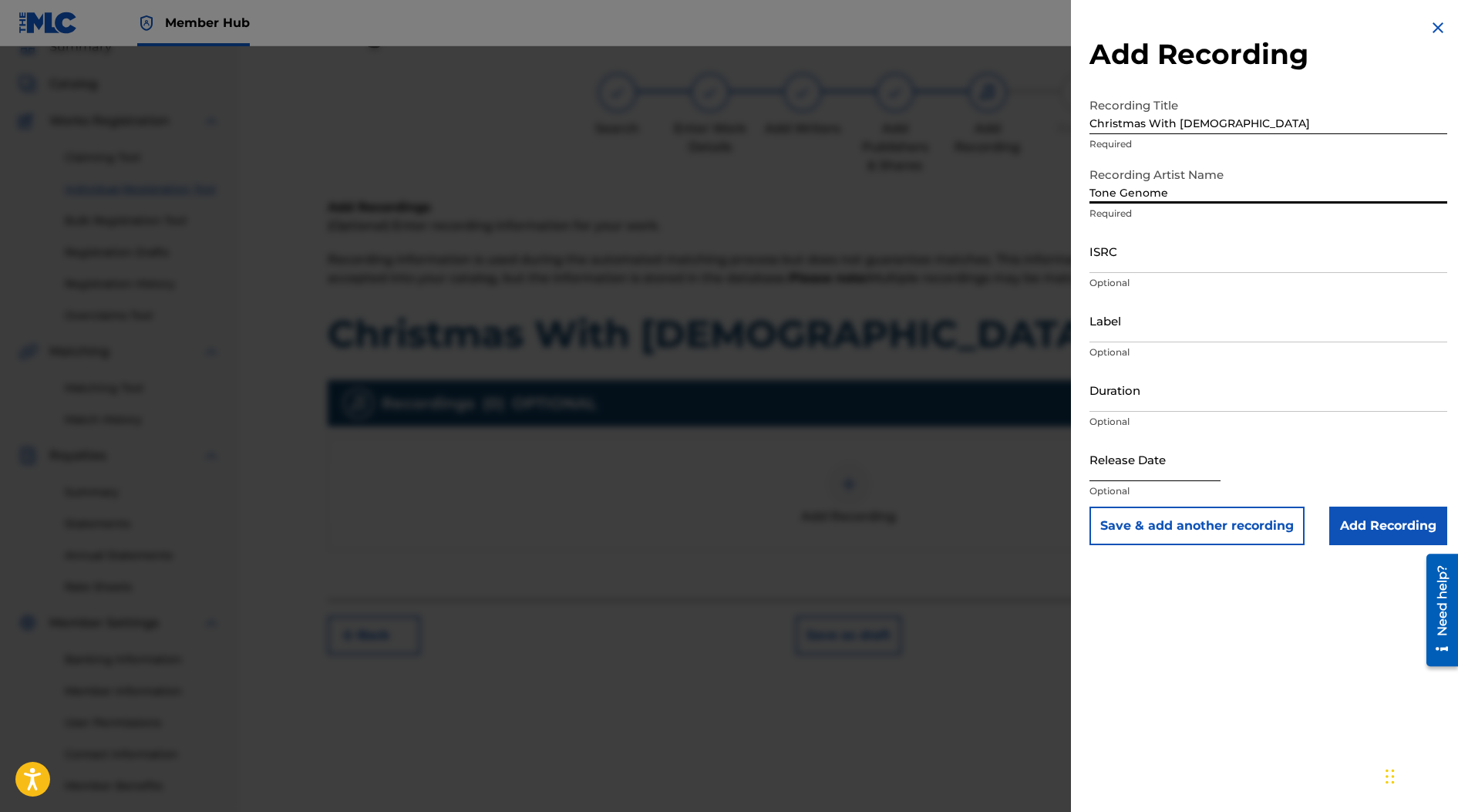
type input "Tone Genome"
click at [1013, 475] on input "text" at bounding box center [1154, 458] width 131 height 43
select select "8"
select select "2025"
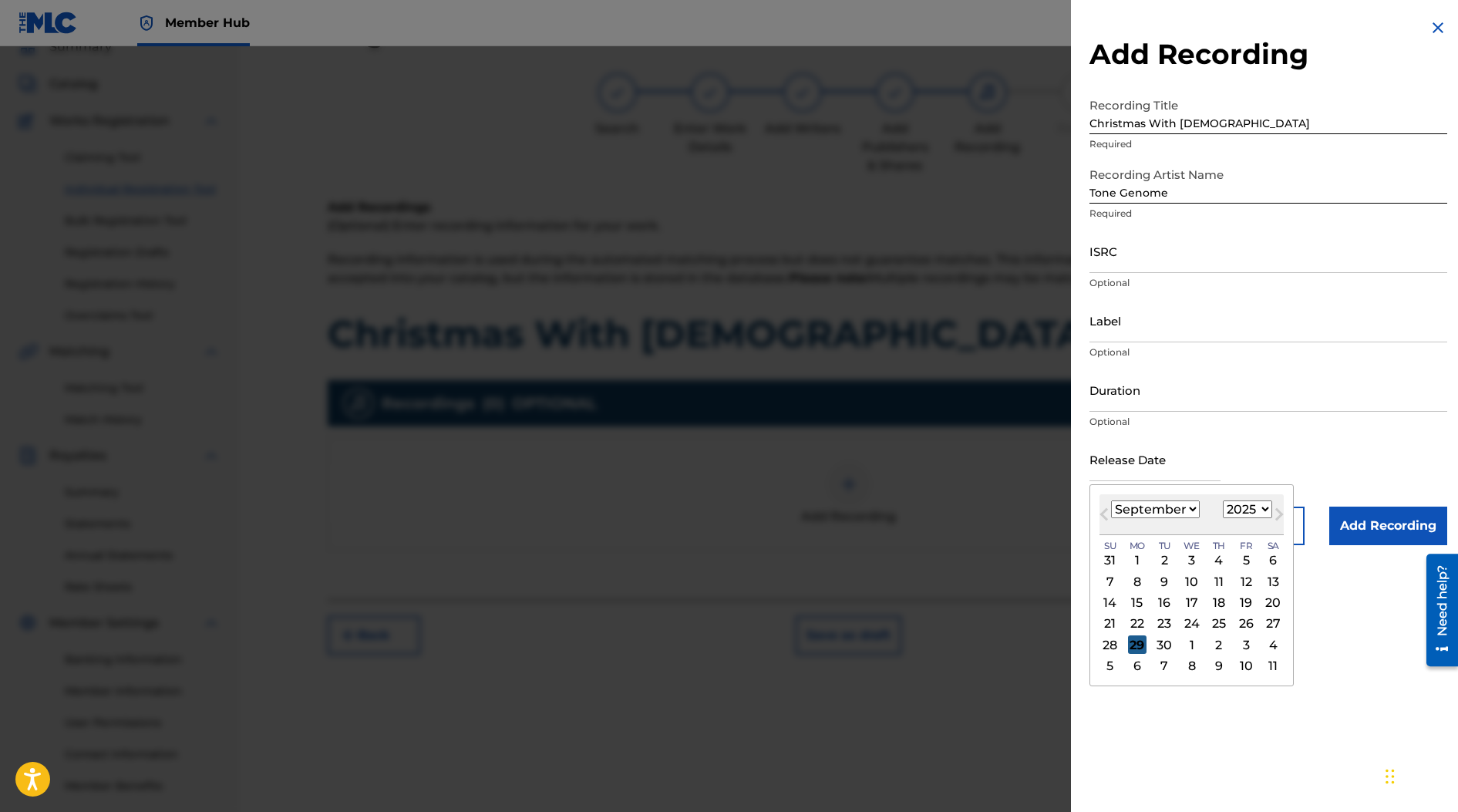
click at [1013, 646] on div "29" at bounding box center [1137, 645] width 19 height 19
type input "[DATE]"
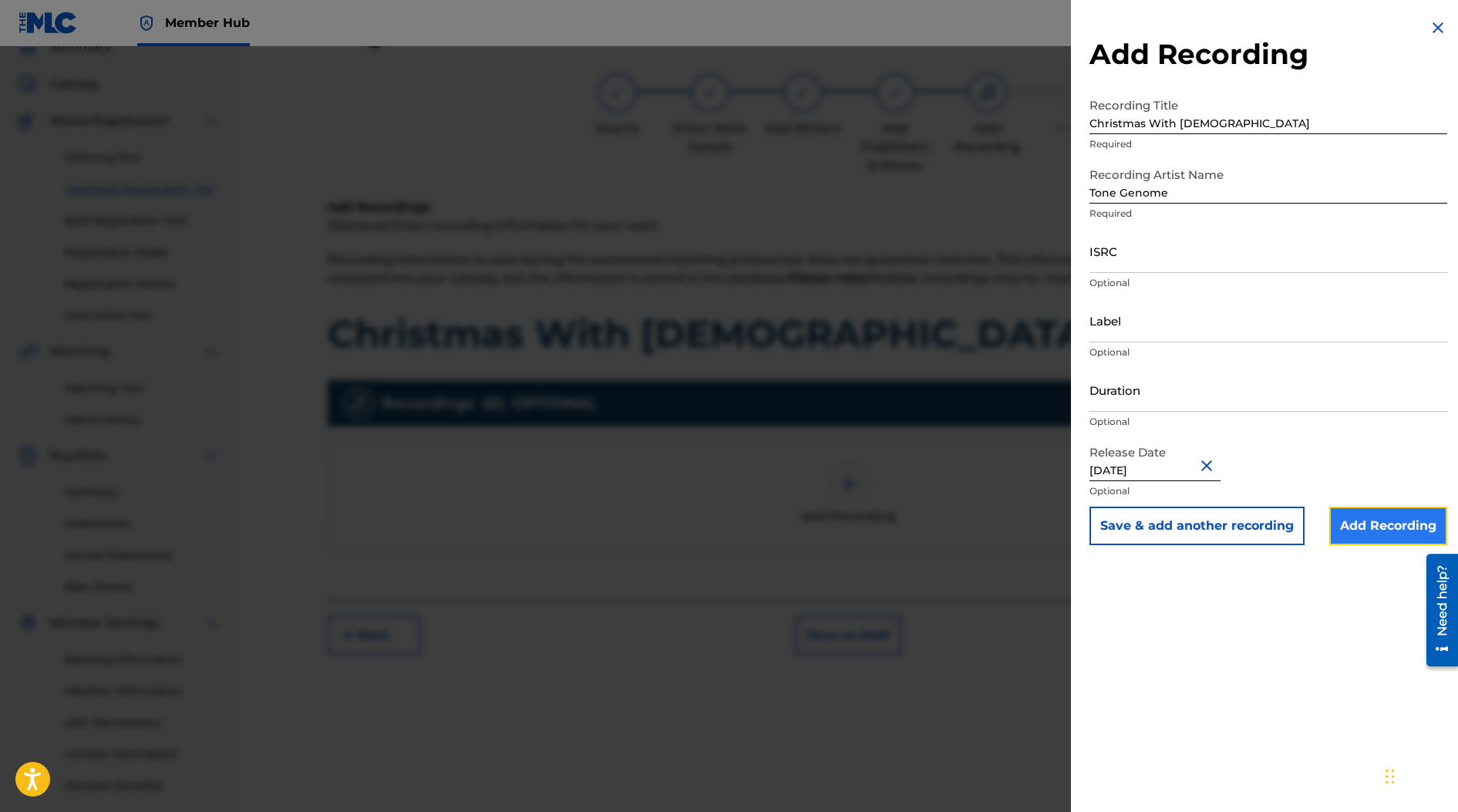
click at [1013, 526] on input "Add Recording" at bounding box center [1388, 526] width 118 height 39
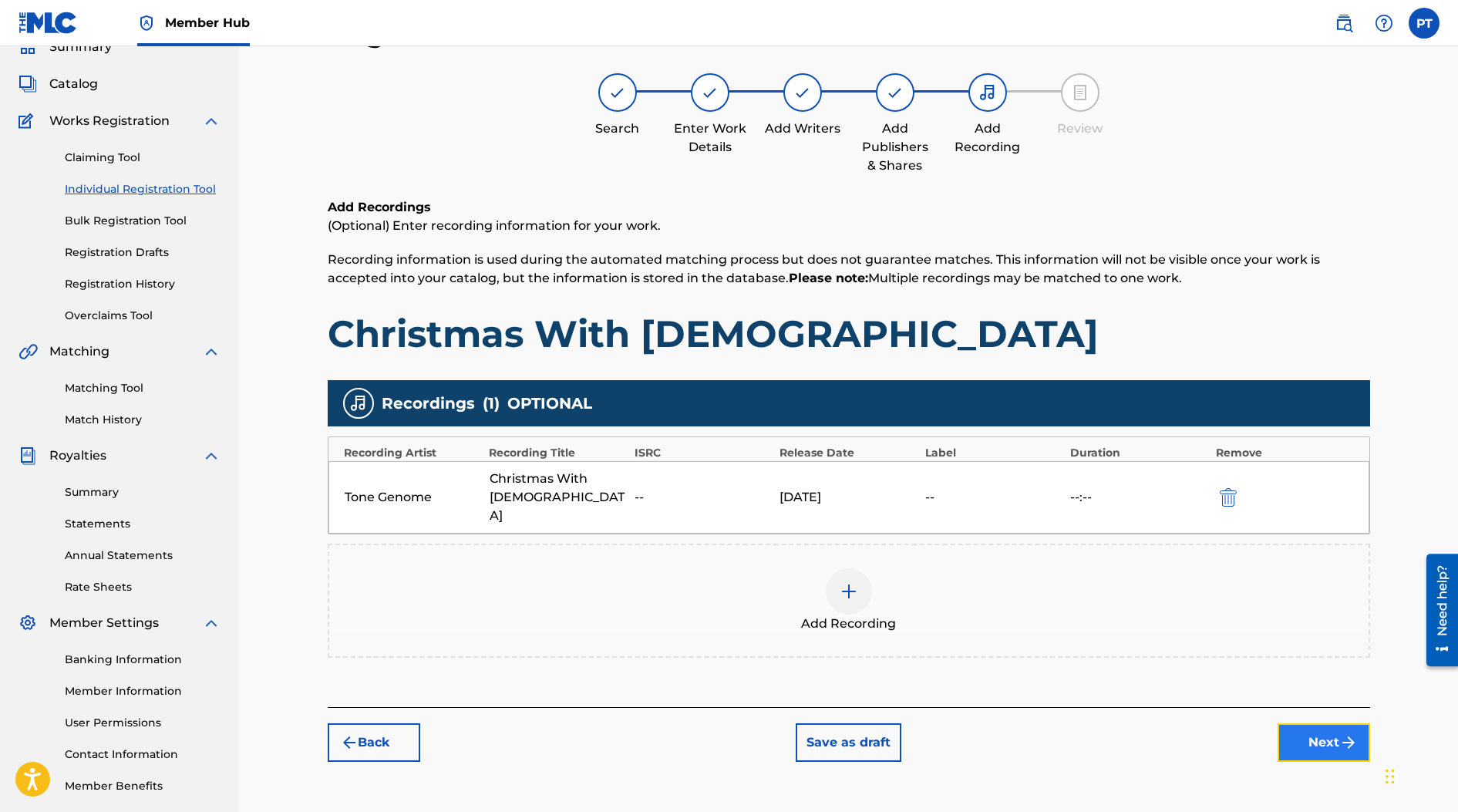
click at [1013, 723] on button "Next" at bounding box center [1324, 742] width 93 height 39
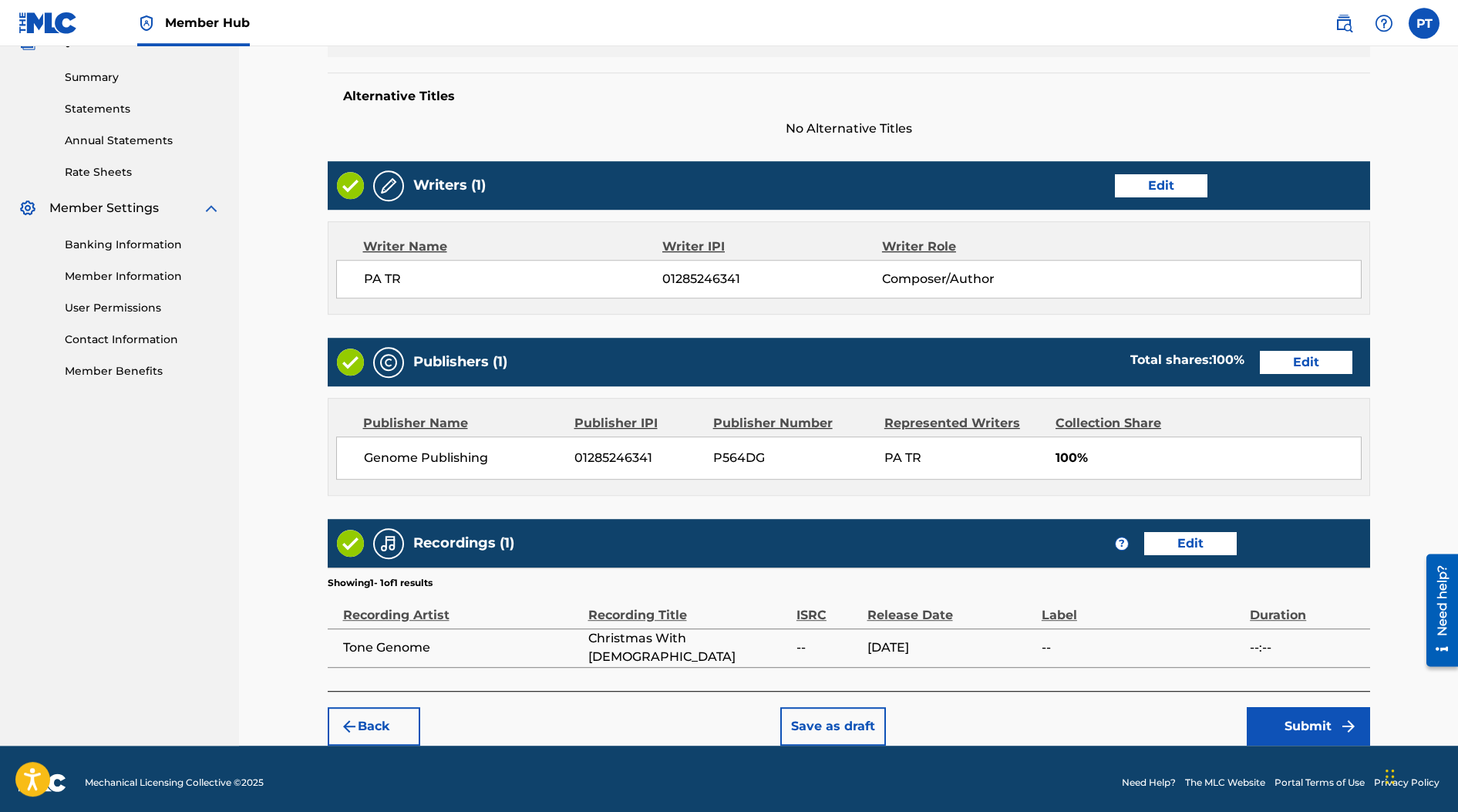
scroll to position [492, 0]
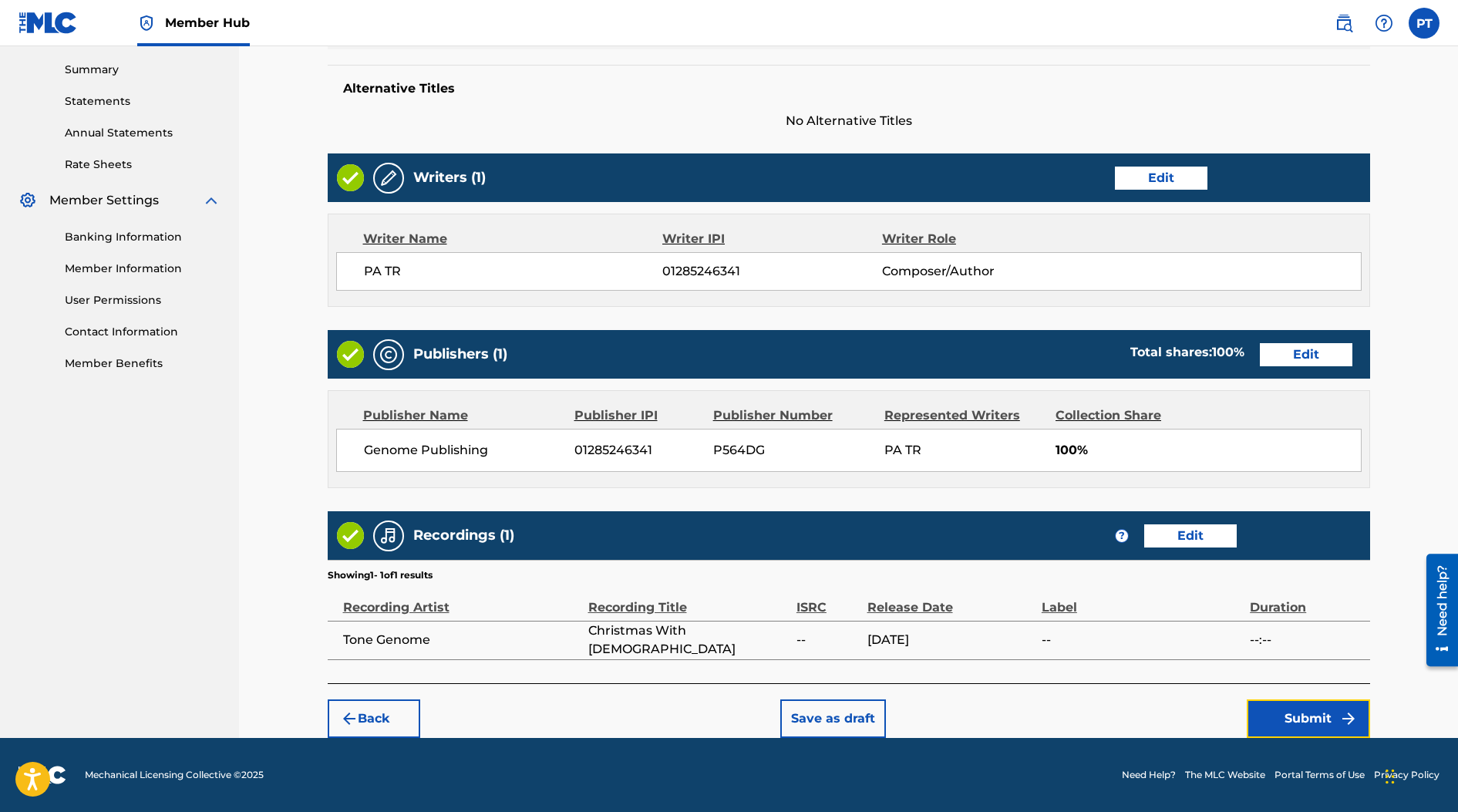
drag, startPoint x: 1294, startPoint y: 717, endPoint x: 894, endPoint y: 663, distance: 403.6
click at [1013, 717] on button "Submit" at bounding box center [1309, 718] width 123 height 39
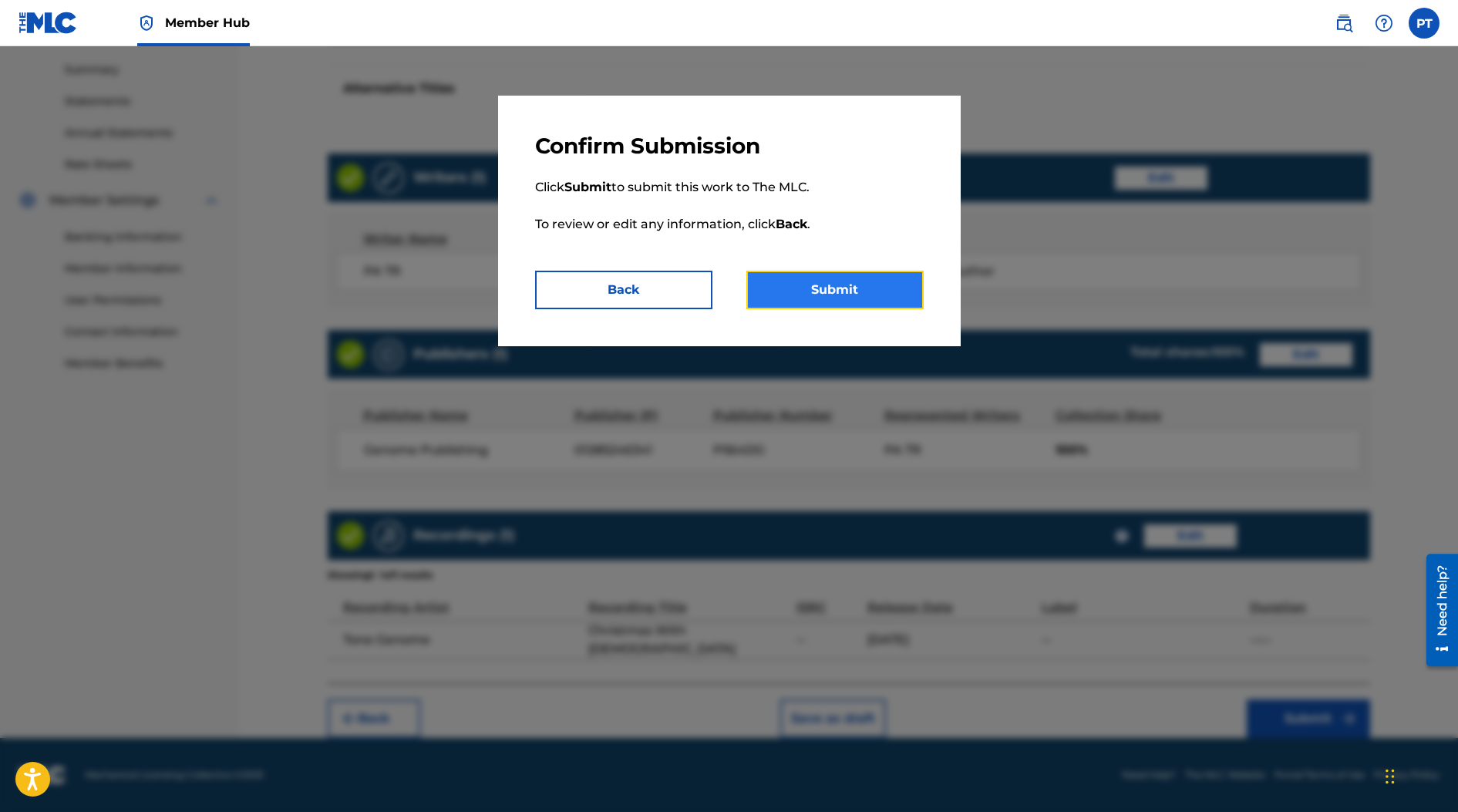
click at [810, 286] on button "Submit" at bounding box center [835, 289] width 178 height 39
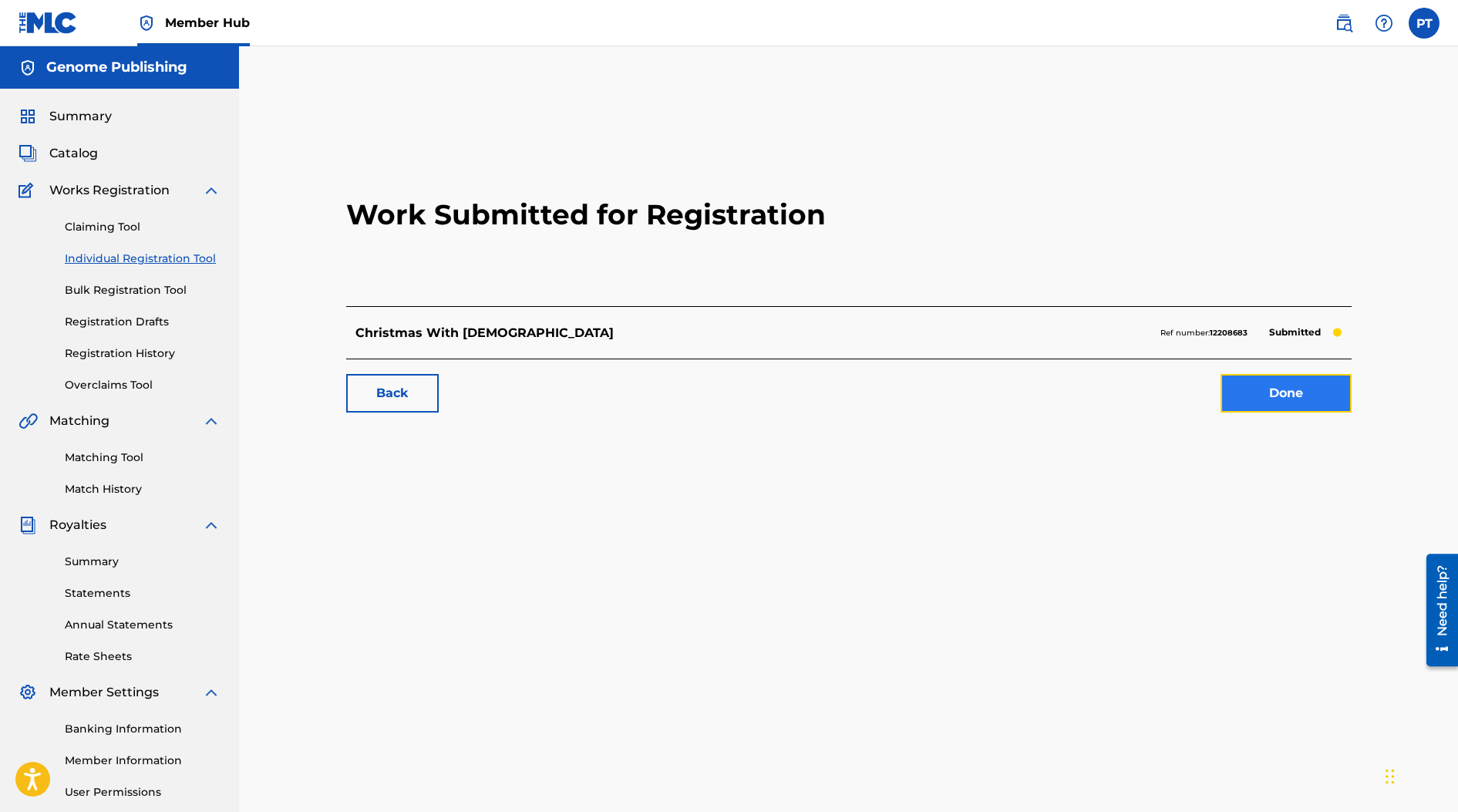
click at [1013, 400] on link "Done" at bounding box center [1286, 392] width 131 height 39
